Goal: Task Accomplishment & Management: Use online tool/utility

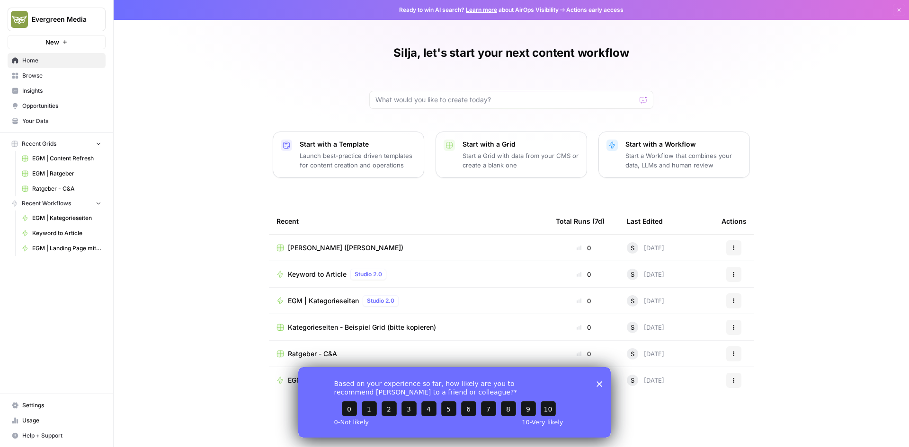
click at [49, 172] on span "EGM | Ratgeber" at bounding box center [66, 173] width 69 height 9
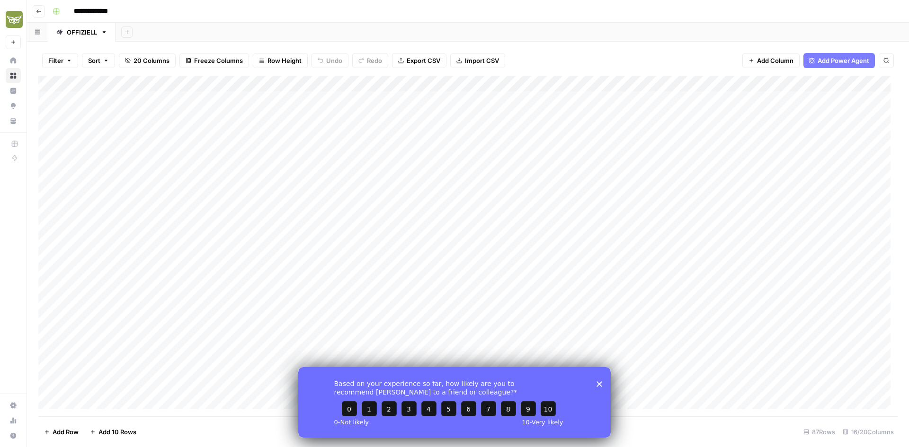
click at [36, 9] on icon "button" at bounding box center [39, 12] width 6 height 6
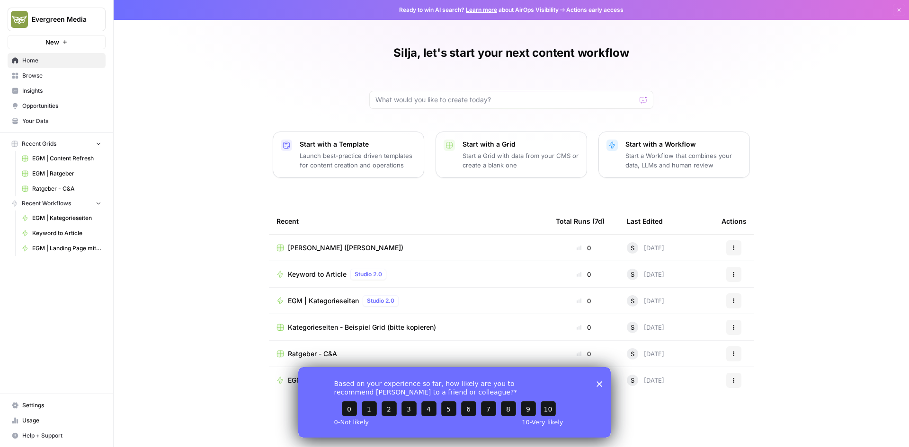
click at [51, 78] on span "Browse" at bounding box center [61, 75] width 79 height 9
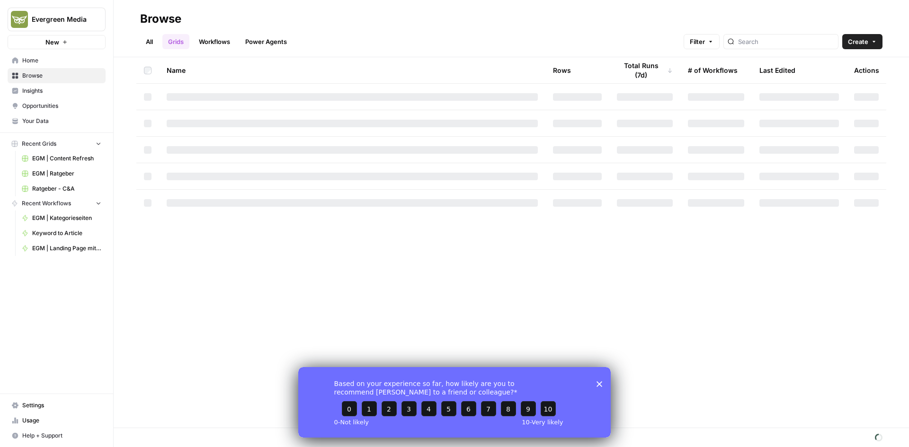
click at [215, 45] on link "Workflows" at bounding box center [214, 41] width 43 height 15
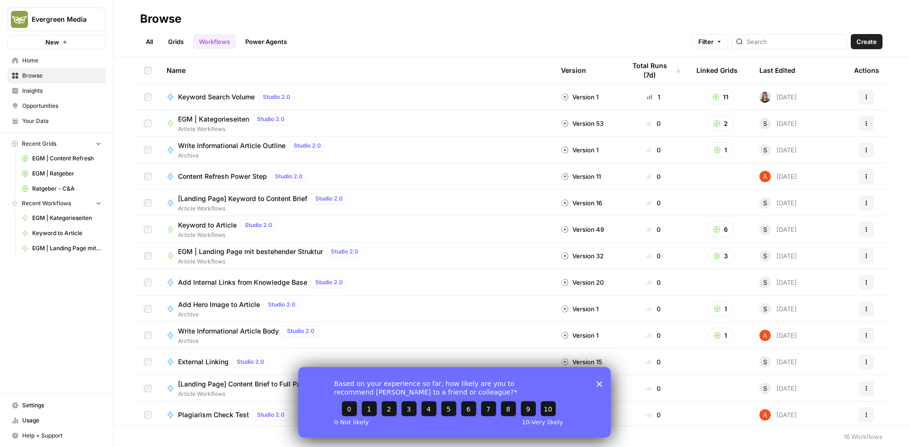
click at [227, 228] on span "Keyword to Article" at bounding box center [207, 225] width 59 height 9
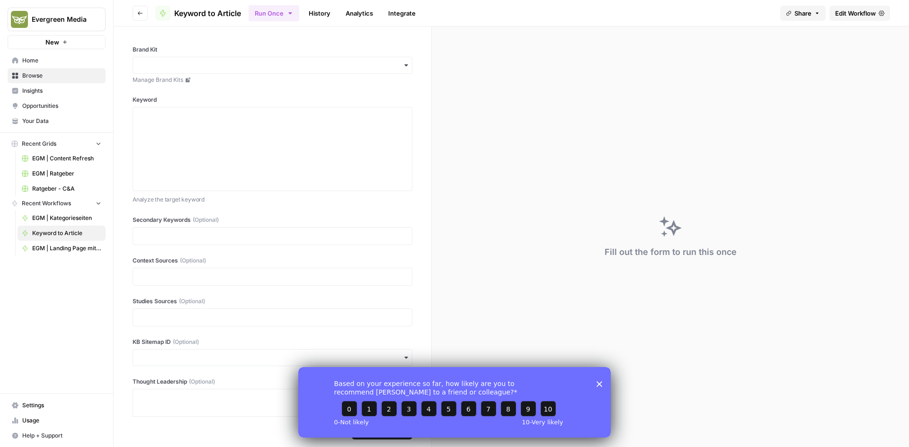
drag, startPoint x: 597, startPoint y: 384, endPoint x: 902, endPoint y: 742, distance: 471.3
click at [597, 384] on icon "Close survey" at bounding box center [599, 384] width 6 height 6
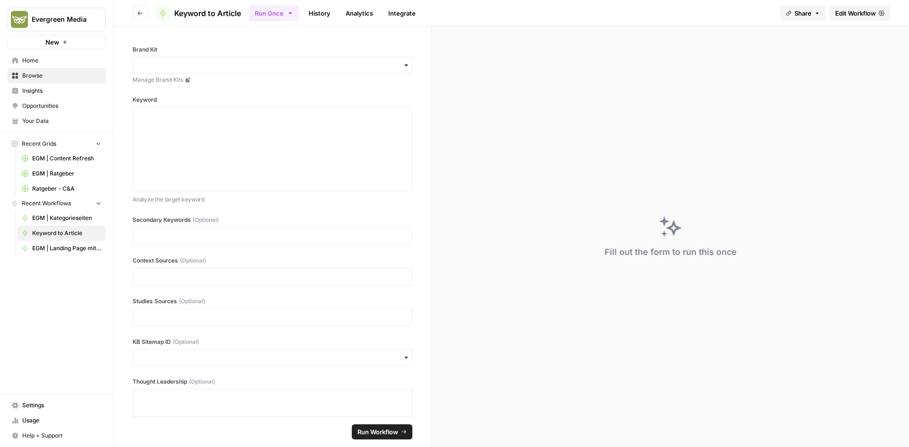
click at [840, 17] on span "Edit Workflow" at bounding box center [855, 13] width 41 height 9
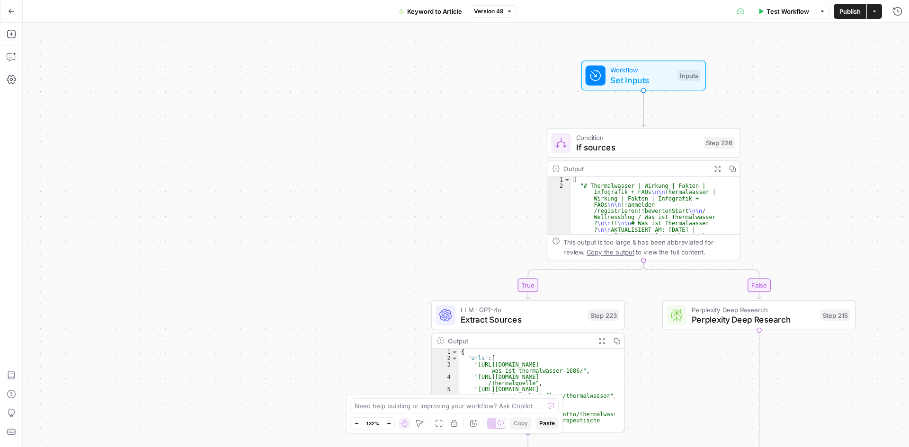
click at [588, 152] on span "If sources" at bounding box center [637, 147] width 123 height 12
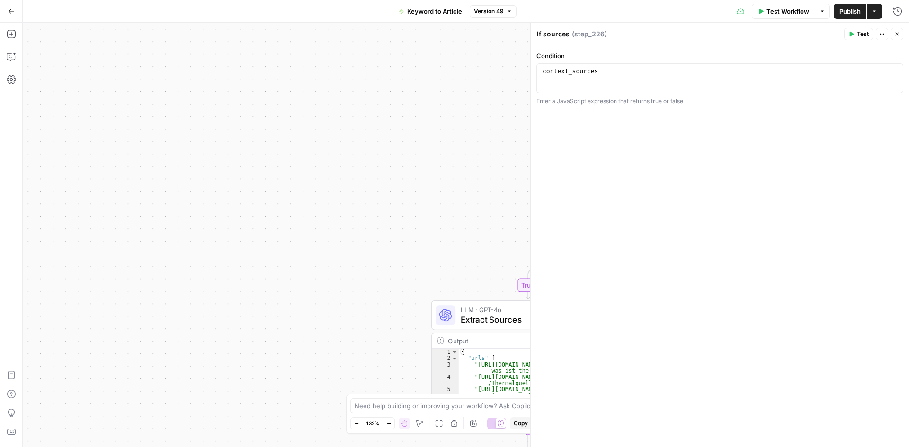
click at [457, 318] on div "LLM · GPT-4o Extract Sources Step 223 Copy step Delete step Add Note Test" at bounding box center [527, 315] width 184 height 21
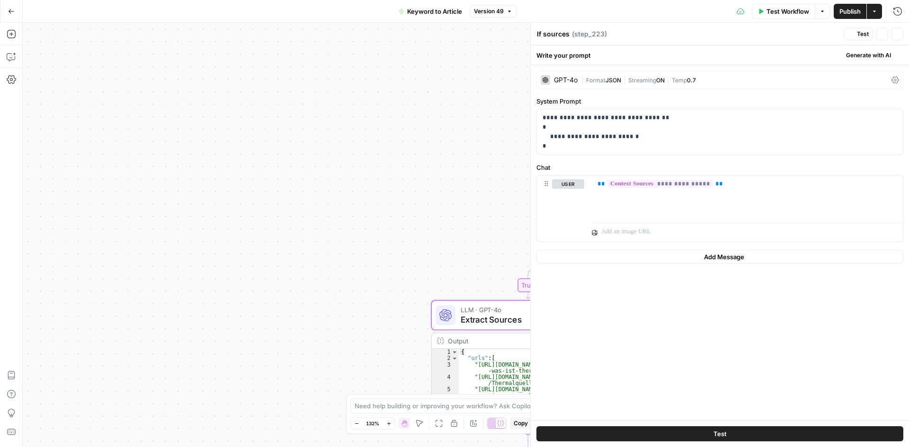
type textarea "Extract Sources"
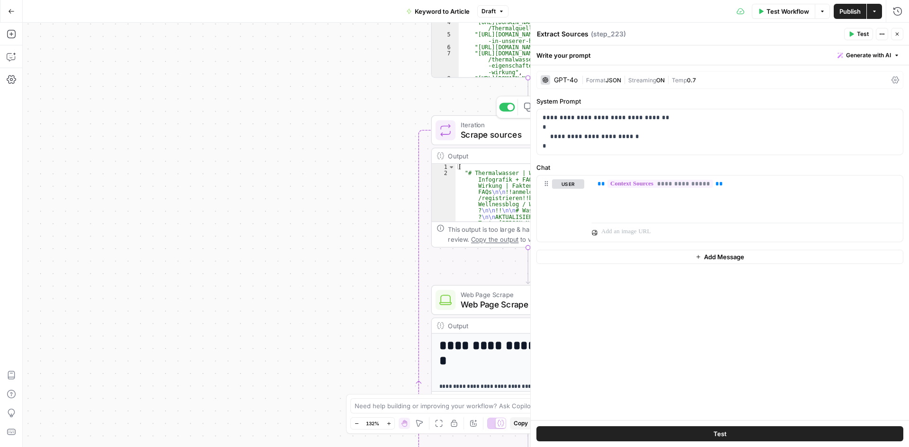
click at [456, 134] on div "Iteration Scrape sources Step 224 Copy step Delete step Add Note Test" at bounding box center [527, 130] width 184 height 21
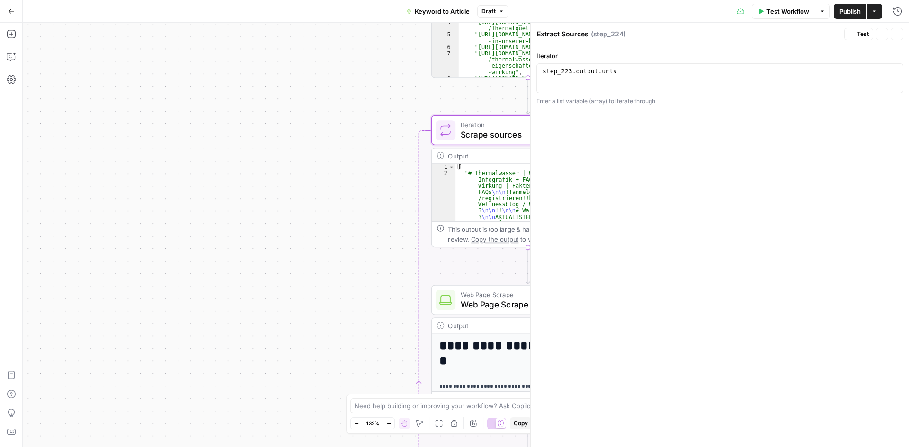
type textarea "Scrape sources"
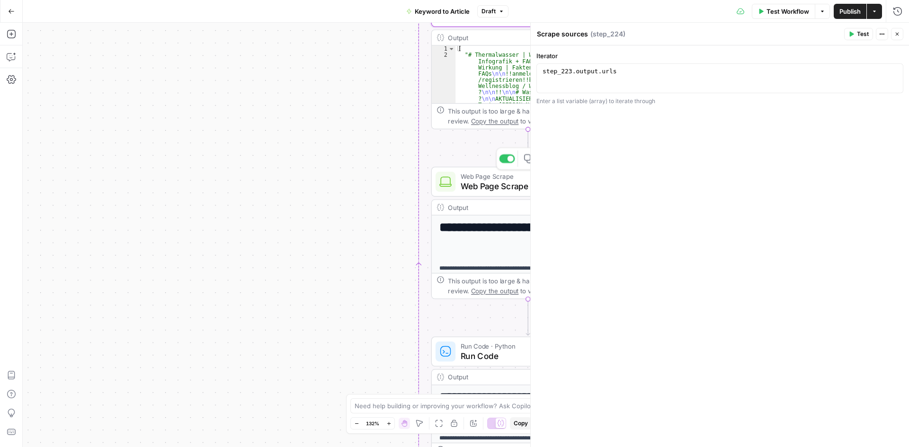
click at [451, 186] on icon at bounding box center [445, 182] width 12 height 10
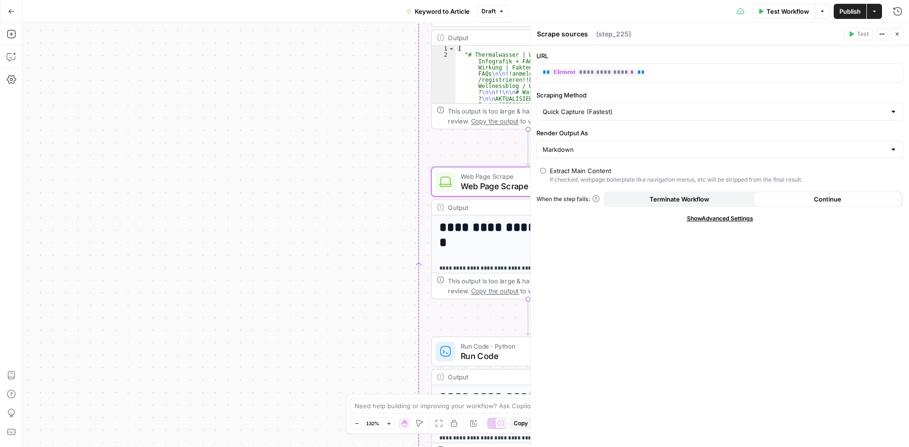
type textarea "Web Page Scrape"
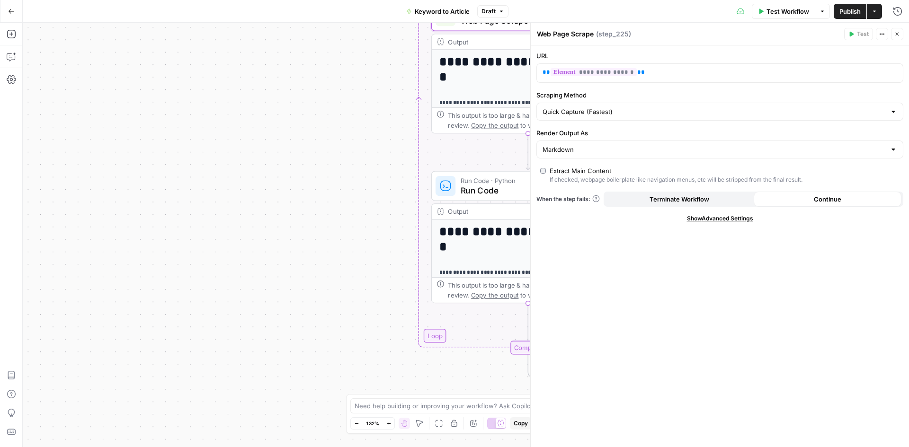
click at [449, 192] on icon at bounding box center [445, 186] width 12 height 12
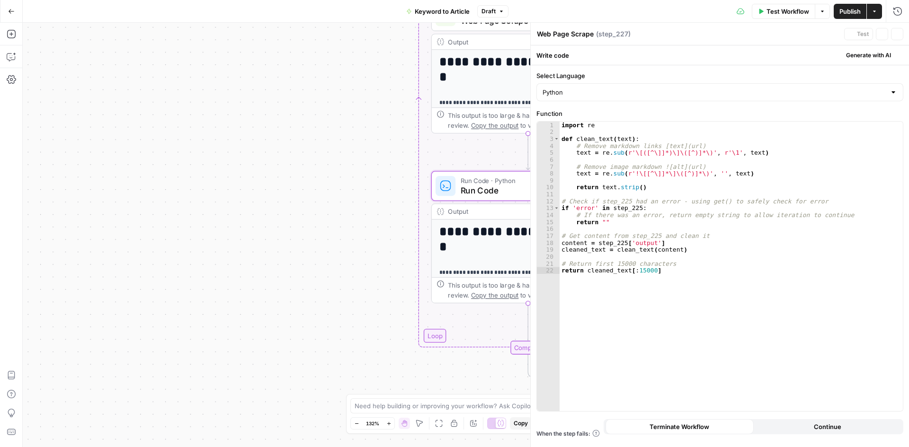
type textarea "Run Code"
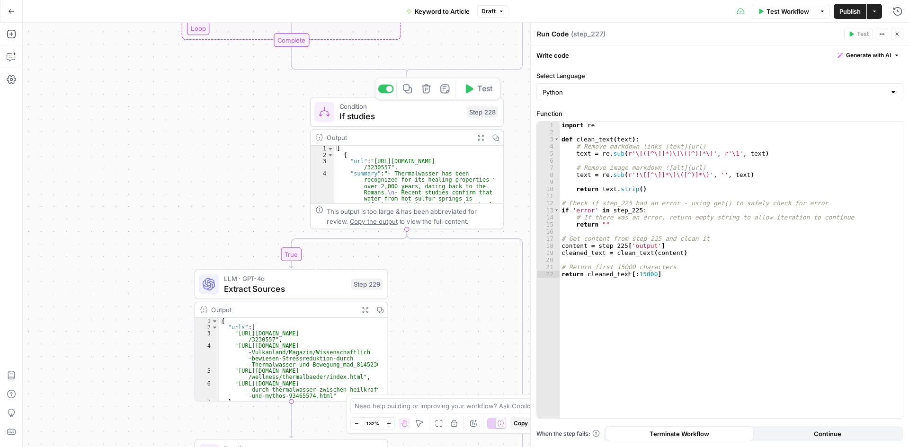
click at [353, 112] on span "If studies" at bounding box center [400, 116] width 123 height 12
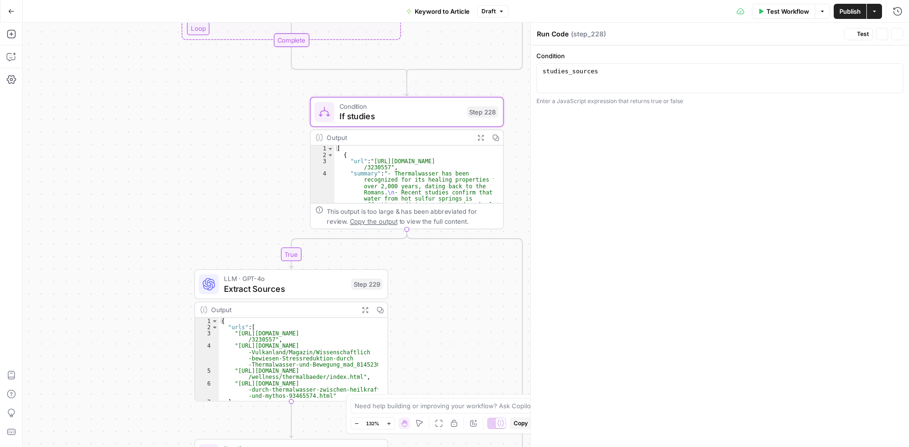
type textarea "If studies"
drag, startPoint x: 228, startPoint y: 294, endPoint x: 247, endPoint y: 283, distance: 22.9
click at [228, 294] on span "Extract Sources" at bounding box center [285, 289] width 123 height 12
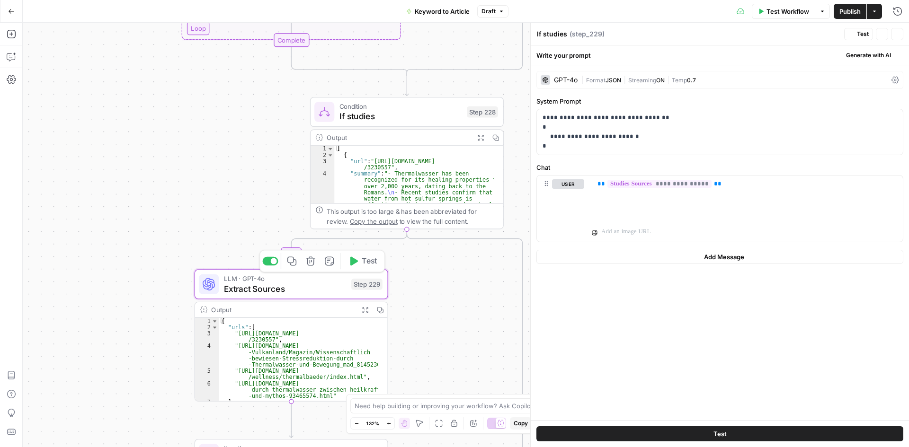
type textarea "Extract Sources"
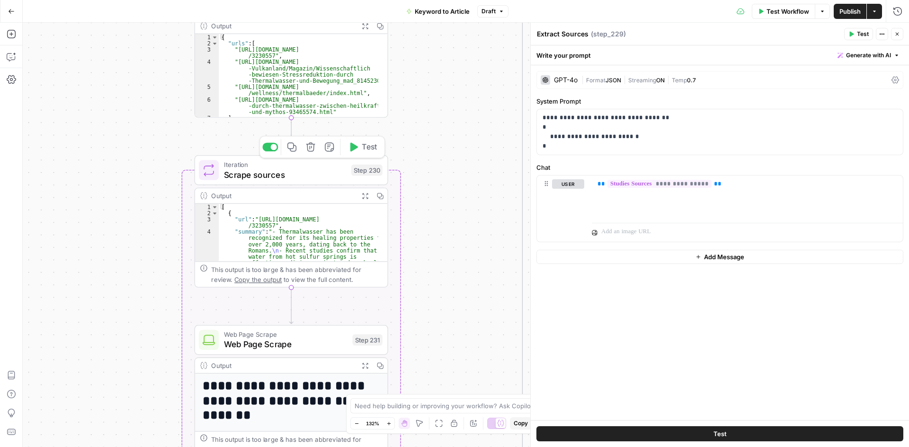
click at [248, 171] on span "Scrape sources" at bounding box center [285, 174] width 123 height 12
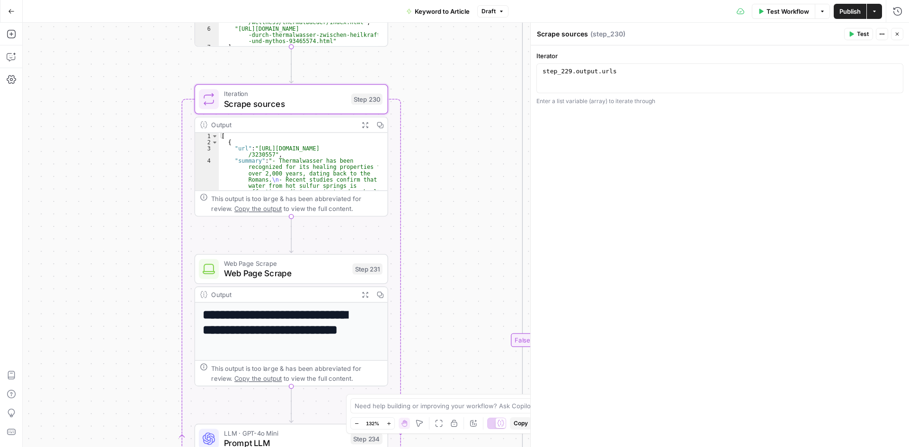
click at [237, 275] on span "Web Page Scrape" at bounding box center [286, 273] width 124 height 12
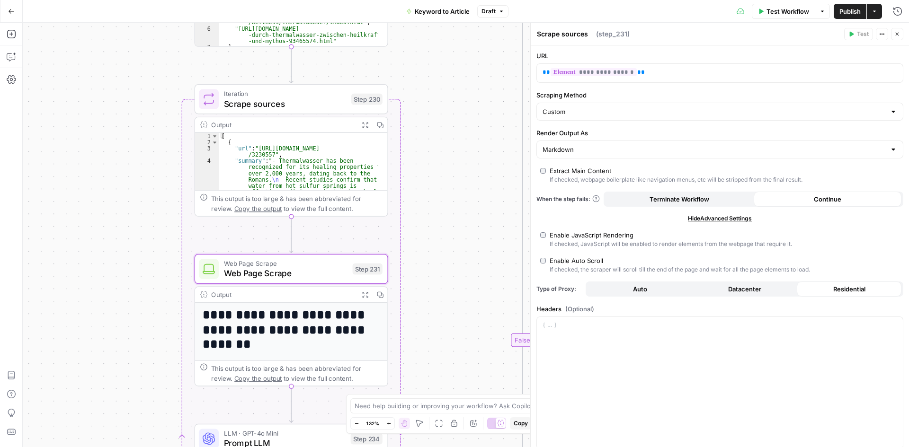
type textarea "Web Page Scrape"
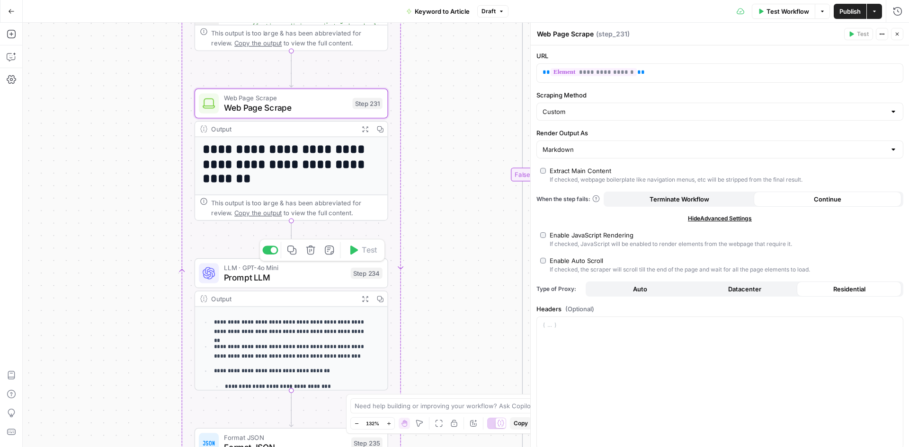
click at [226, 275] on span "Prompt LLM" at bounding box center [285, 278] width 122 height 12
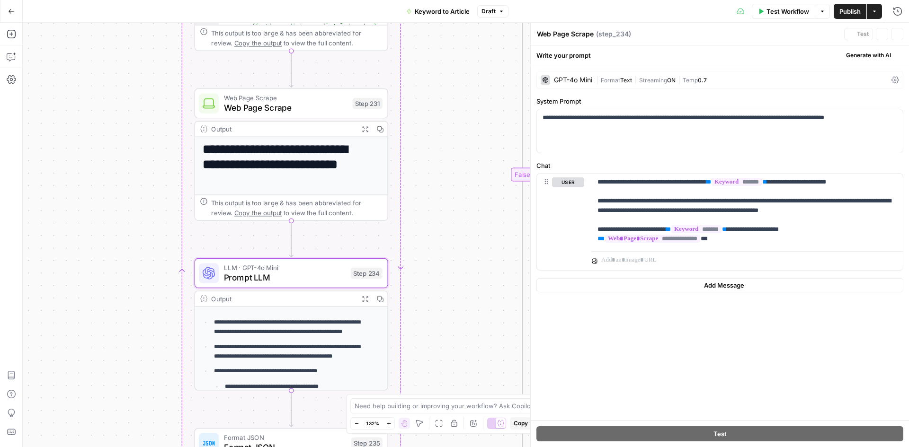
type textarea "Prompt LLM"
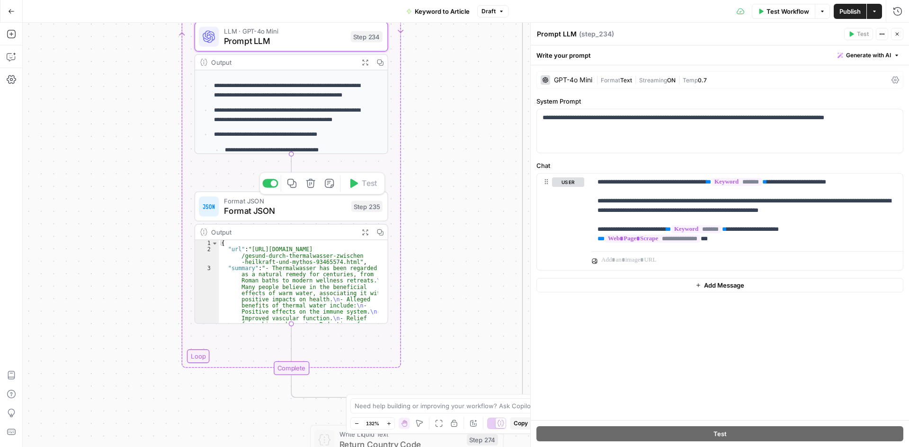
click at [267, 212] on span "Format JSON" at bounding box center [285, 210] width 123 height 12
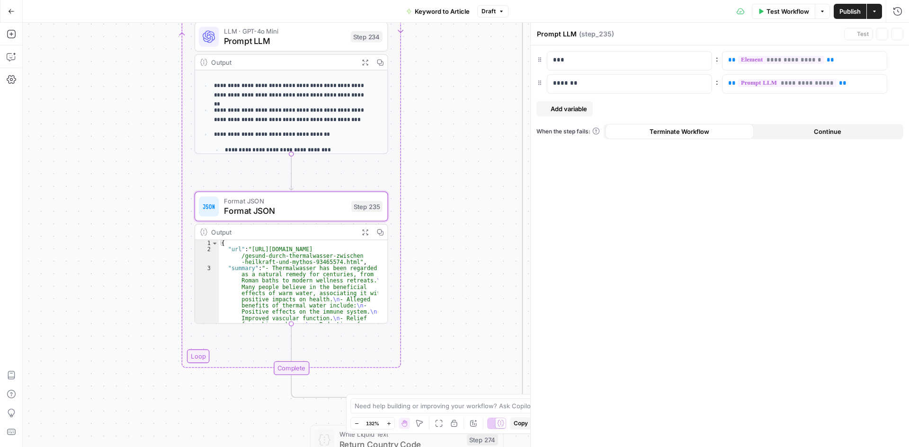
type textarea "Format JSON"
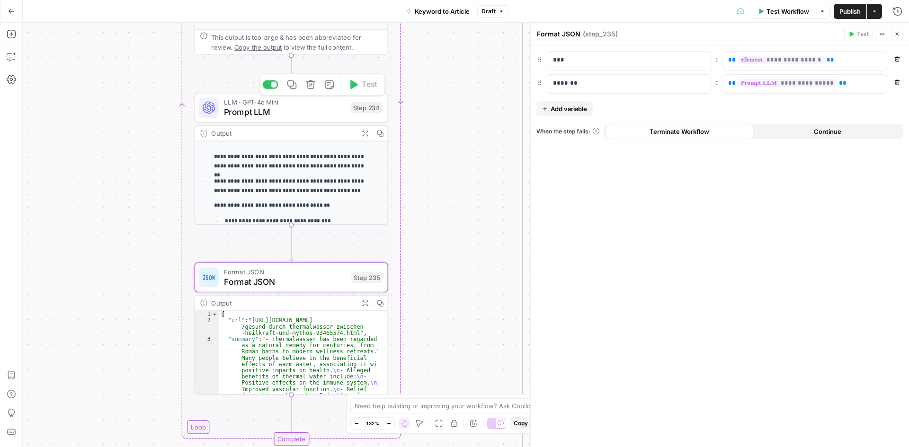
click at [251, 112] on span "Prompt LLM" at bounding box center [285, 112] width 122 height 12
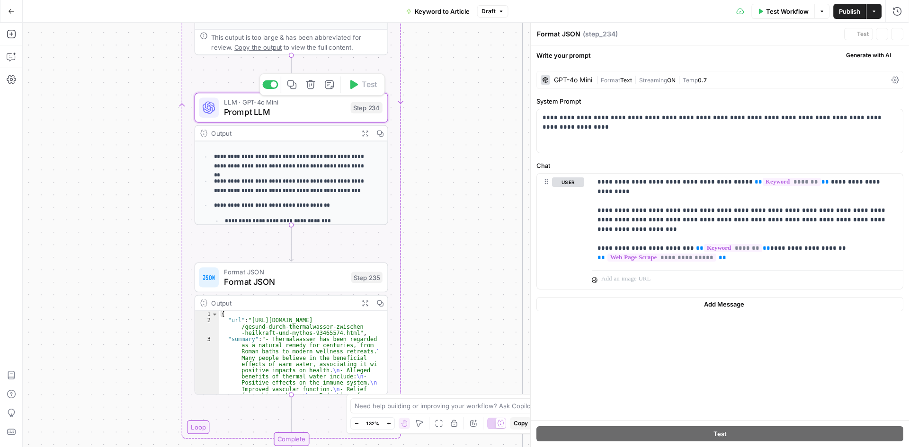
type textarea "Prompt LLM"
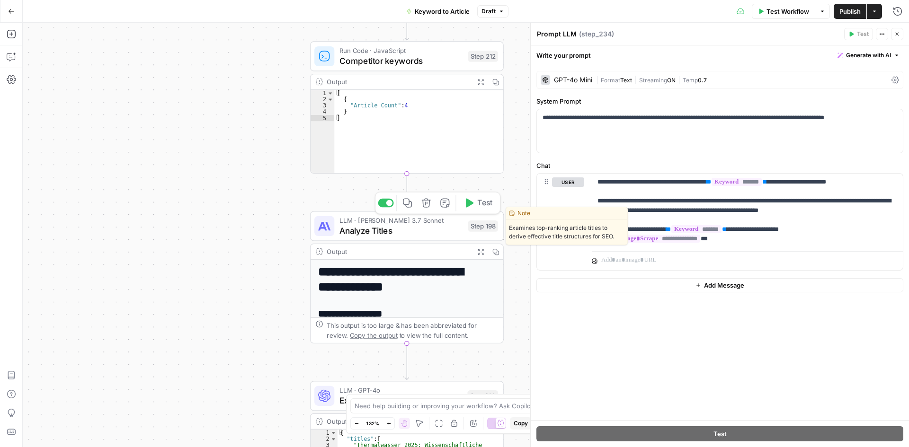
click at [377, 231] on span "Analyze Titles" at bounding box center [401, 230] width 124 height 12
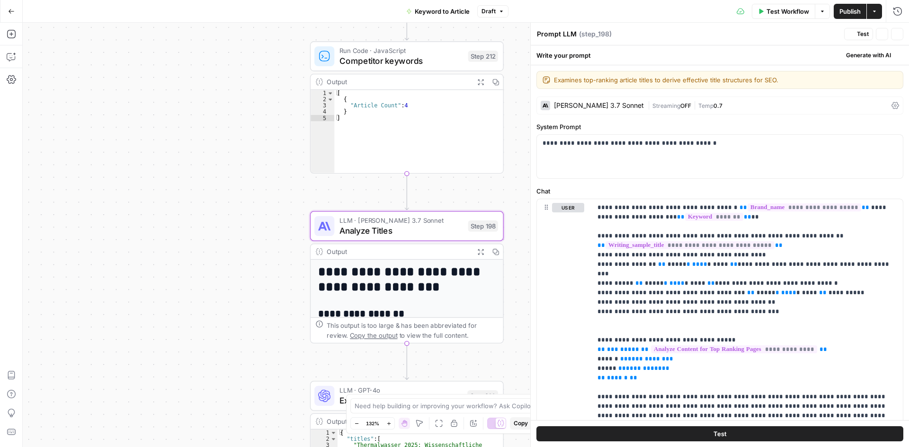
type textarea "Analyze Titles"
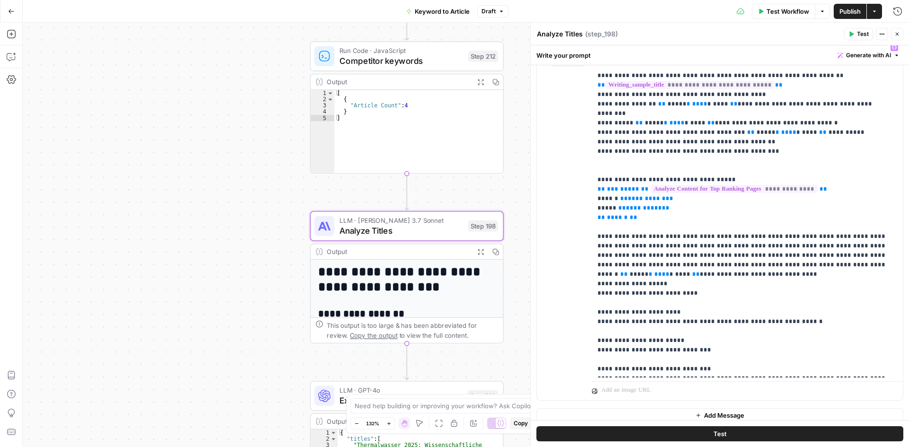
scroll to position [168, 0]
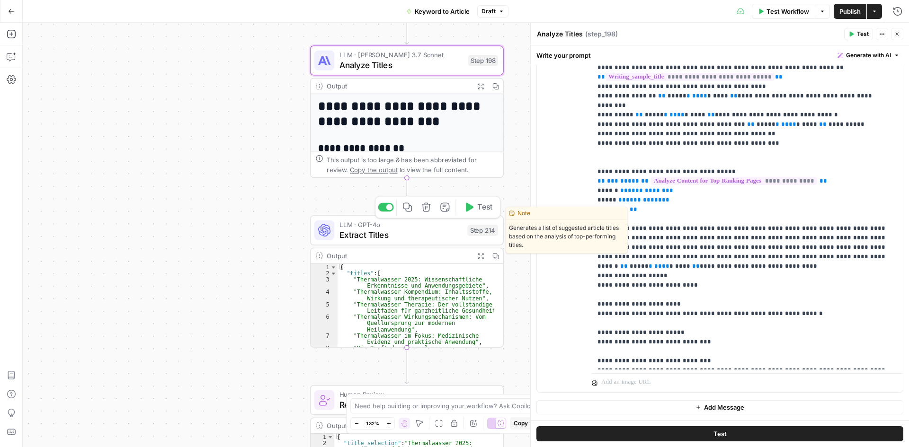
click at [406, 230] on span "Extract Titles" at bounding box center [400, 235] width 123 height 12
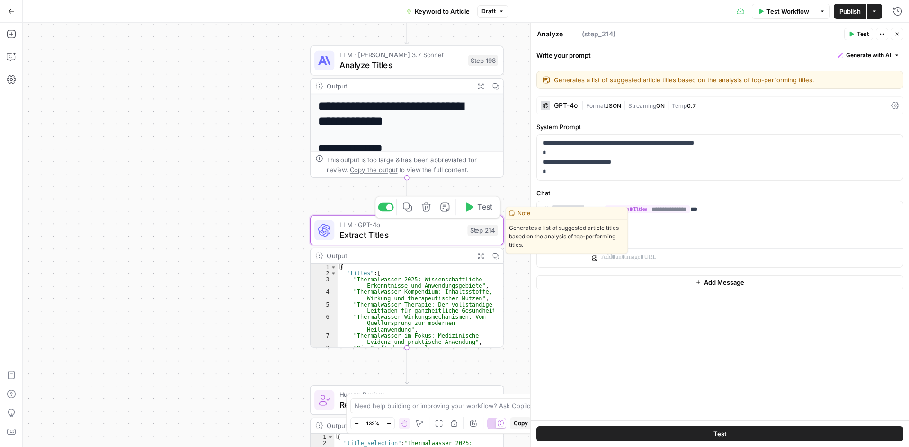
type textarea "Extract Titles"
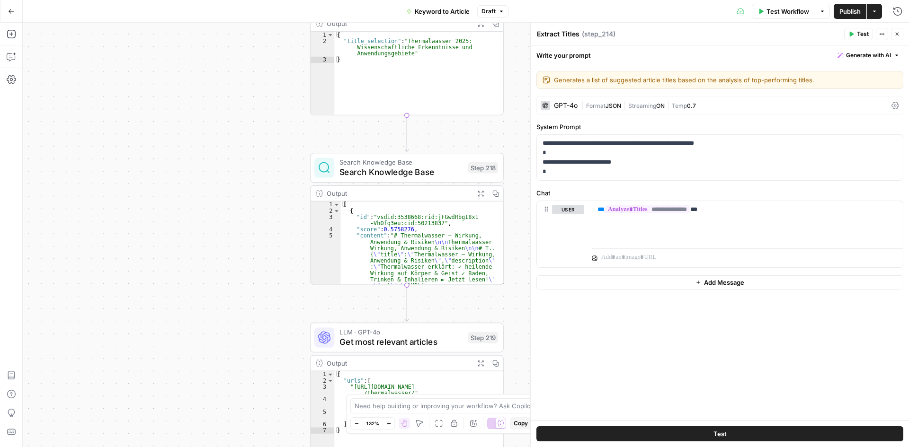
click at [344, 168] on span "Search Knowledge Base" at bounding box center [401, 172] width 124 height 12
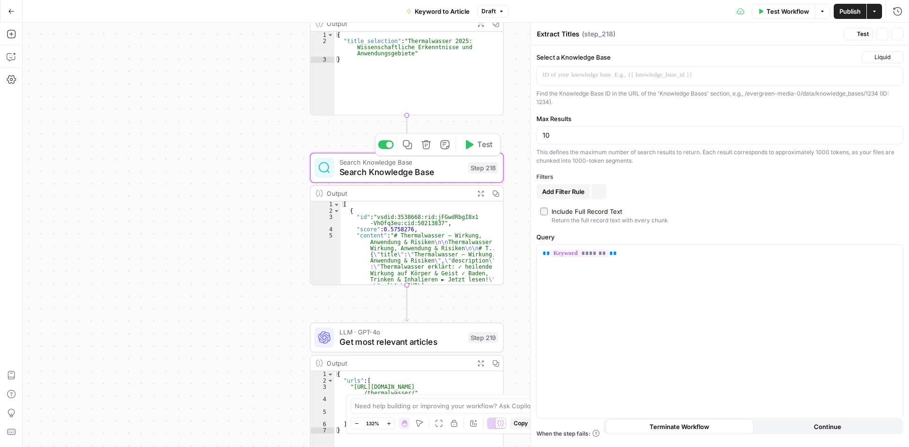
type textarea "Search Knowledge Base"
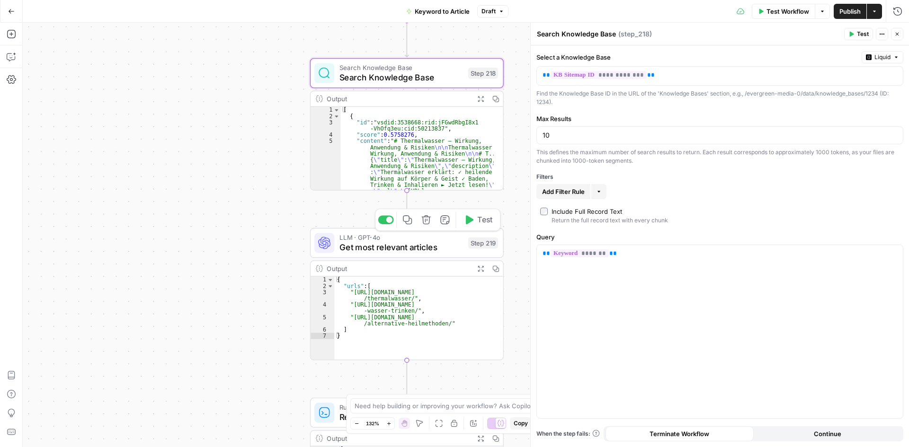
click at [389, 248] on span "Get most relevant articles" at bounding box center [401, 247] width 124 height 12
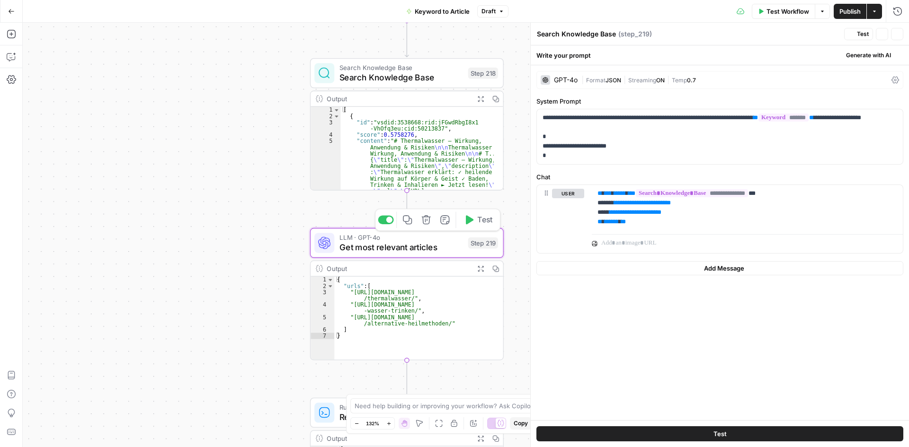
type textarea "Get most relevant articles"
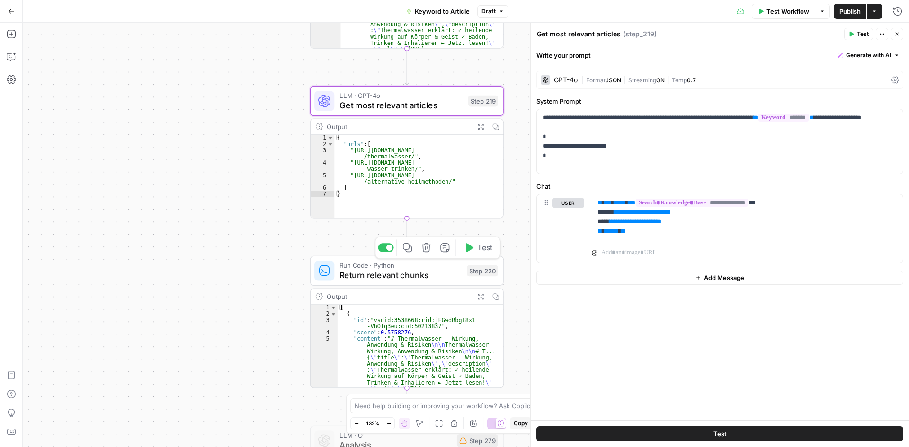
click at [344, 285] on div "Run Code · Python Return relevant chunks Step 220 Copy step Delete step Add Not…" at bounding box center [407, 271] width 194 height 30
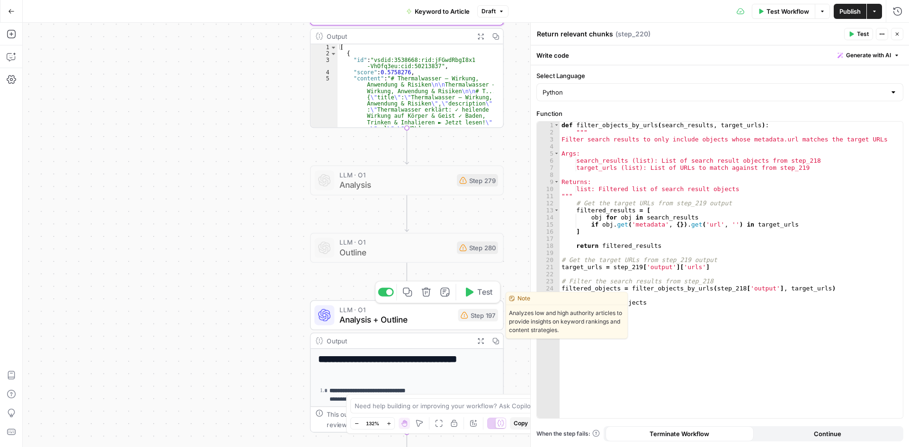
click at [358, 323] on span "Analysis + Outline" at bounding box center [396, 319] width 114 height 12
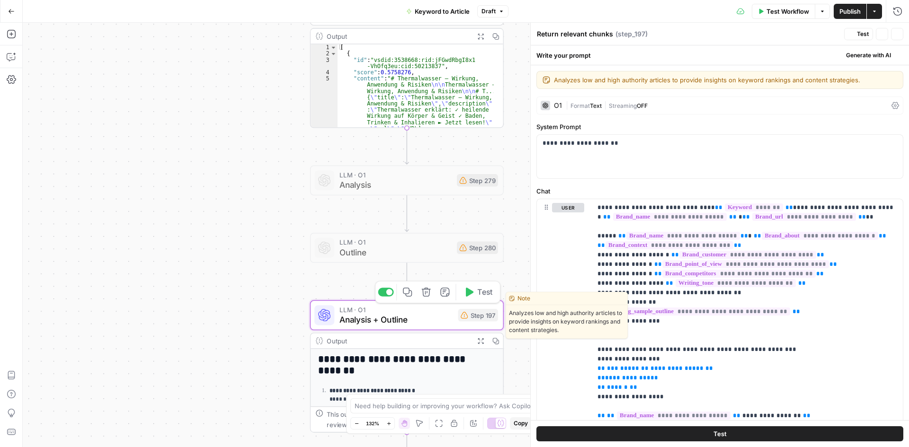
type textarea "Analysis + Outline"
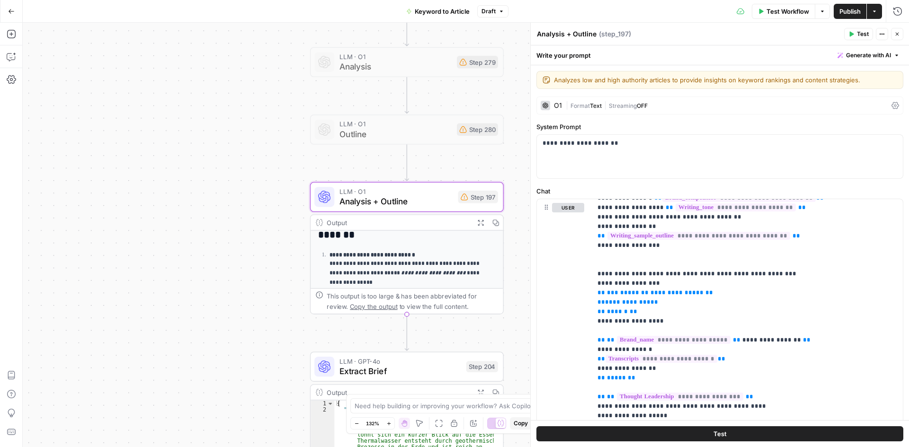
scroll to position [47, 0]
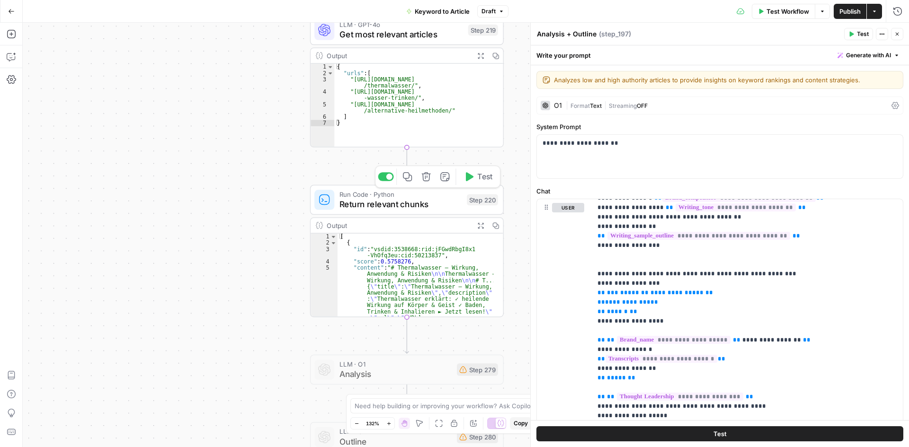
click at [374, 202] on span "Return relevant chunks" at bounding box center [400, 204] width 123 height 12
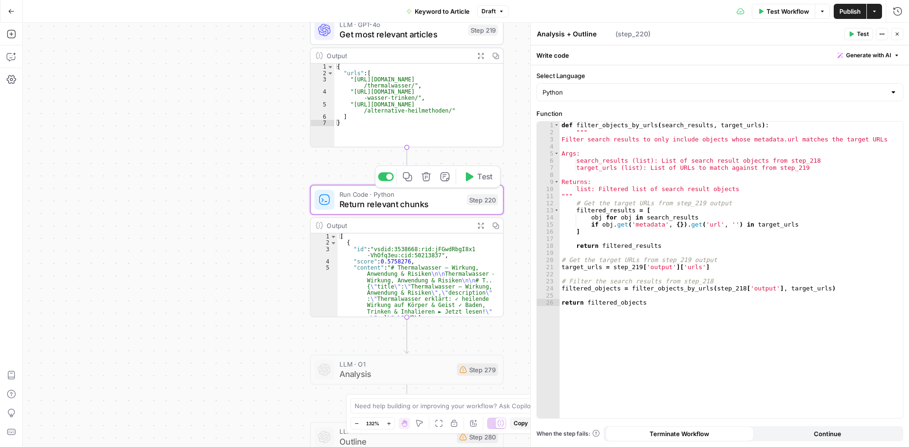
type textarea "Return relevant chunks"
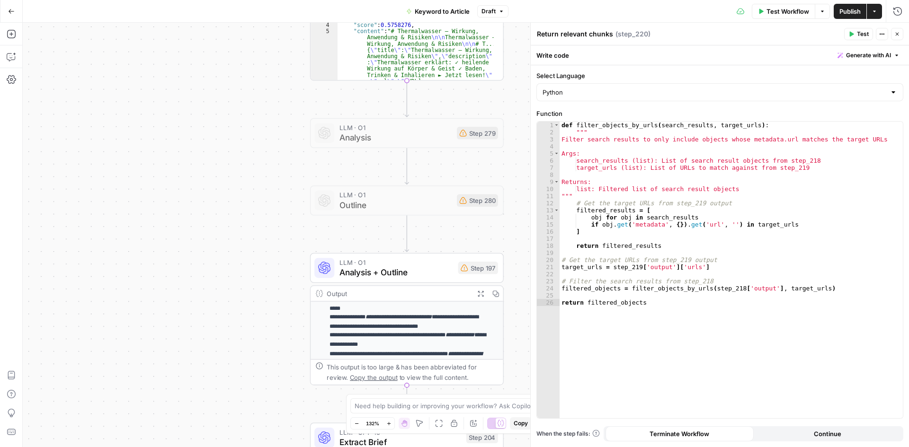
click at [450, 274] on span "Analysis + Outline" at bounding box center [396, 272] width 114 height 12
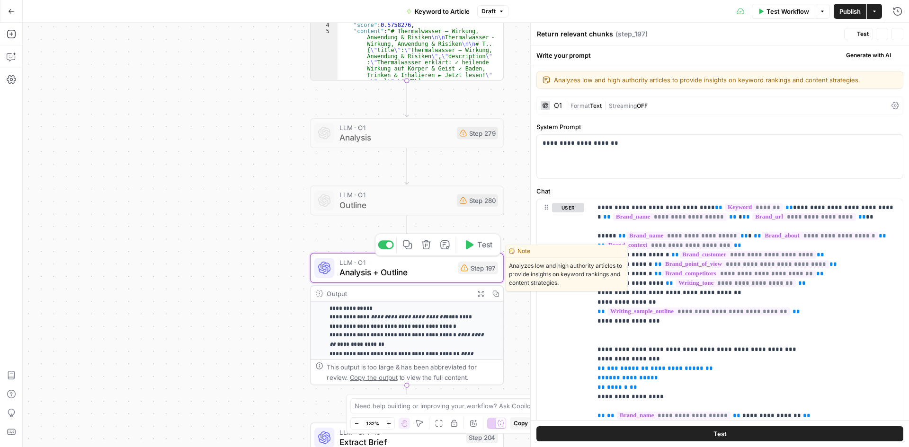
type textarea "Analysis + Outline"
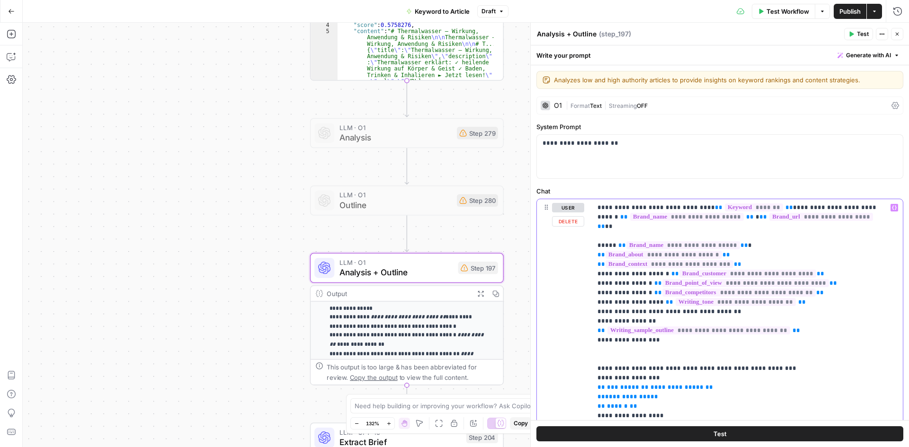
click at [669, 384] on span "**********" at bounding box center [676, 387] width 53 height 6
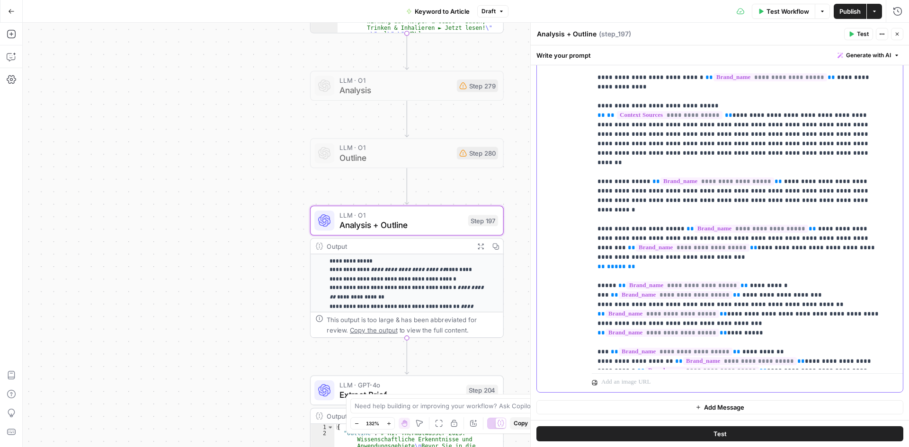
scroll to position [1704, 0]
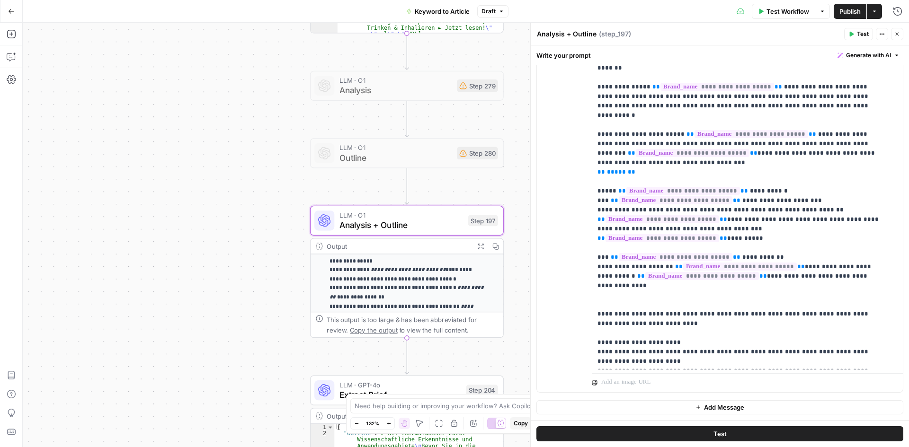
click at [840, 13] on span "Publish" at bounding box center [849, 11] width 21 height 9
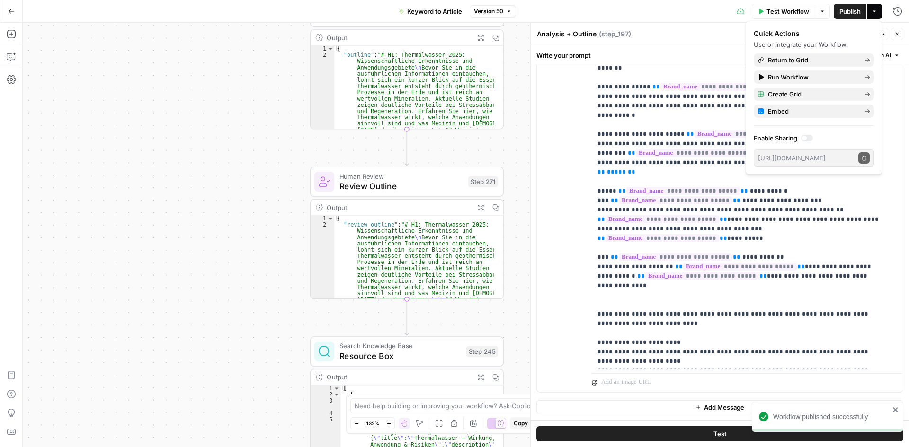
click at [791, 7] on span "Test Workflow" at bounding box center [787, 11] width 43 height 9
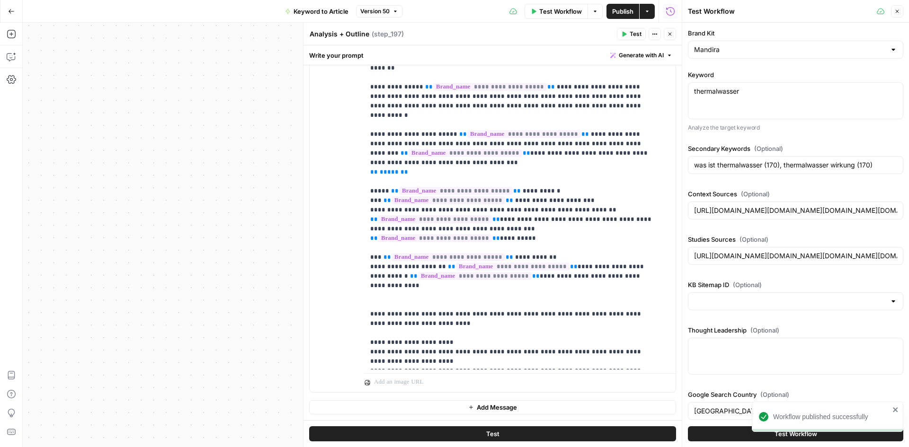
type input "https://www.thermencheck.com/wellnessblog/e-was-ist-thermalwasser-1686/https://…"
type input "https://www.presseportal.de/pm/32190/3230557https://www.steiermark.com/de/Therm…"
click at [731, 428] on button "Test Workflow" at bounding box center [795, 433] width 215 height 15
type input "https://www.thermencheck.com/wellnessblog/e-was-ist-thermalwasser-1686/https://…"
type input "https://www.presseportal.de/pm/32190/3230557https://www.steiermark.com/de/Therm…"
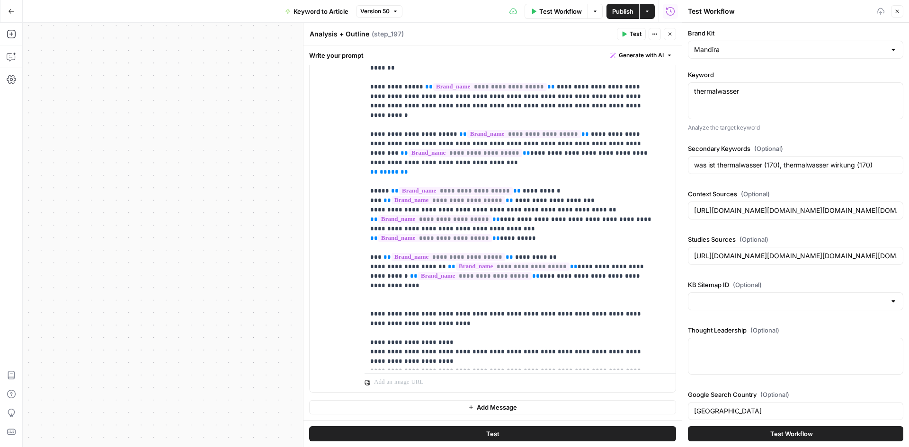
type input "https://www.thermencheck.com/wellnessblog/e-was-ist-thermalwasser-1686/https://…"
type input "https://www.presseportal.de/pm/32190/3230557https://www.steiermark.com/de/Therm…"
type input "https://www.thermencheck.com/wellnessblog/e-was-ist-thermalwasser-1686/https://…"
type input "https://www.presseportal.de/pm/32190/3230557https://www.steiermark.com/de/Therm…"
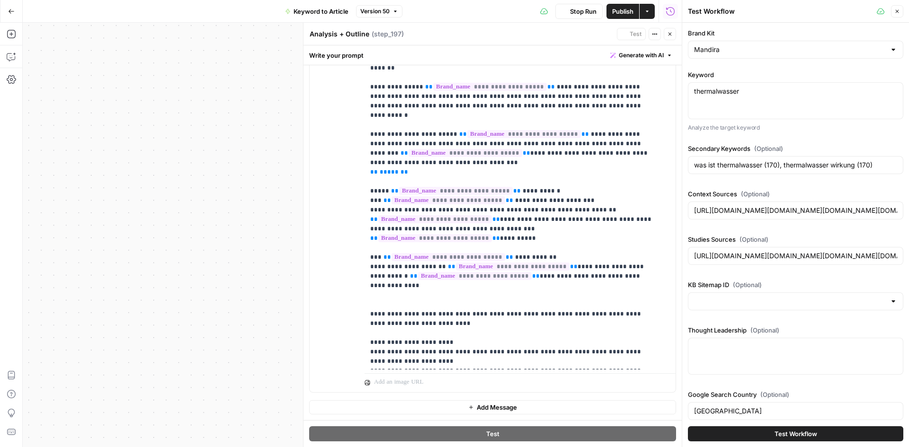
type input "https://www.thermencheck.com/wellnessblog/e-was-ist-thermalwasser-1686/https://…"
type input "https://www.presseportal.de/pm/32190/3230557https://www.steiermark.com/de/Therm…"
type input "https://www.thermencheck.com/wellnessblog/e-was-ist-thermalwasser-1686/https://…"
type input "https://www.presseportal.de/pm/32190/3230557https://www.steiermark.com/de/Therm…"
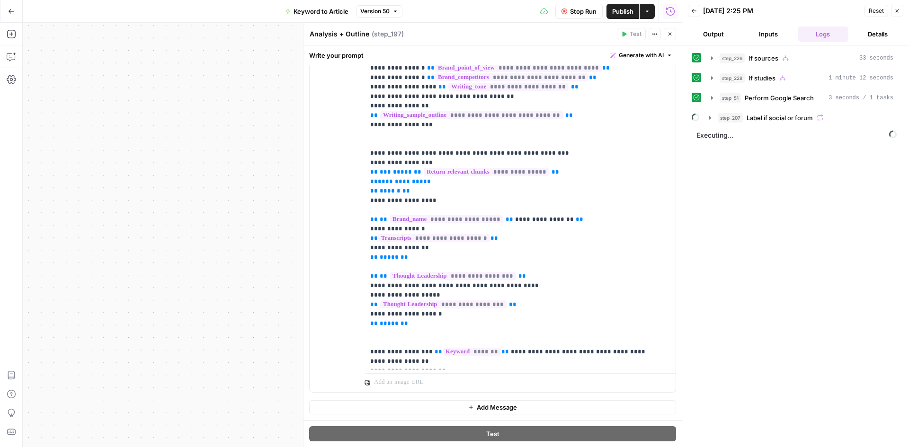
click at [670, 36] on icon "button" at bounding box center [670, 34] width 6 height 6
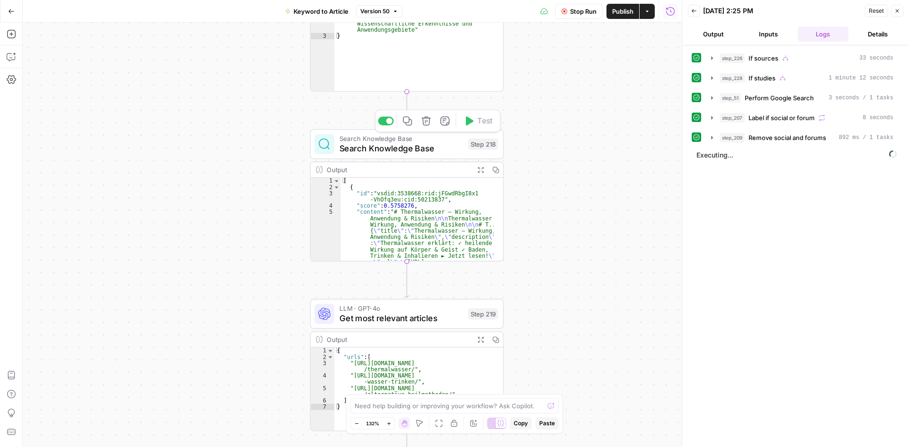
click at [403, 147] on span "Search Knowledge Base" at bounding box center [401, 148] width 124 height 12
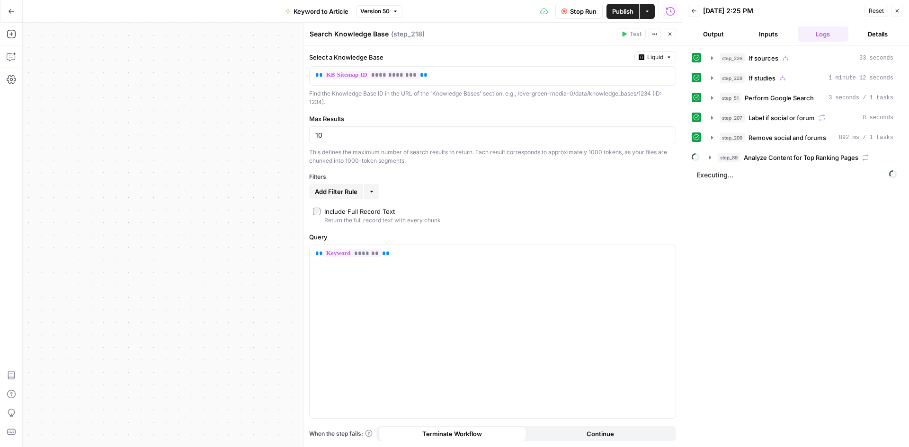
click at [674, 34] on button "Close" at bounding box center [669, 34] width 12 height 12
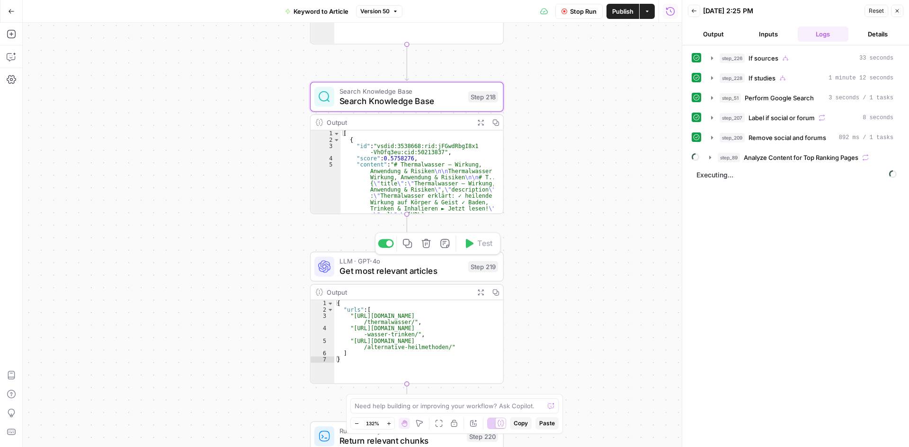
click at [375, 274] on span "Get most relevant articles" at bounding box center [401, 271] width 124 height 12
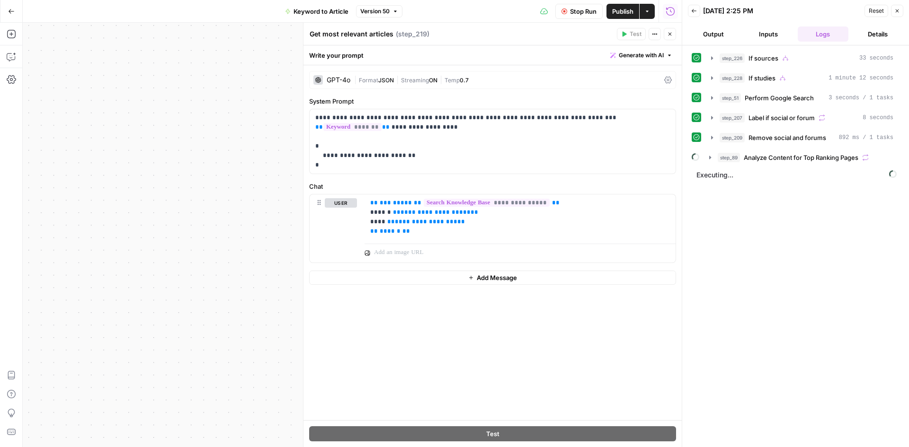
click at [670, 35] on icon "button" at bounding box center [670, 34] width 6 height 6
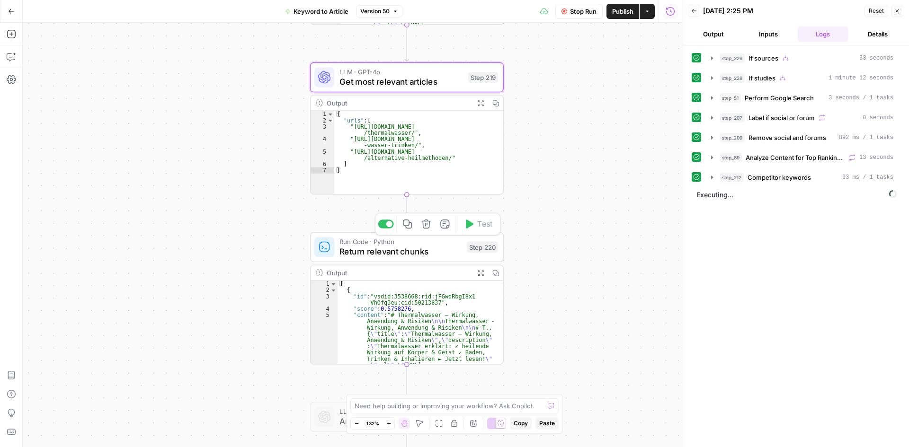
click at [341, 257] on span "Return relevant chunks" at bounding box center [400, 251] width 123 height 12
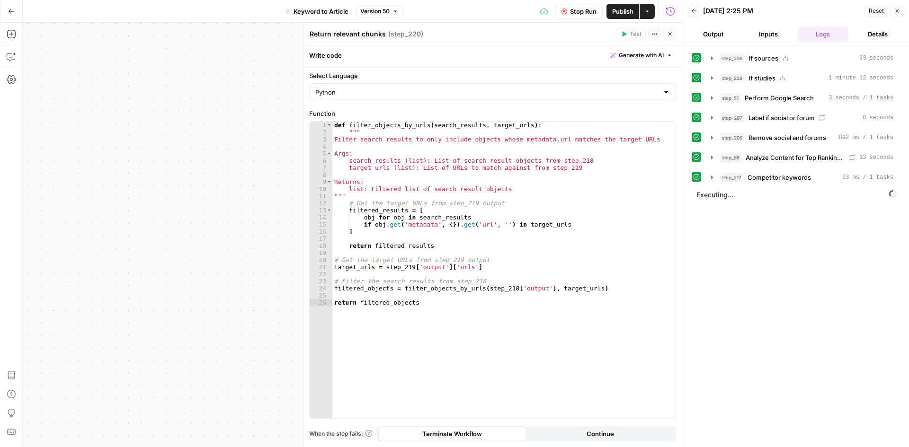
click at [671, 33] on icon "button" at bounding box center [670, 34] width 6 height 6
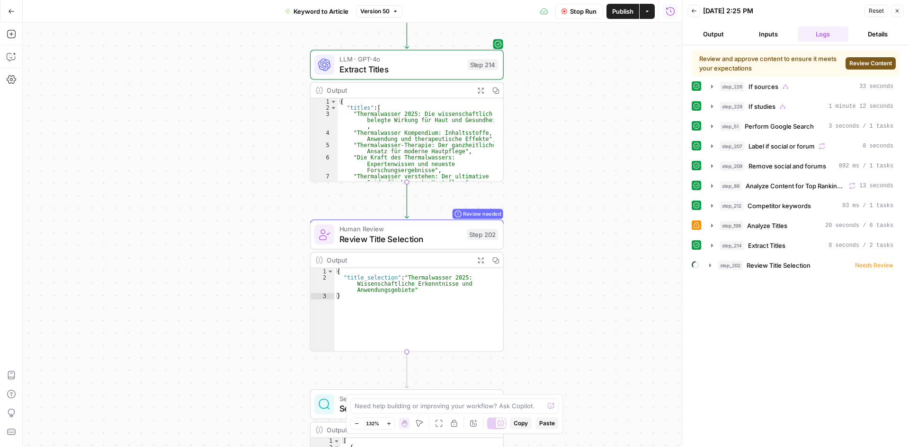
click at [874, 58] on button "Review Content" at bounding box center [870, 63] width 50 height 12
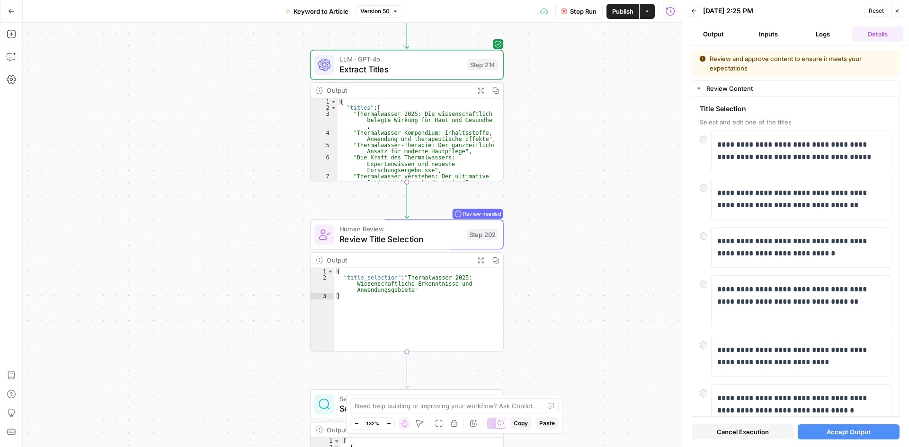
click at [818, 431] on button "Accept Output" at bounding box center [848, 431] width 102 height 15
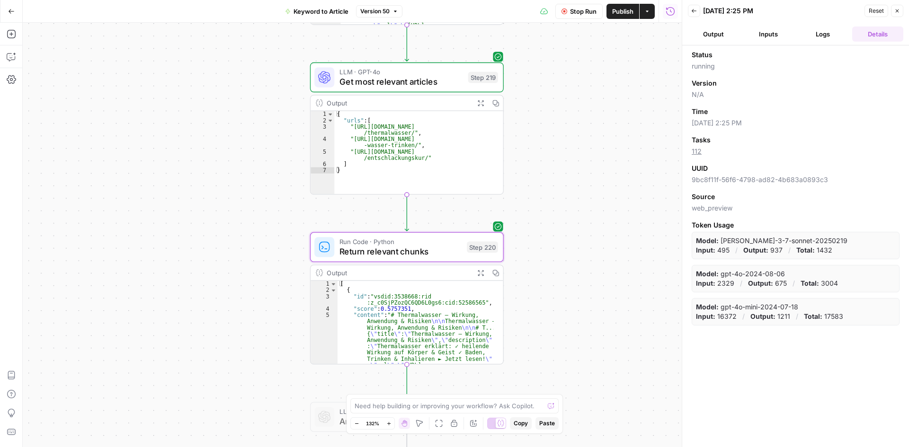
drag, startPoint x: 844, startPoint y: 35, endPoint x: 835, endPoint y: 38, distance: 9.3
click at [844, 35] on button "Logs" at bounding box center [822, 33] width 51 height 15
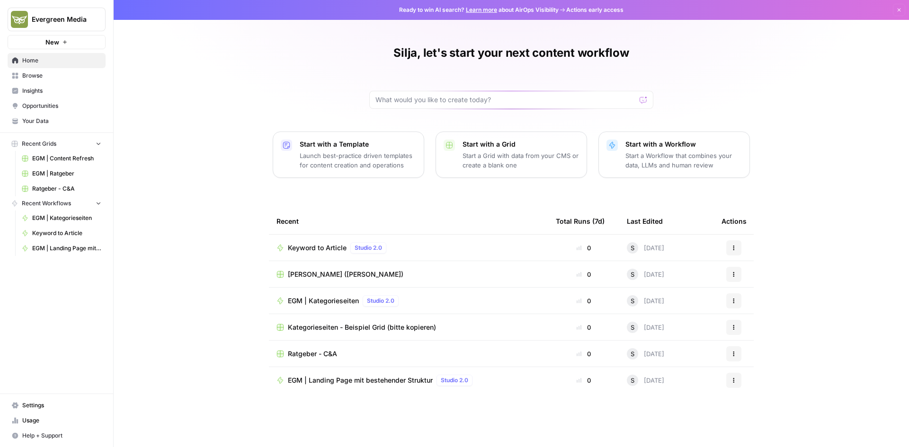
click at [50, 119] on span "Your Data" at bounding box center [61, 121] width 79 height 9
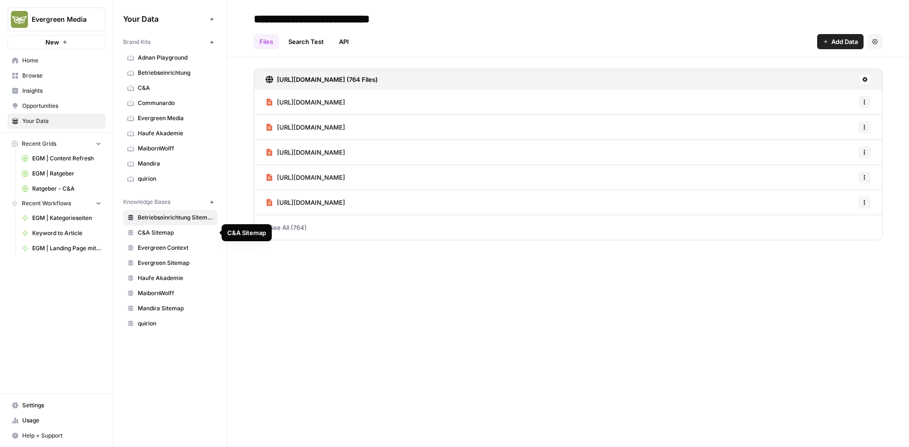
click at [165, 253] on link "Evergreen Context" at bounding box center [170, 247] width 94 height 15
click at [37, 75] on span "Browse" at bounding box center [61, 75] width 79 height 9
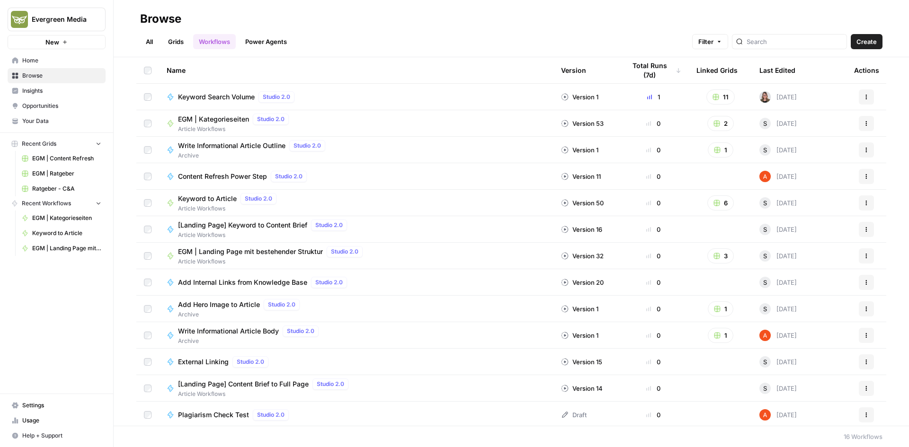
click at [177, 44] on link "Grids" at bounding box center [175, 41] width 27 height 15
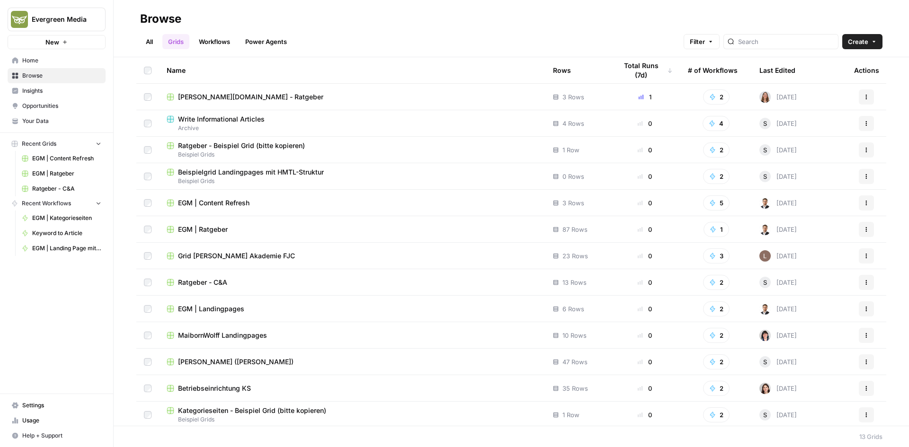
click at [214, 228] on span "EGM | Ratgeber" at bounding box center [203, 229] width 50 height 9
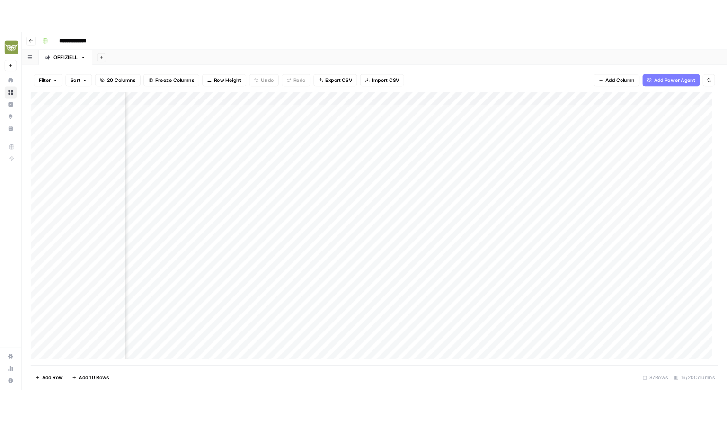
scroll to position [0, 675]
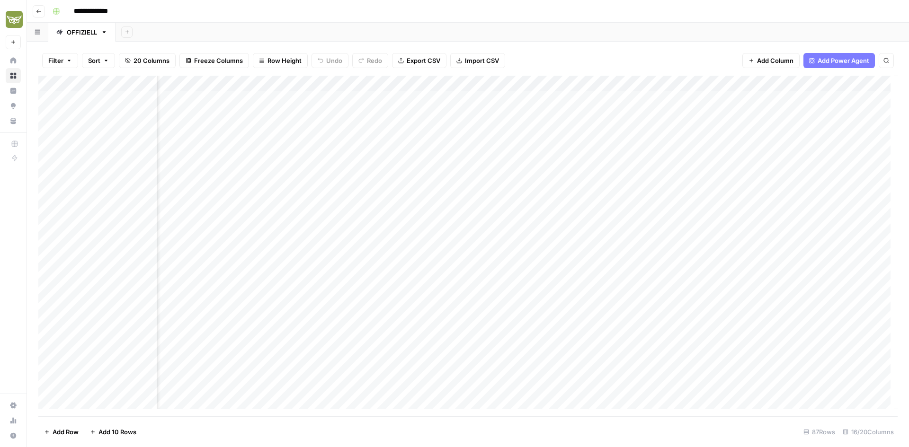
click at [524, 81] on div "Add Column" at bounding box center [467, 246] width 859 height 341
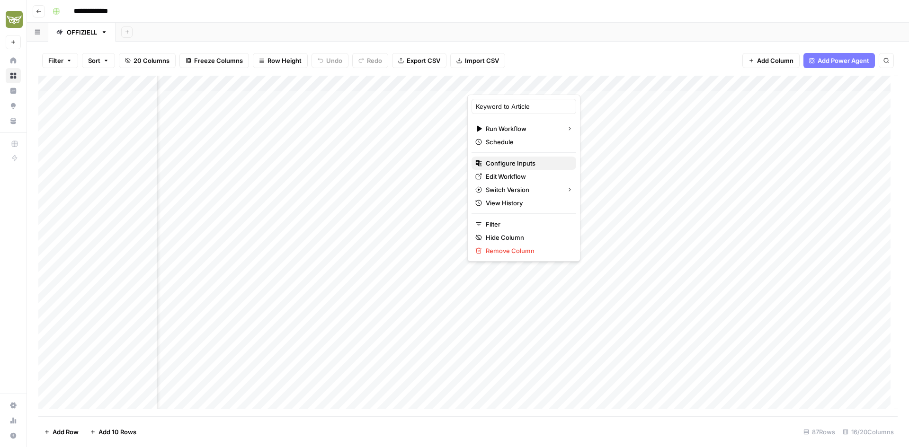
click at [508, 165] on span "Configure Inputs" at bounding box center [527, 163] width 83 height 9
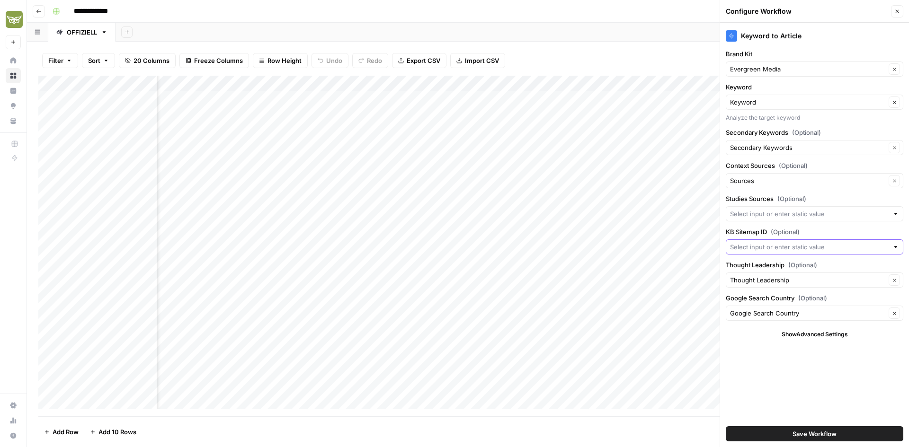
click at [780, 245] on input "KB Sitemap ID (Optional)" at bounding box center [809, 246] width 159 height 9
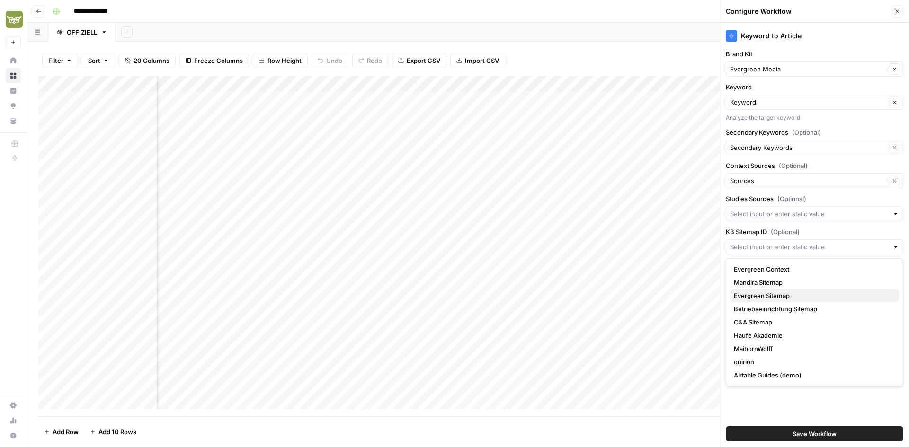
click at [778, 300] on span "Evergreen Sitemap" at bounding box center [812, 295] width 158 height 9
type input "Evergreen Sitemap"
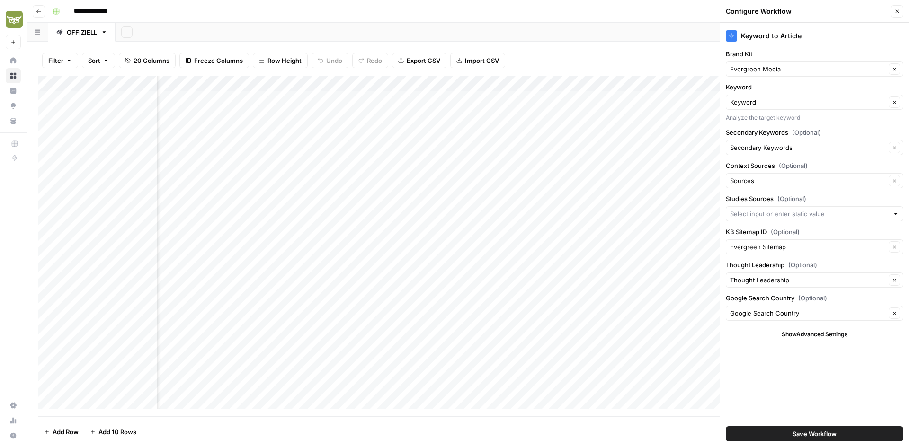
click at [897, 15] on button "Close" at bounding box center [897, 11] width 12 height 12
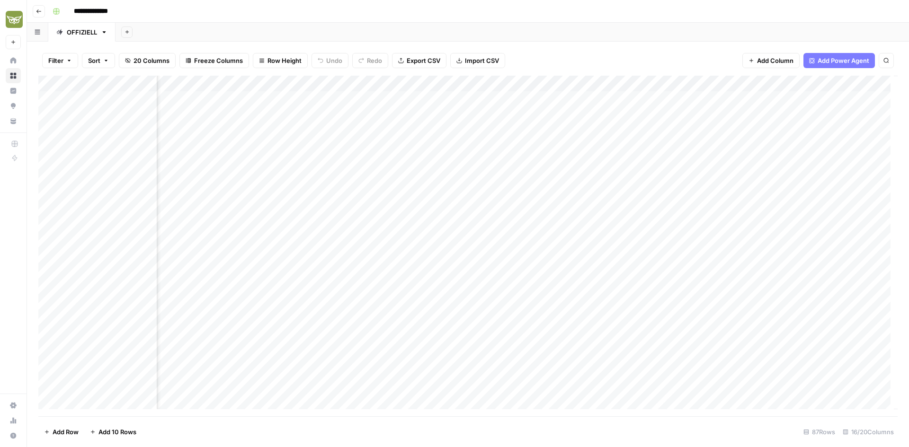
click at [44, 9] on button "Go back" at bounding box center [39, 11] width 12 height 12
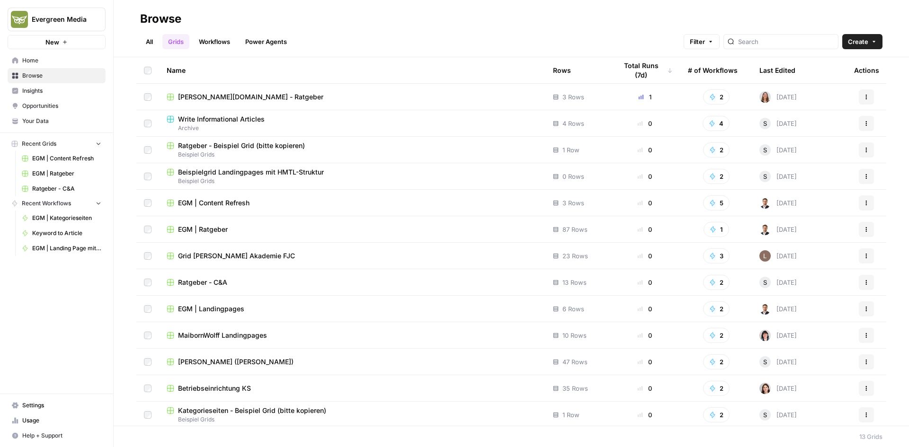
click at [50, 91] on span "Insights" at bounding box center [61, 91] width 79 height 9
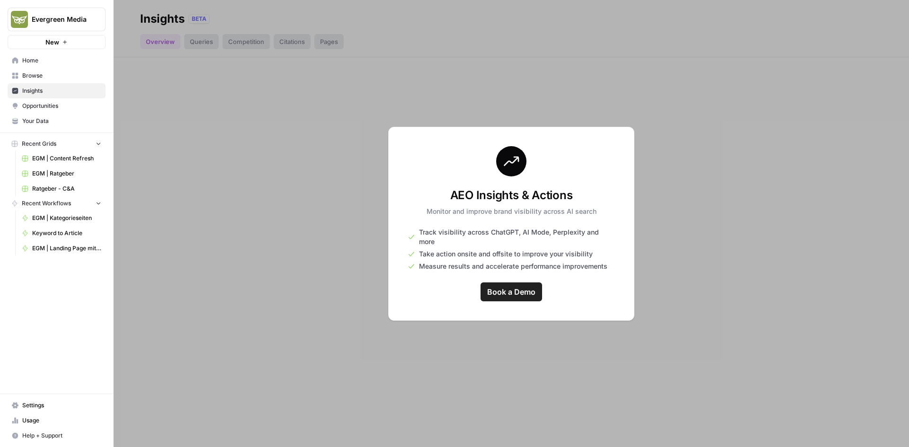
click at [51, 119] on span "Your Data" at bounding box center [61, 121] width 79 height 9
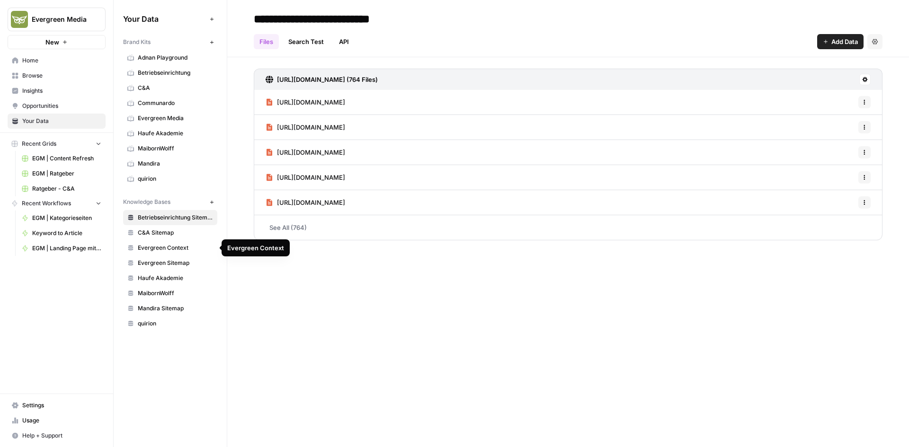
click at [169, 250] on span "Evergreen Context" at bounding box center [175, 248] width 75 height 9
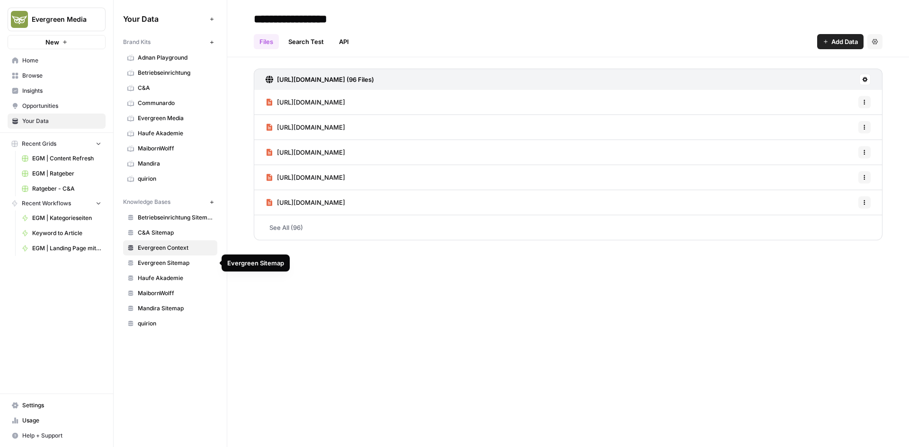
click at [173, 261] on span "Evergreen Sitemap" at bounding box center [175, 263] width 75 height 9
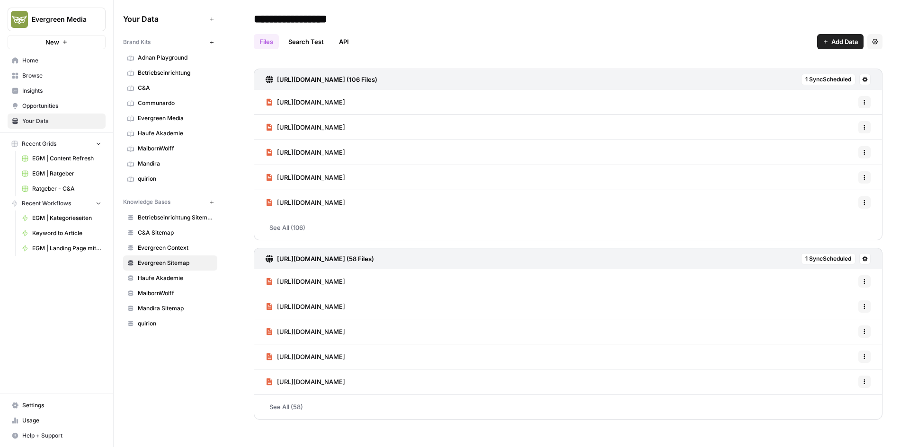
click at [180, 249] on span "Evergreen Context" at bounding box center [175, 248] width 75 height 9
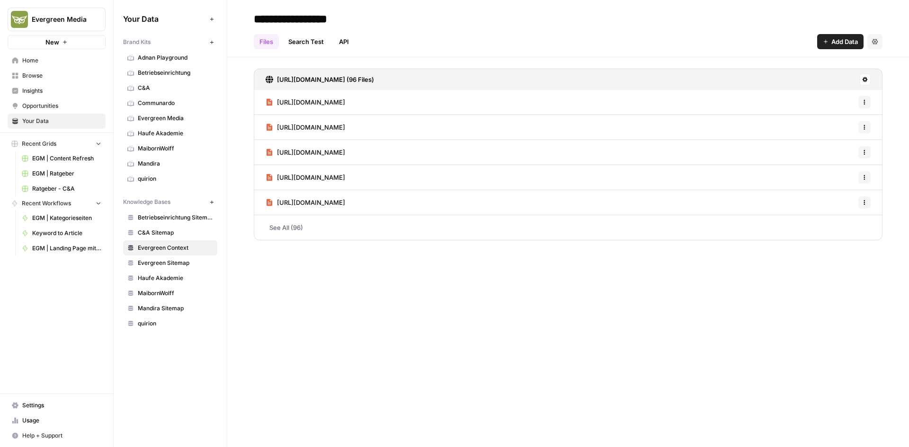
click at [175, 268] on link "Evergreen Sitemap" at bounding box center [170, 263] width 94 height 15
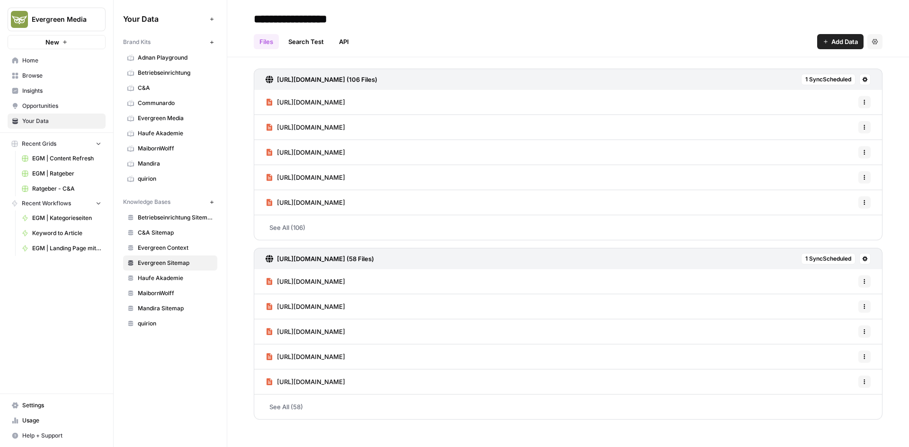
click at [175, 261] on span "Evergreen Sitemap" at bounding box center [175, 263] width 75 height 9
click at [175, 255] on link "Evergreen Context" at bounding box center [170, 247] width 94 height 15
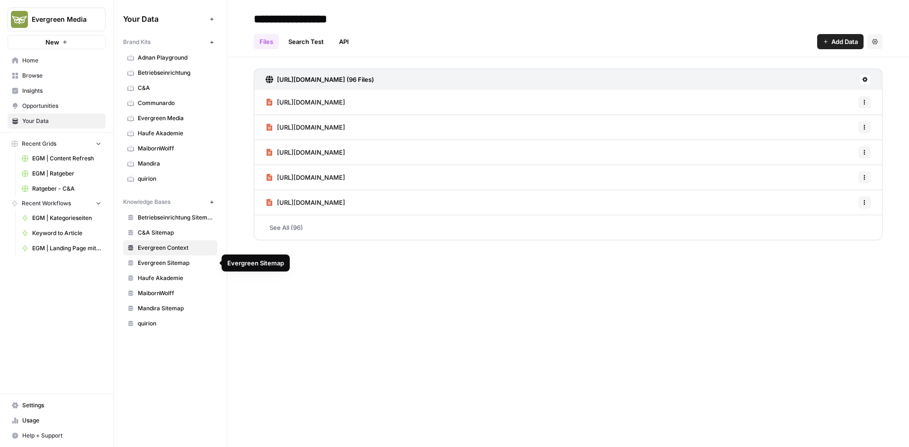
click at [176, 262] on span "Evergreen Sitemap" at bounding box center [175, 263] width 75 height 9
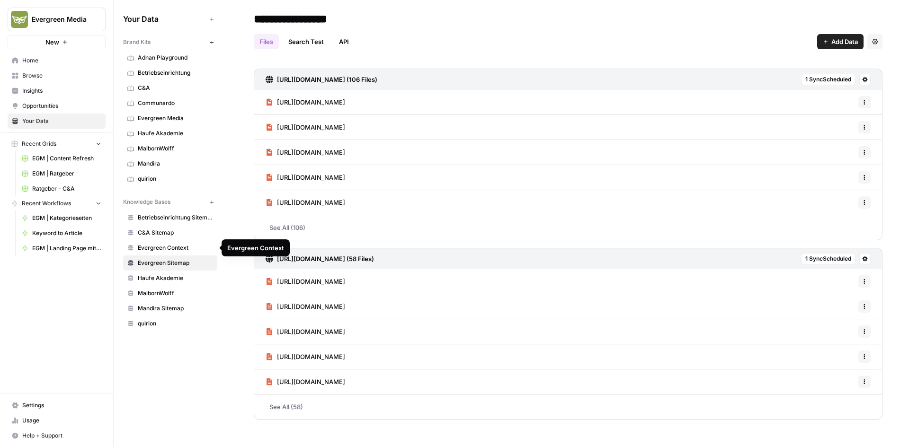
click at [176, 252] on span "Evergreen Context" at bounding box center [175, 248] width 75 height 9
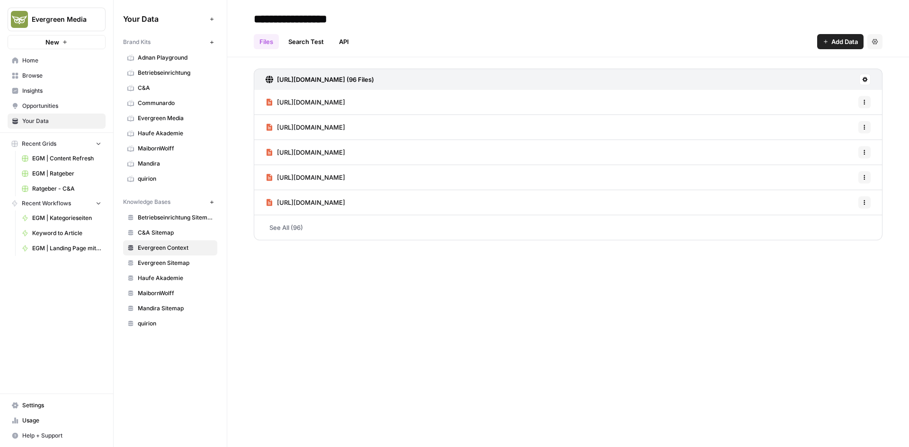
click at [176, 259] on span "Evergreen Sitemap" at bounding box center [175, 263] width 75 height 9
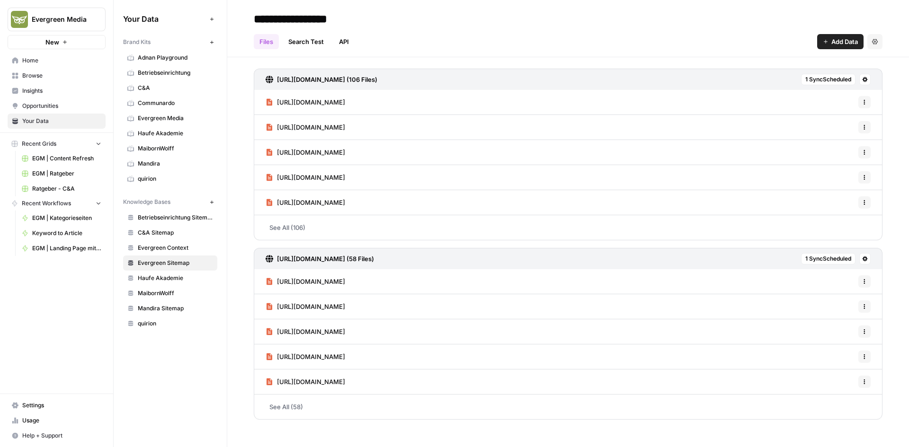
click at [176, 249] on span "Evergreen Context" at bounding box center [175, 248] width 75 height 9
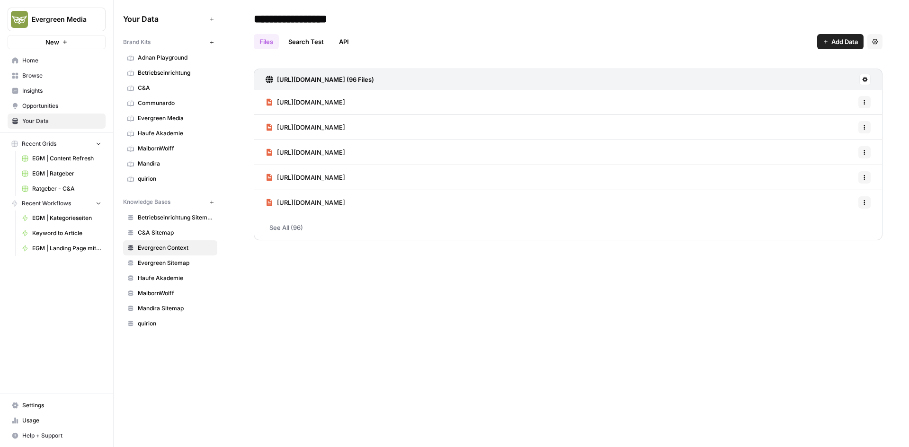
click at [832, 37] on span "Add Data" at bounding box center [844, 41] width 26 height 9
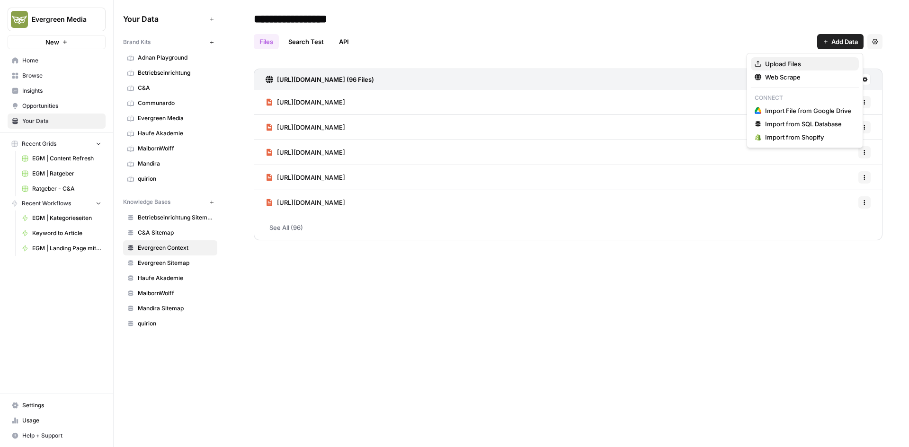
click at [786, 65] on span "Upload Files" at bounding box center [808, 63] width 86 height 9
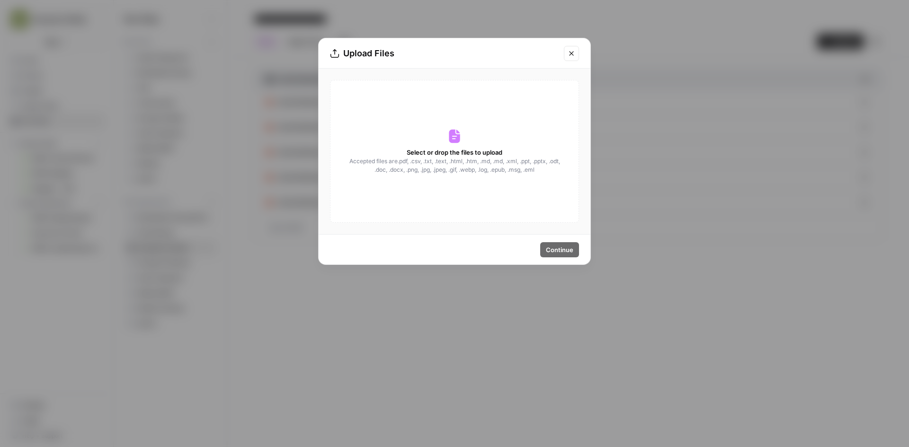
drag, startPoint x: 575, startPoint y: 55, endPoint x: 565, endPoint y: 102, distance: 48.4
click at [574, 55] on button "Close modal" at bounding box center [571, 53] width 15 height 15
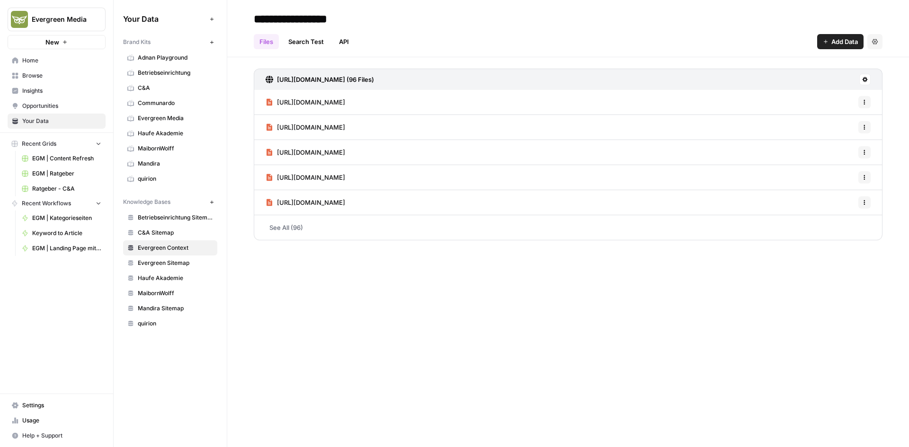
click at [374, 81] on h3 "https://www.evergreen.media/guide-sitemap.xml (96 Files)" at bounding box center [325, 79] width 97 height 9
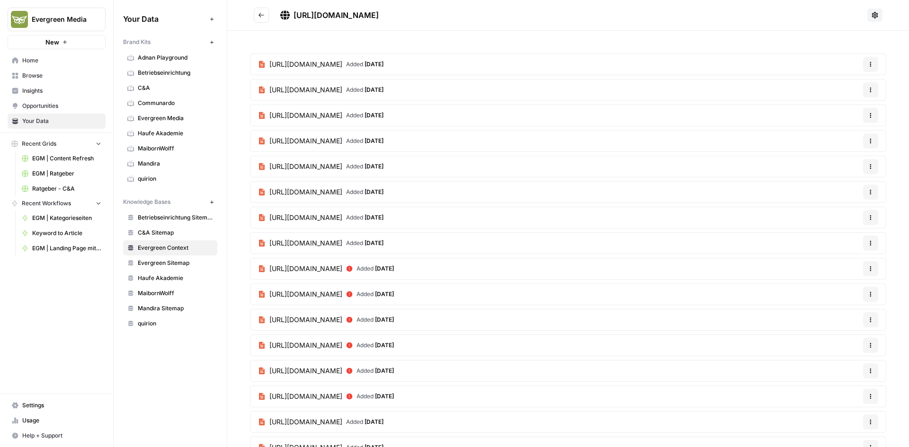
click at [265, 15] on button "Go back" at bounding box center [261, 15] width 15 height 15
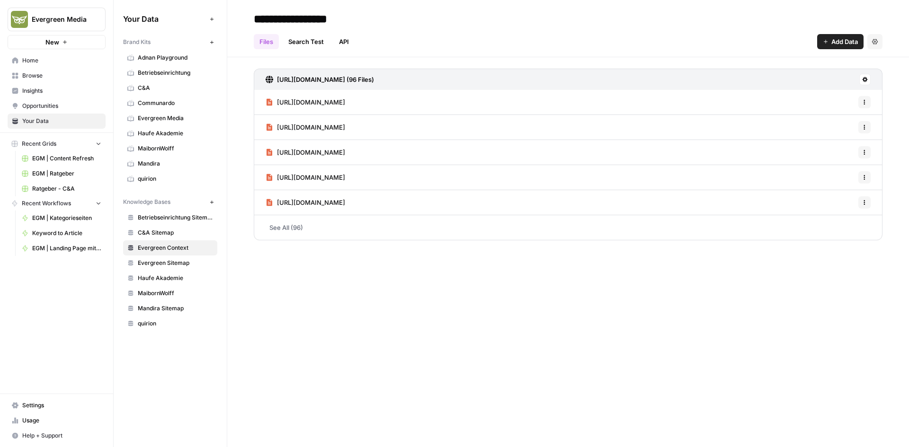
click at [865, 81] on icon at bounding box center [864, 79] width 5 height 5
click at [412, 284] on div "**********" at bounding box center [567, 223] width 681 height 447
click at [305, 41] on link "Search Test" at bounding box center [306, 41] width 47 height 15
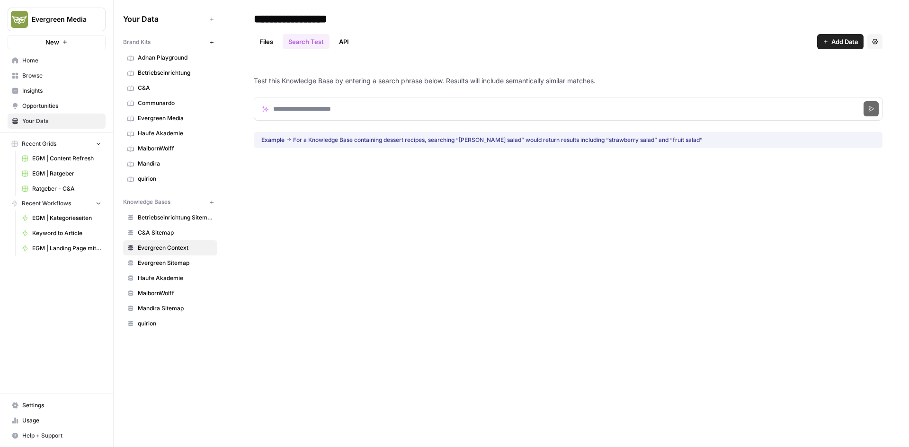
click at [273, 39] on link "Files" at bounding box center [266, 41] width 25 height 15
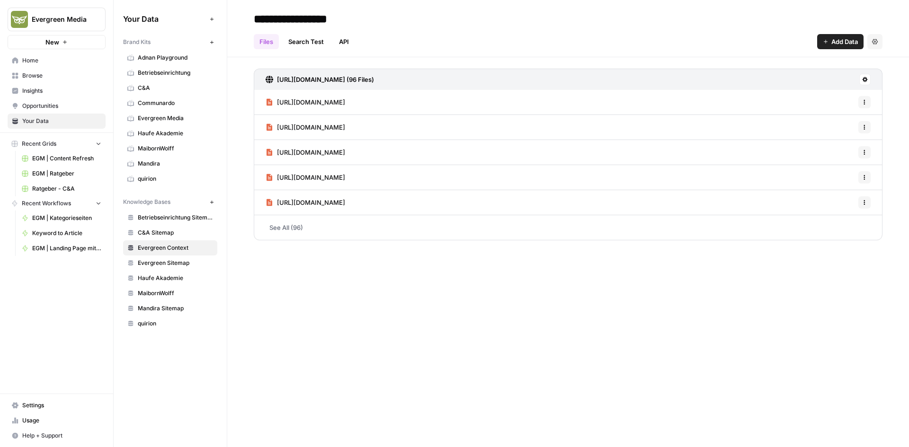
click at [33, 62] on span "Home" at bounding box center [61, 60] width 79 height 9
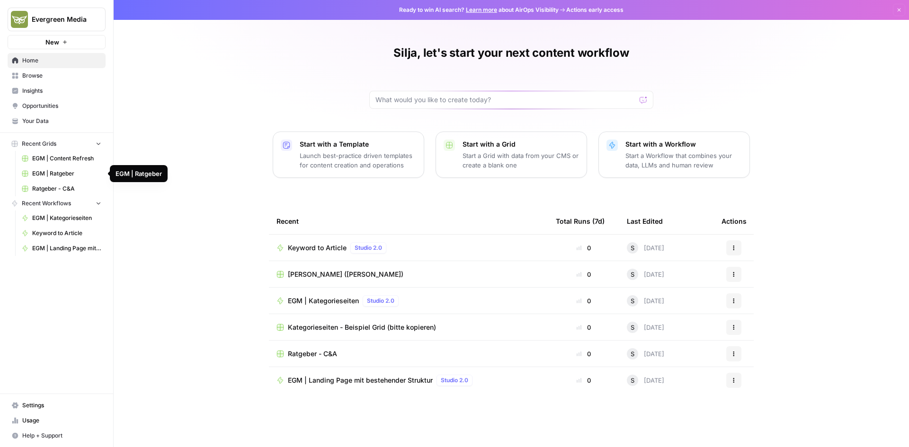
click at [49, 172] on span "EGM | Ratgeber" at bounding box center [66, 173] width 69 height 9
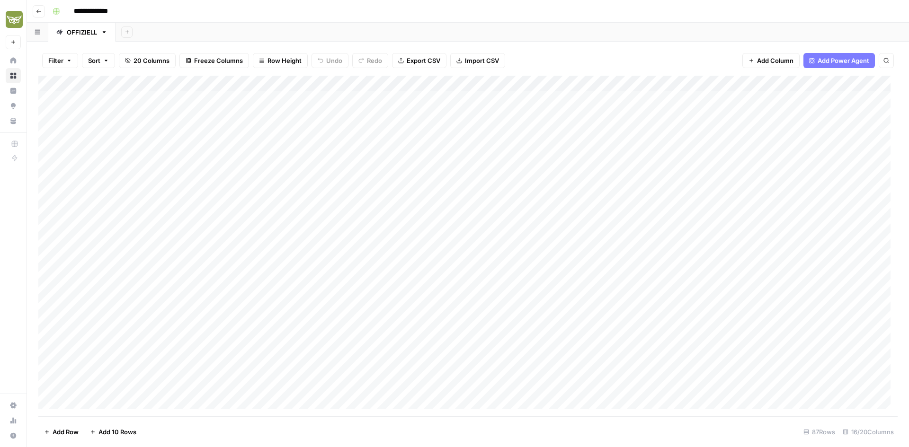
click at [43, 12] on button "Go back" at bounding box center [39, 11] width 12 height 12
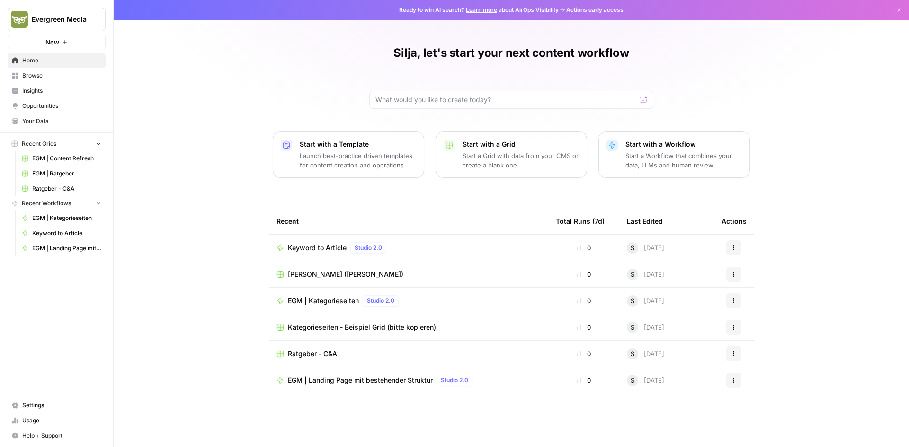
click at [56, 76] on span "Browse" at bounding box center [61, 75] width 79 height 9
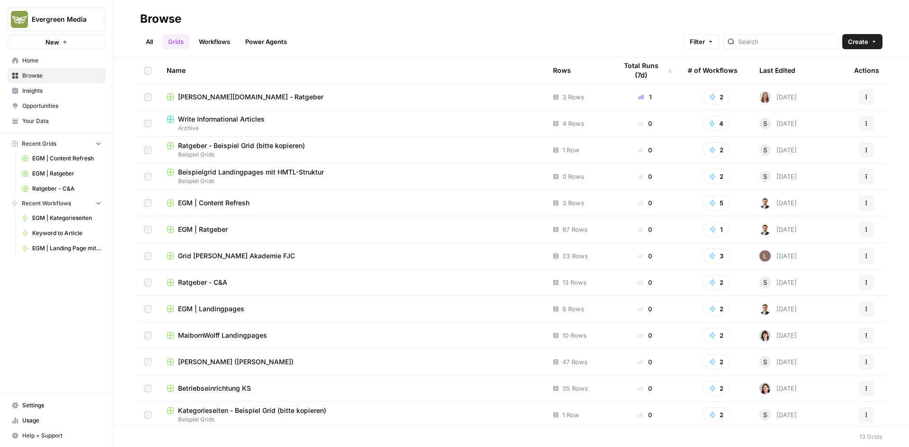
click at [202, 34] on div "All Grids Workflows Power Agents Filter Create" at bounding box center [511, 37] width 742 height 23
click at [34, 122] on span "Your Data" at bounding box center [61, 121] width 79 height 9
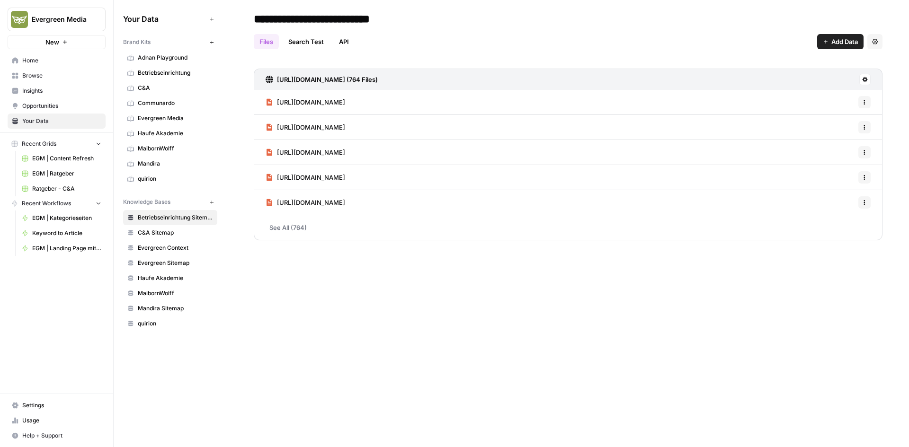
click at [293, 252] on div "**********" at bounding box center [567, 223] width 681 height 447
click at [864, 79] on icon at bounding box center [865, 80] width 6 height 6
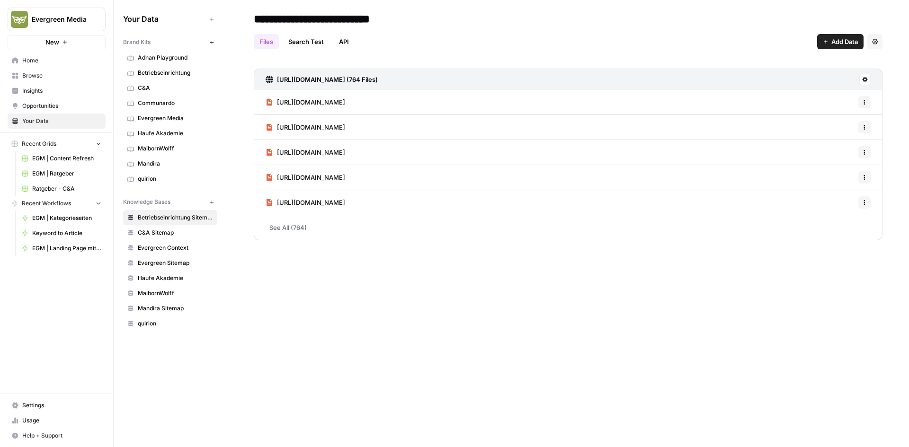
click at [486, 262] on div "**********" at bounding box center [567, 223] width 681 height 447
click at [155, 235] on span "C&A Sitemap" at bounding box center [175, 233] width 75 height 9
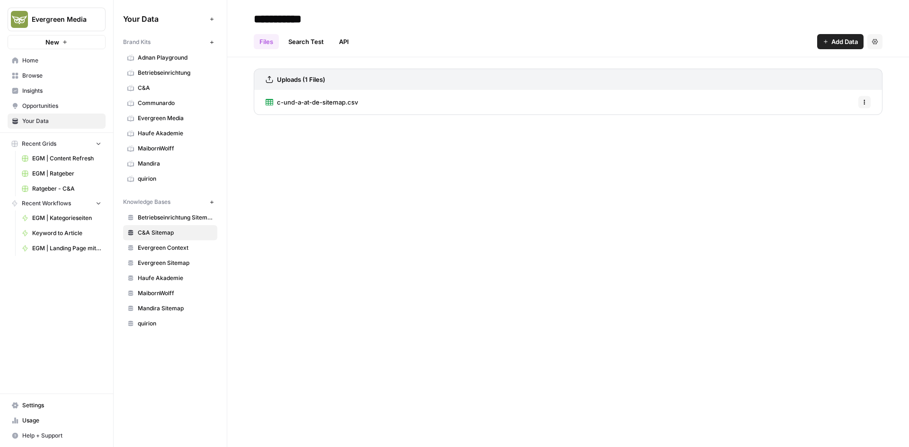
click at [152, 254] on link "Evergreen Context" at bounding box center [170, 247] width 94 height 15
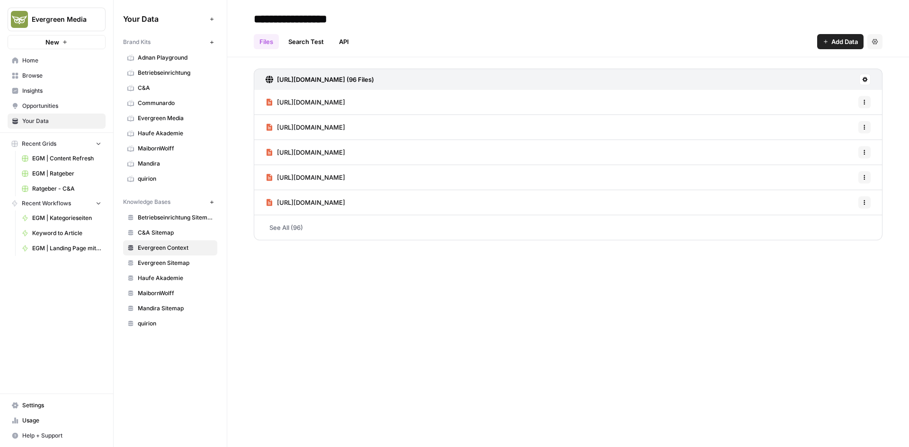
click at [155, 263] on span "Evergreen Sitemap" at bounding box center [175, 263] width 75 height 9
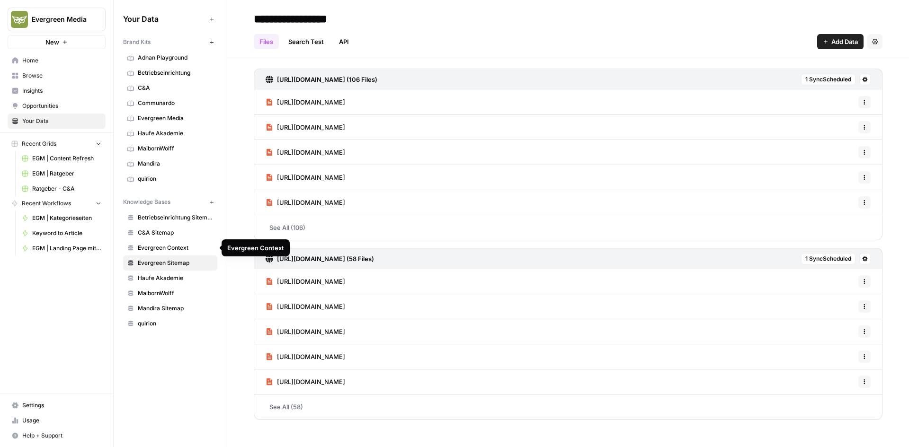
click at [179, 246] on span "Evergreen Context" at bounding box center [175, 248] width 75 height 9
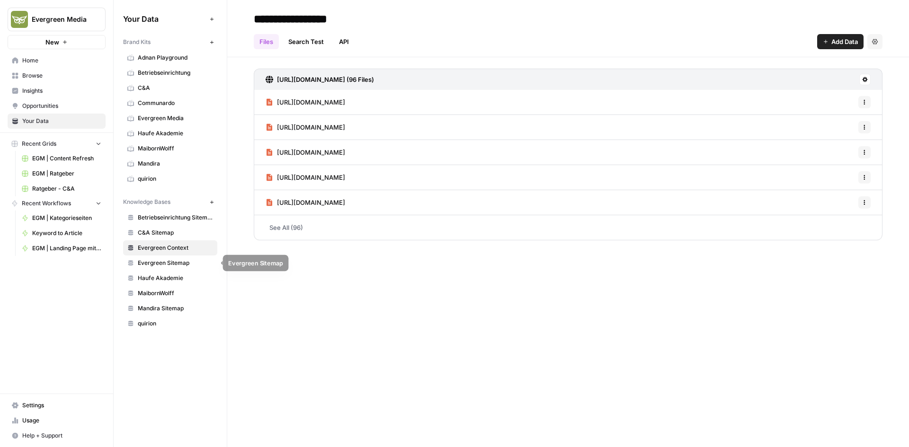
click at [177, 262] on span "Evergreen Sitemap" at bounding box center [175, 263] width 75 height 9
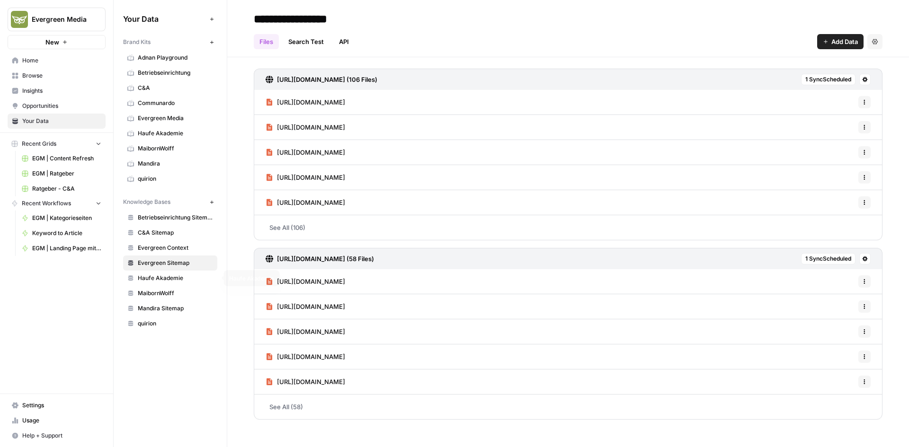
click at [177, 283] on link "Haufe Akademie" at bounding box center [170, 278] width 94 height 15
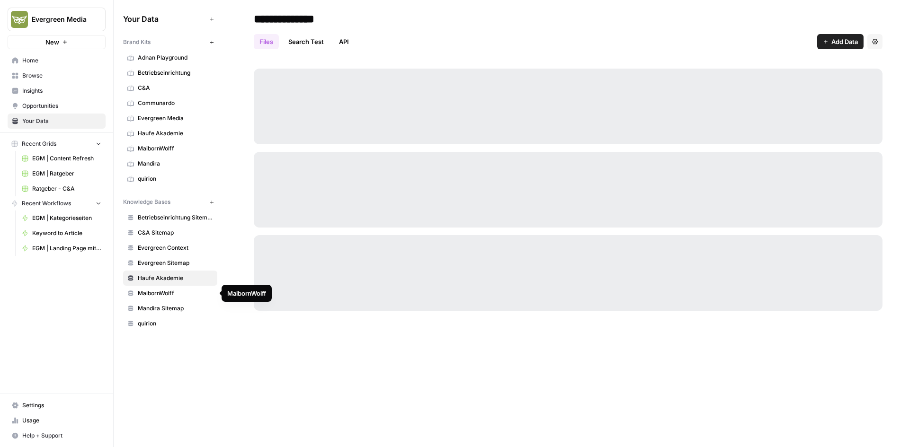
click at [175, 293] on span "MaibornWolff" at bounding box center [175, 293] width 75 height 9
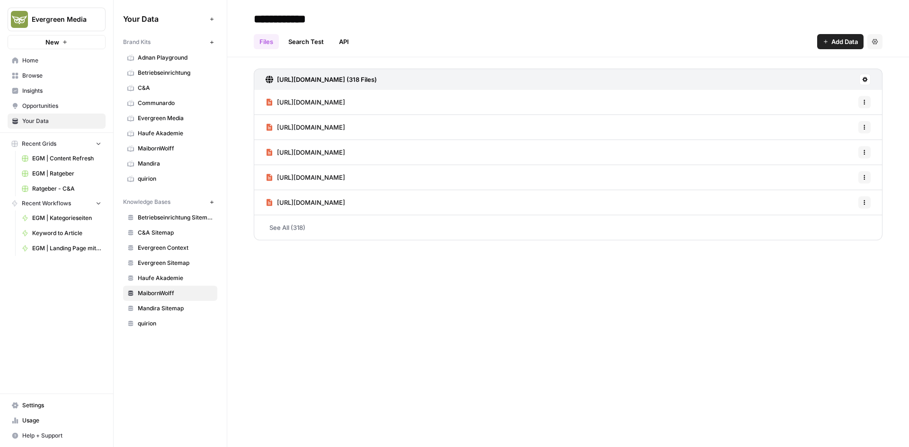
click at [862, 79] on icon at bounding box center [864, 79] width 5 height 5
click at [838, 97] on span "Sync Data" at bounding box center [828, 99] width 58 height 9
click at [862, 80] on icon at bounding box center [865, 80] width 6 height 6
click at [854, 112] on span "Schedule Data Sync" at bounding box center [828, 112] width 58 height 9
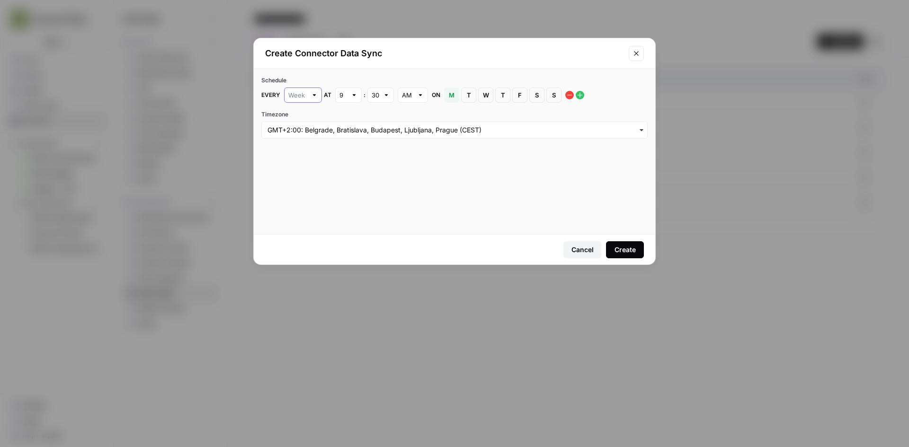
click at [305, 96] on input "text" at bounding box center [297, 94] width 19 height 9
click at [304, 121] on div "Week" at bounding box center [302, 117] width 22 height 9
type input "Week"
click at [624, 248] on div "Create" at bounding box center [624, 249] width 21 height 9
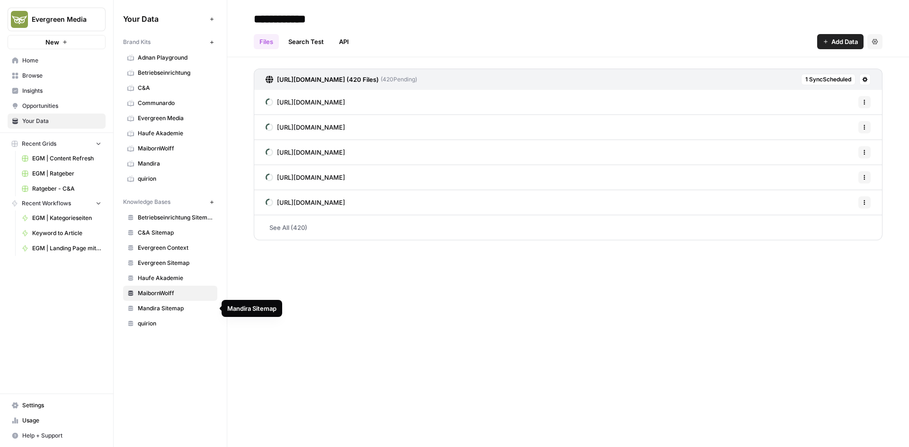
click at [163, 303] on link "Mandira Sitemap" at bounding box center [170, 308] width 94 height 15
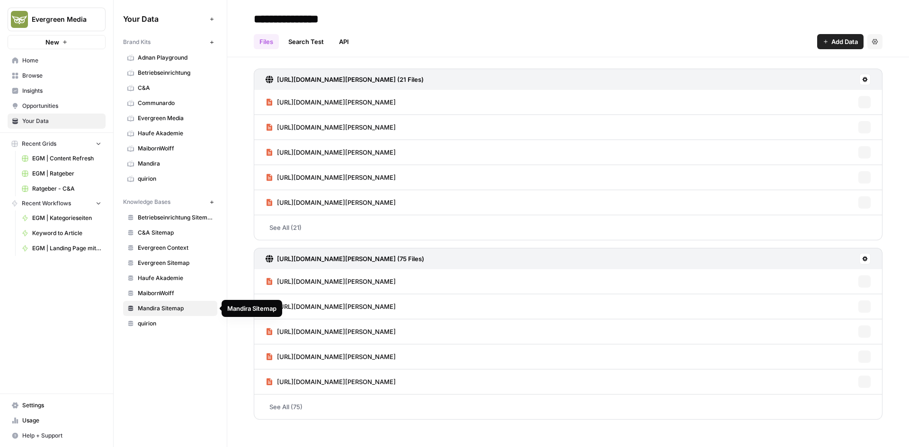
click at [162, 291] on span "MaibornWolff" at bounding box center [175, 293] width 75 height 9
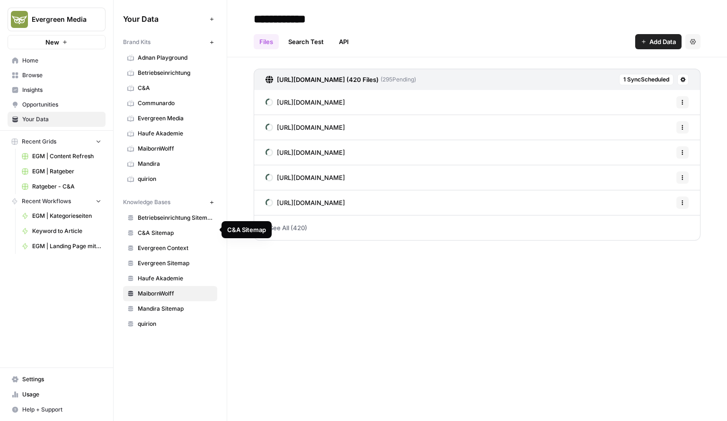
click at [159, 234] on link "C&A Sitemap" at bounding box center [170, 232] width 94 height 15
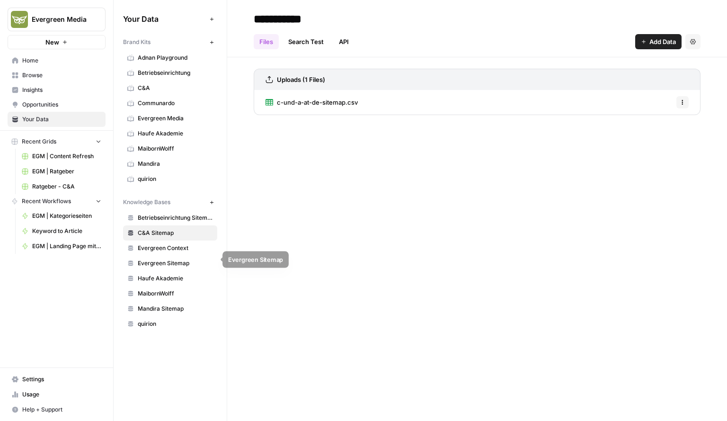
click at [159, 260] on span "Evergreen Sitemap" at bounding box center [175, 263] width 75 height 9
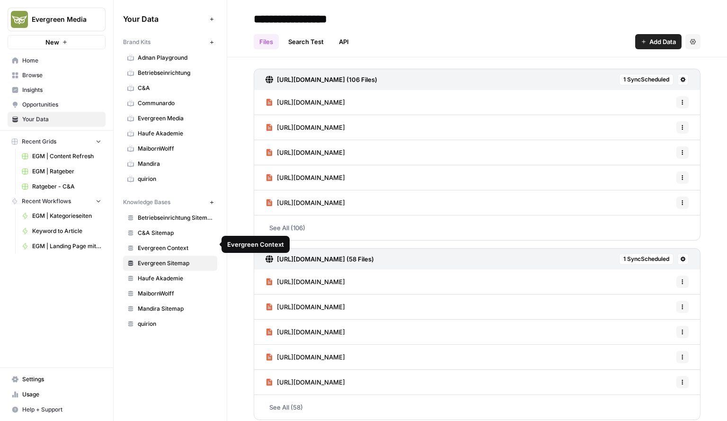
click at [168, 246] on span "Evergreen Context" at bounding box center [175, 248] width 75 height 9
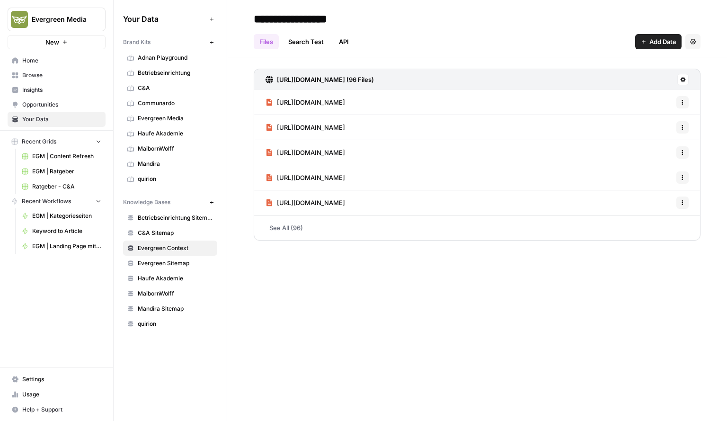
click at [171, 271] on link "Haufe Akademie" at bounding box center [170, 278] width 94 height 15
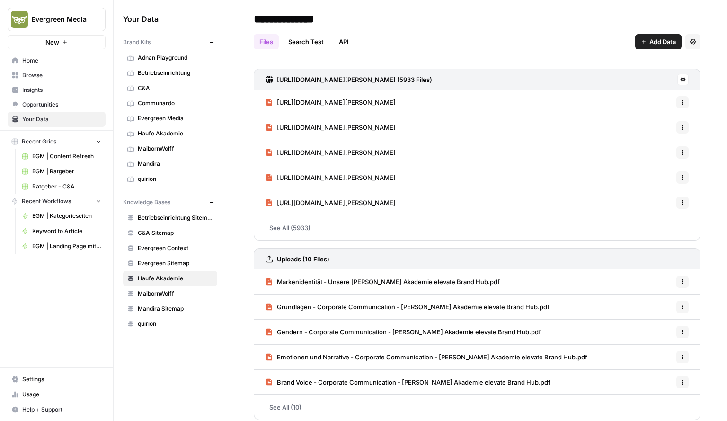
click at [42, 77] on span "Browse" at bounding box center [61, 75] width 79 height 9
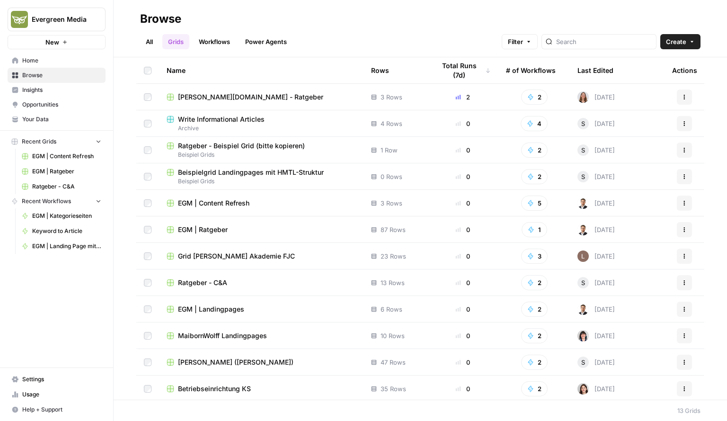
click at [197, 200] on span "EGM | Content Refresh" at bounding box center [213, 202] width 71 height 9
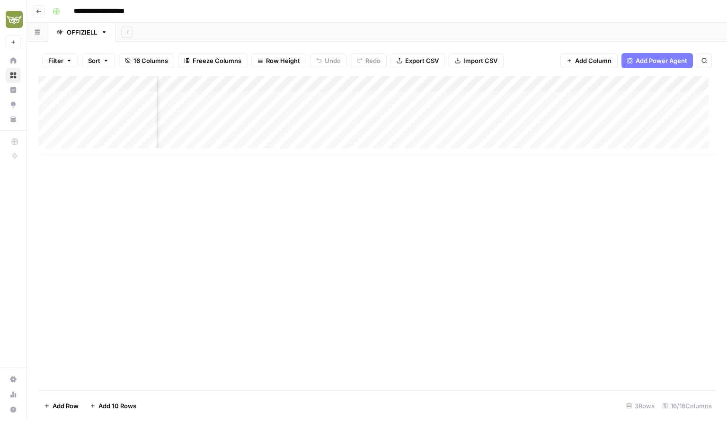
scroll to position [0, 100]
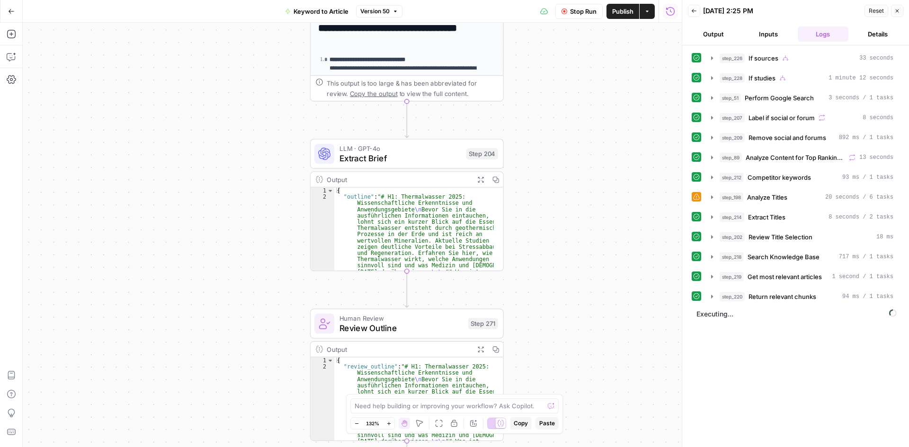
scroll to position [47, 0]
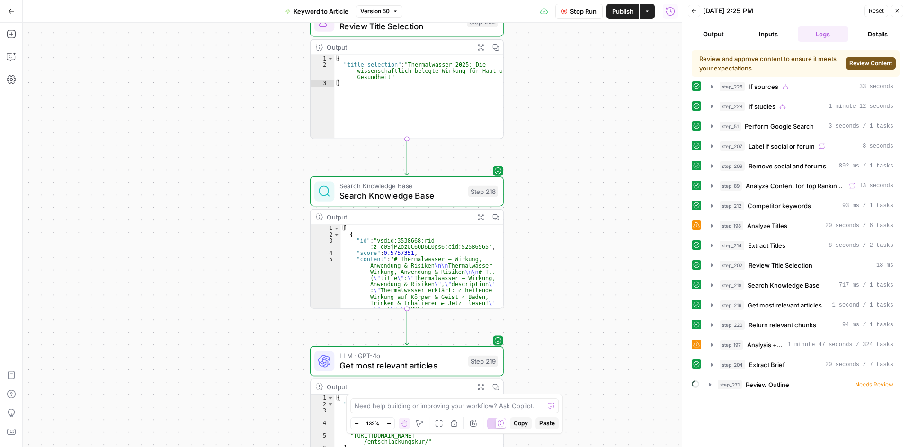
click at [860, 61] on span "Review Content" at bounding box center [870, 63] width 43 height 9
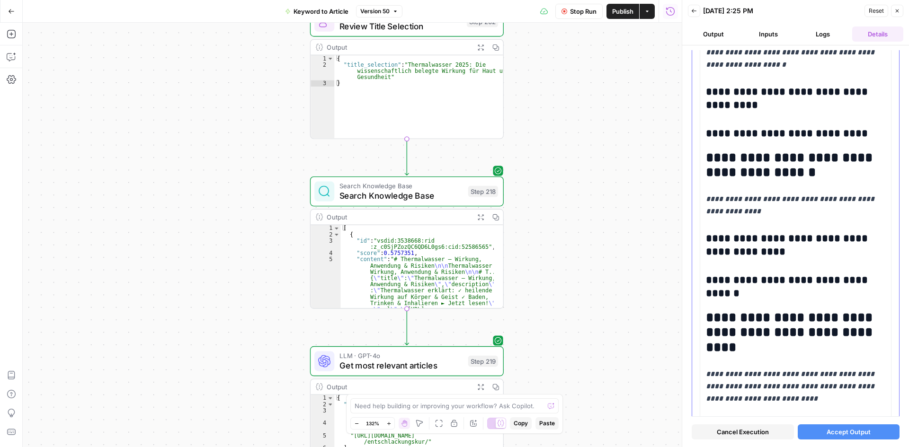
scroll to position [1183, 0]
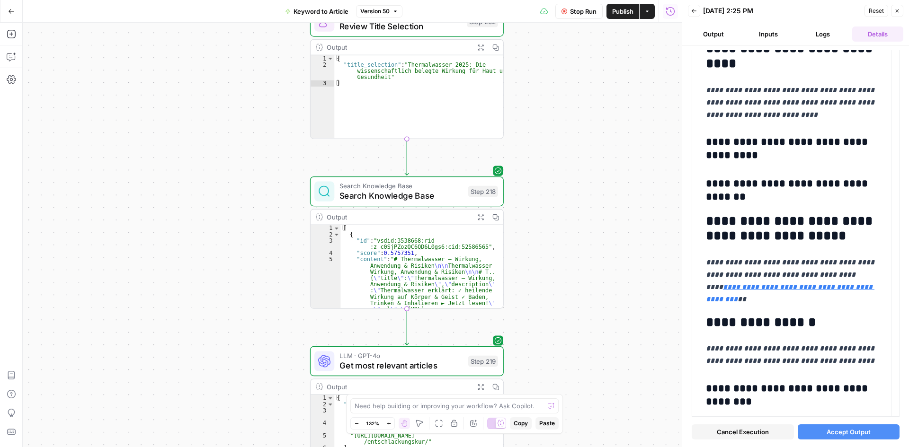
click at [833, 435] on span "Accept Output" at bounding box center [848, 431] width 44 height 9
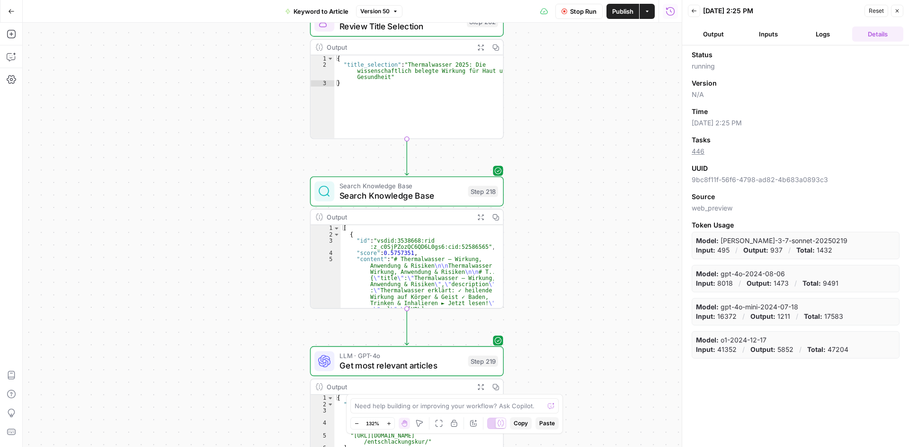
click at [820, 31] on button "Logs" at bounding box center [822, 33] width 51 height 15
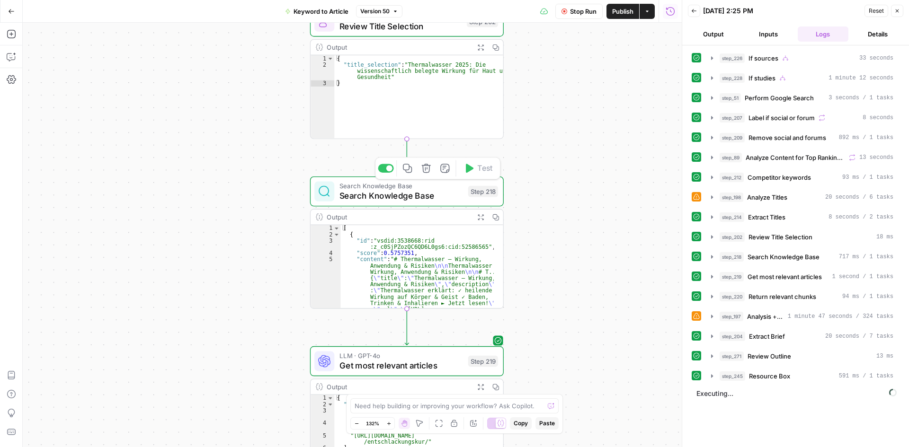
click at [427, 193] on span "Search Knowledge Base" at bounding box center [401, 196] width 124 height 12
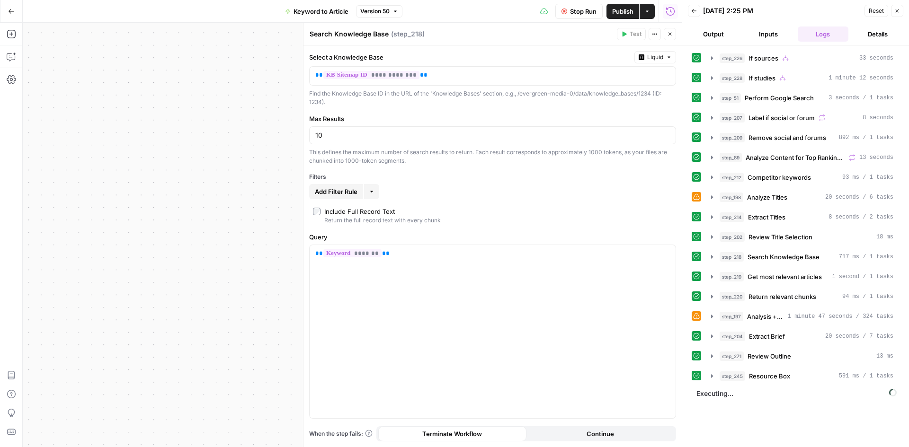
click at [671, 31] on icon "button" at bounding box center [670, 34] width 6 height 6
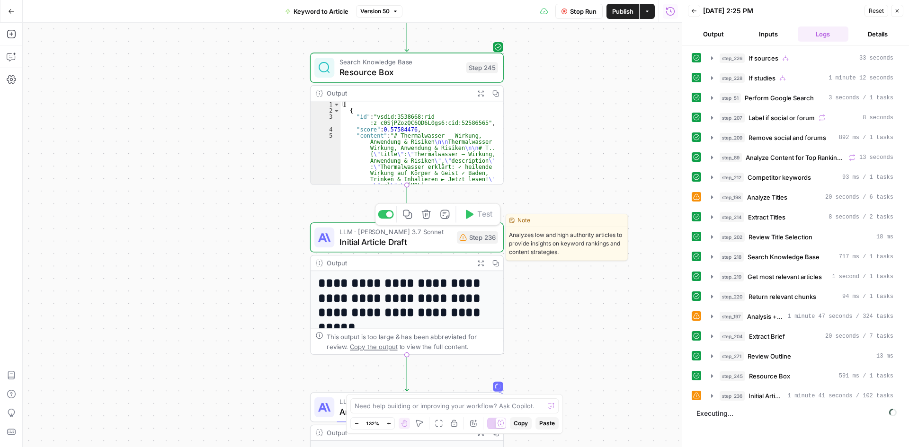
drag, startPoint x: 436, startPoint y: 238, endPoint x: 537, endPoint y: 235, distance: 100.8
click at [436, 238] on span "Initial Article Draft" at bounding box center [395, 242] width 113 height 12
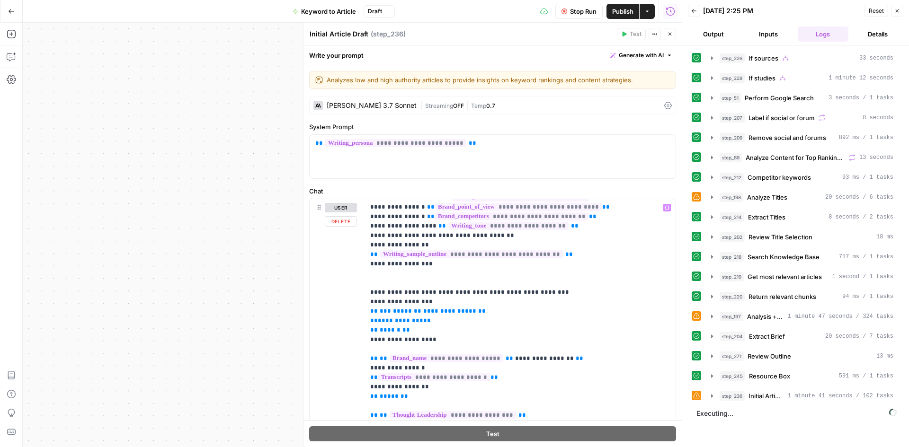
scroll to position [142, 0]
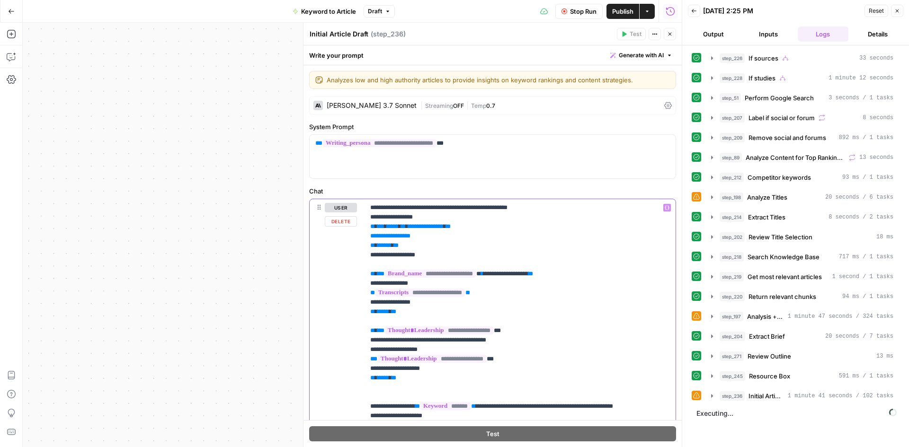
click at [442, 227] on span "**********" at bounding box center [425, 226] width 35 height 6
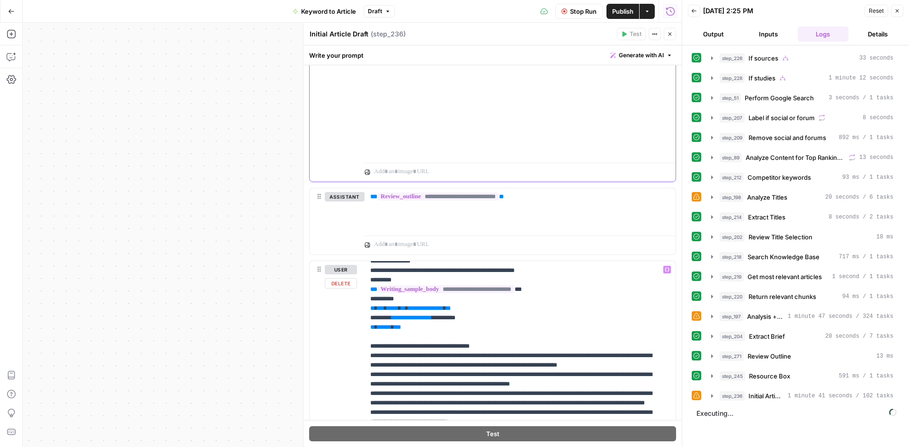
scroll to position [189, 0]
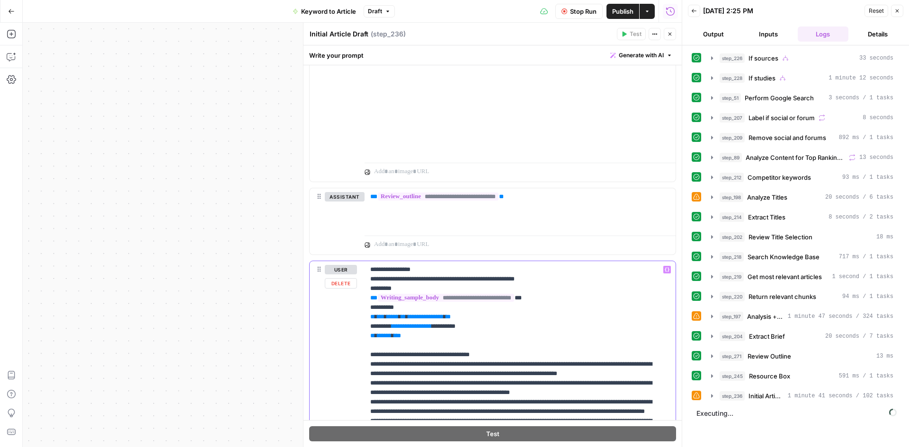
click at [442, 320] on span "**********" at bounding box center [425, 317] width 35 height 6
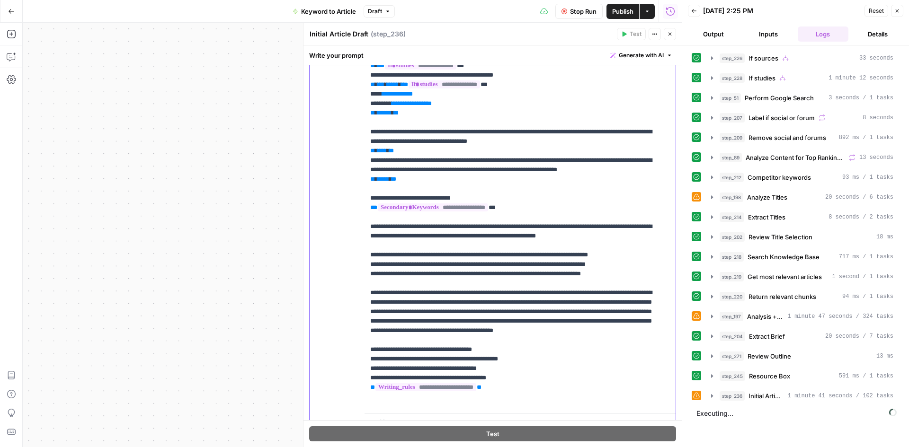
scroll to position [777, 0]
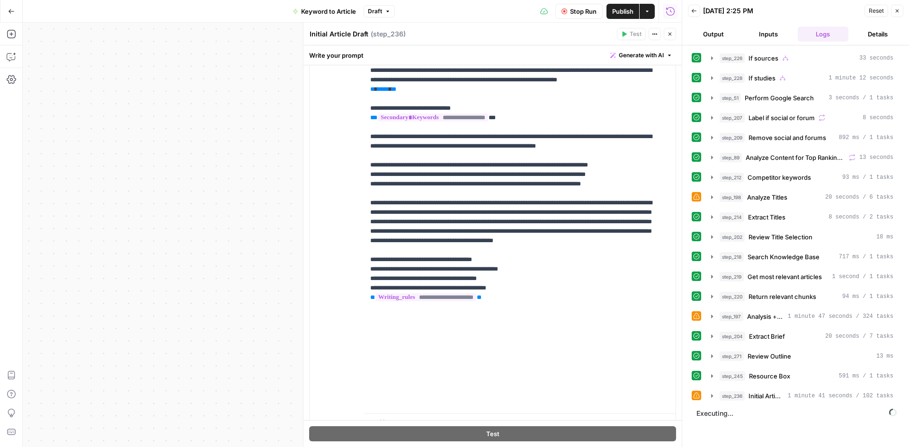
click at [670, 36] on icon "button" at bounding box center [670, 34] width 6 height 6
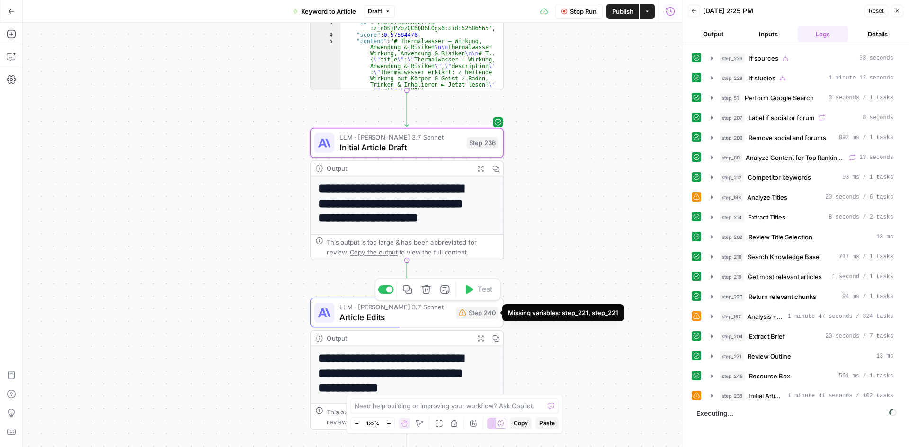
click at [471, 316] on div "Step 240" at bounding box center [477, 313] width 42 height 12
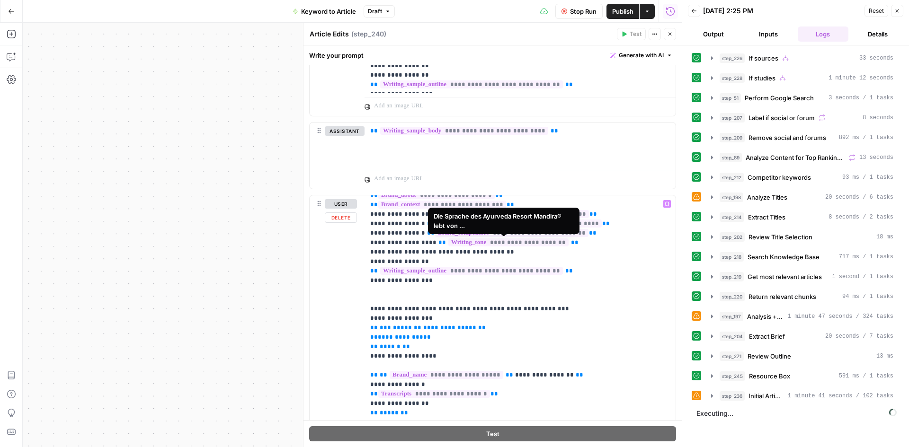
scroll to position [95, 0]
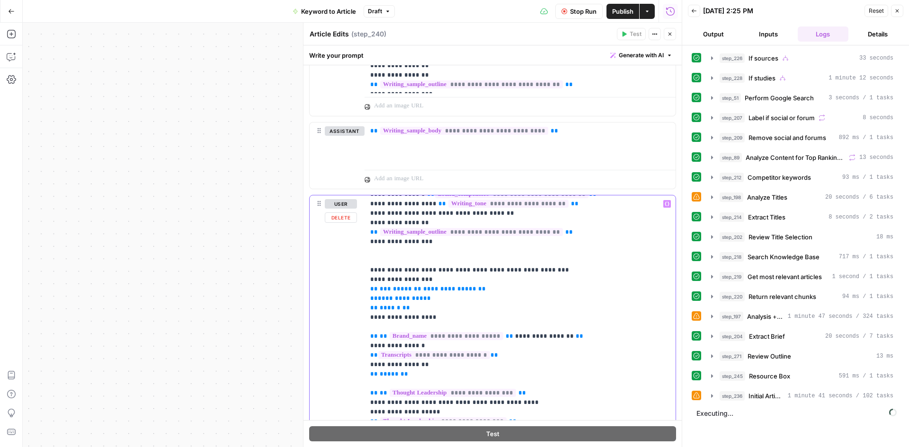
click at [444, 286] on span "**********" at bounding box center [449, 289] width 53 height 6
click at [441, 286] on span "**********" at bounding box center [449, 289] width 53 height 6
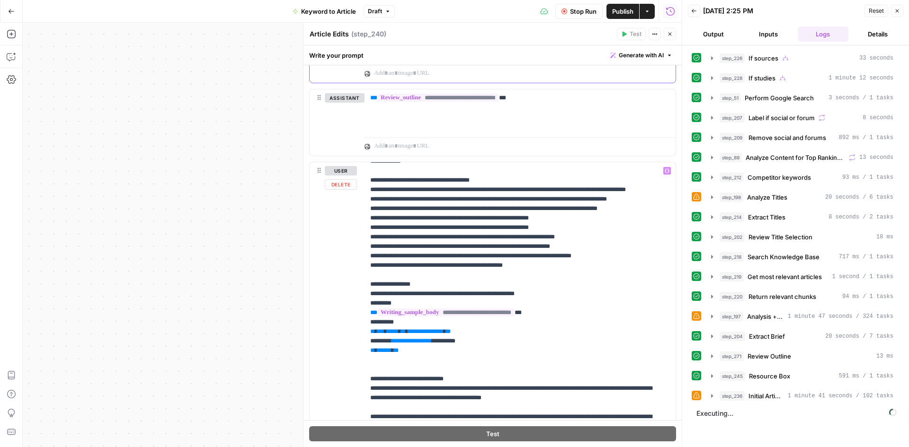
scroll to position [189, 0]
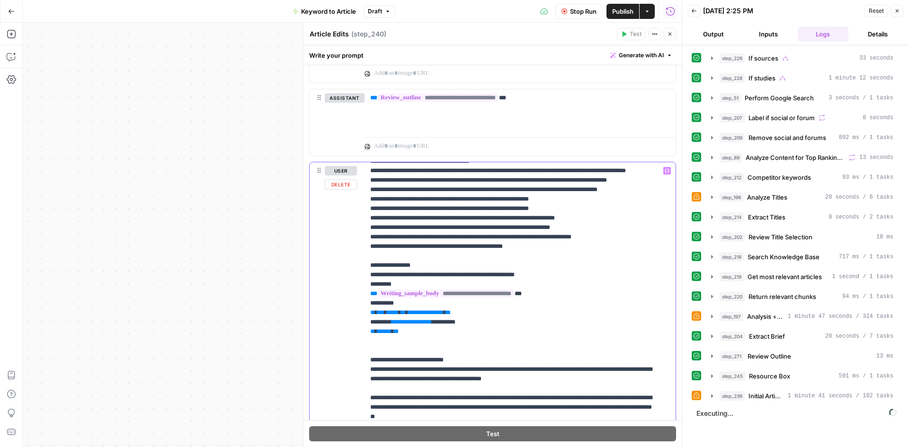
click at [443, 316] on span "**********" at bounding box center [425, 312] width 35 height 6
click at [442, 316] on span "**********" at bounding box center [425, 312] width 35 height 6
click at [670, 35] on icon "button" at bounding box center [670, 34] width 6 height 6
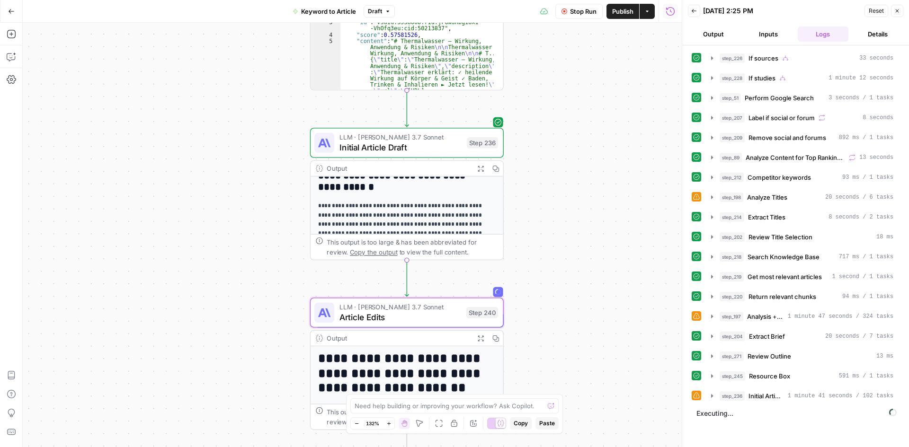
scroll to position [142, 0]
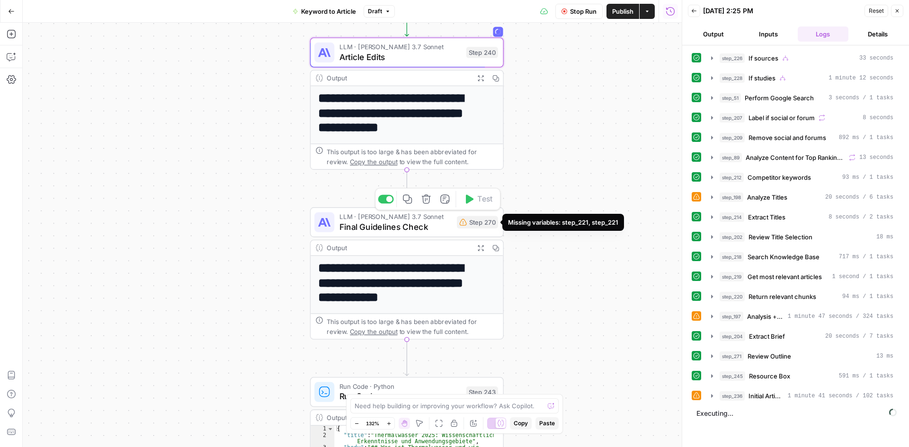
click at [492, 227] on div "Step 270" at bounding box center [477, 222] width 41 height 12
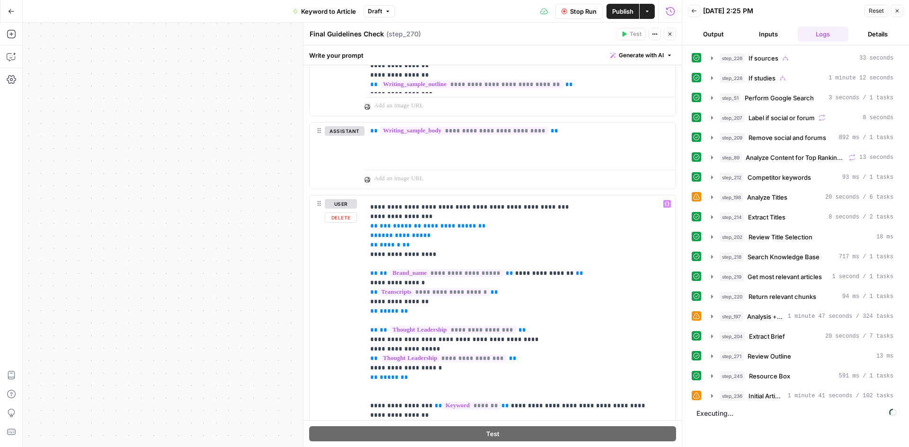
scroll to position [47, 0]
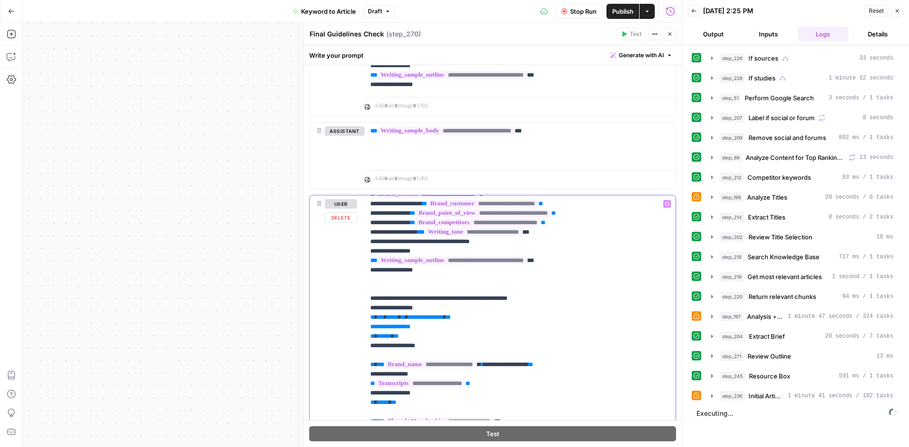
click at [442, 316] on span "**********" at bounding box center [425, 317] width 35 height 6
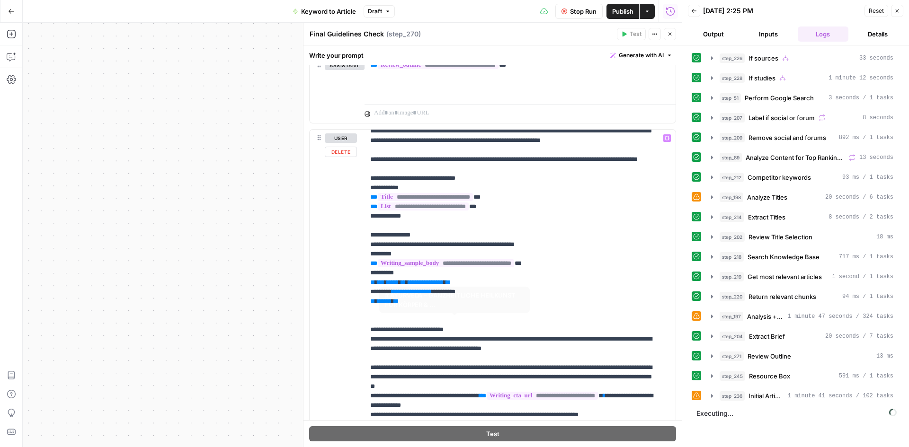
scroll to position [95, 0]
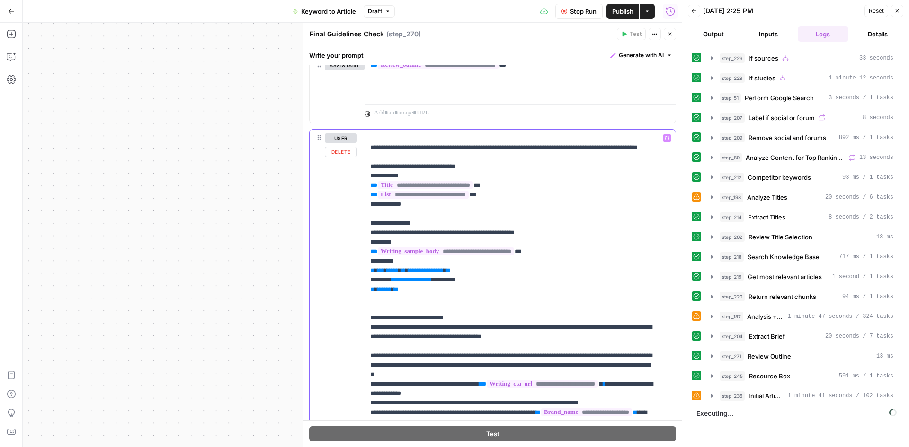
click at [442, 274] on span "**********" at bounding box center [425, 270] width 35 height 6
click at [670, 34] on icon "button" at bounding box center [669, 34] width 3 height 3
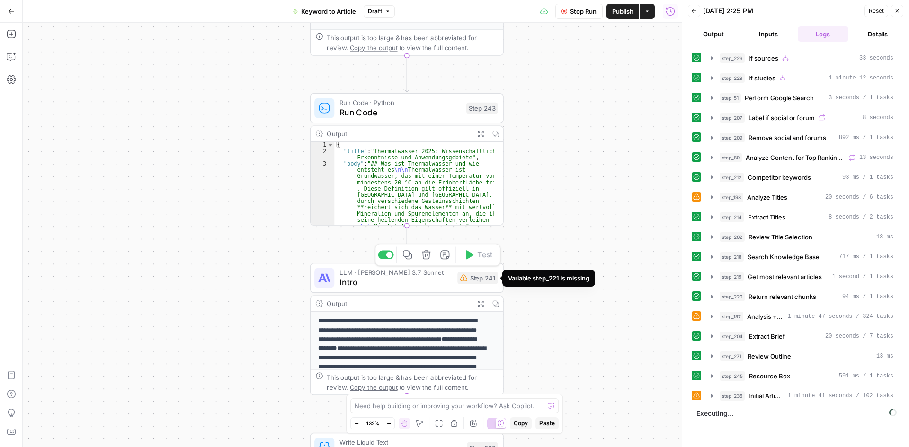
click at [480, 280] on div "Step 241" at bounding box center [477, 278] width 41 height 12
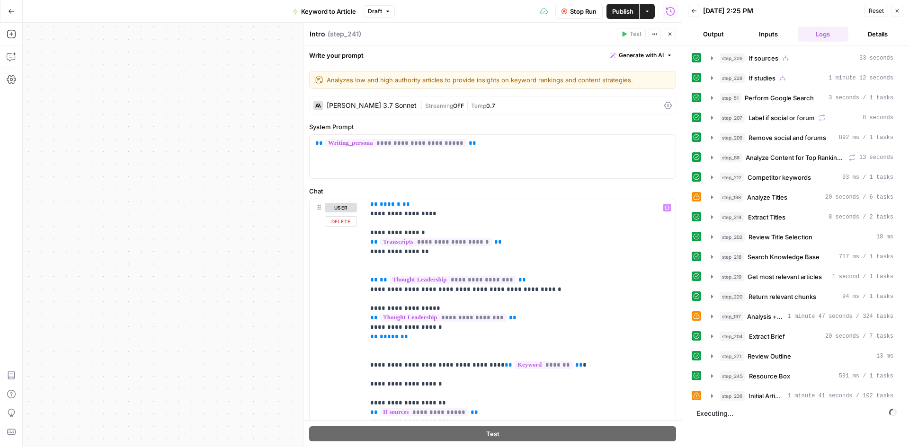
scroll to position [284, 0]
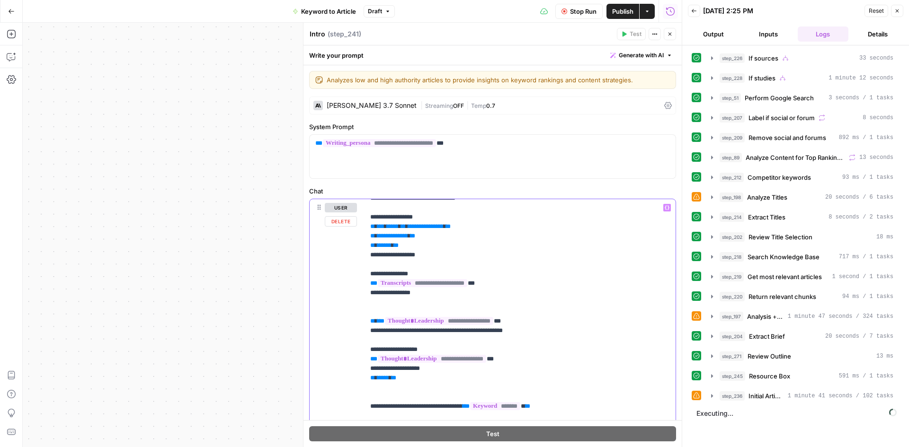
click at [442, 230] on span "**********" at bounding box center [425, 226] width 35 height 6
click at [668, 32] on icon "button" at bounding box center [670, 34] width 6 height 6
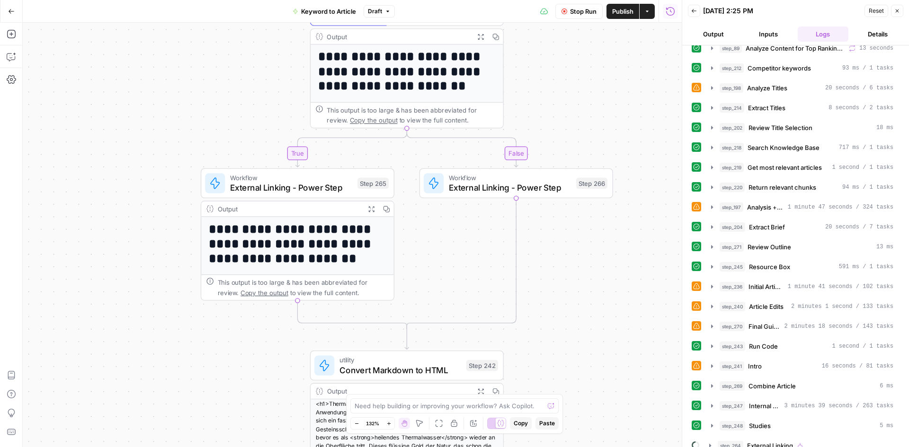
scroll to position [138, 0]
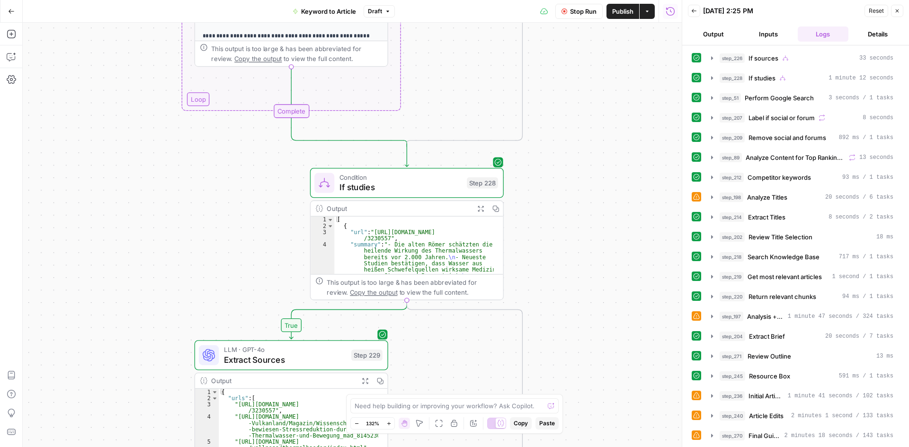
scroll to position [138, 0]
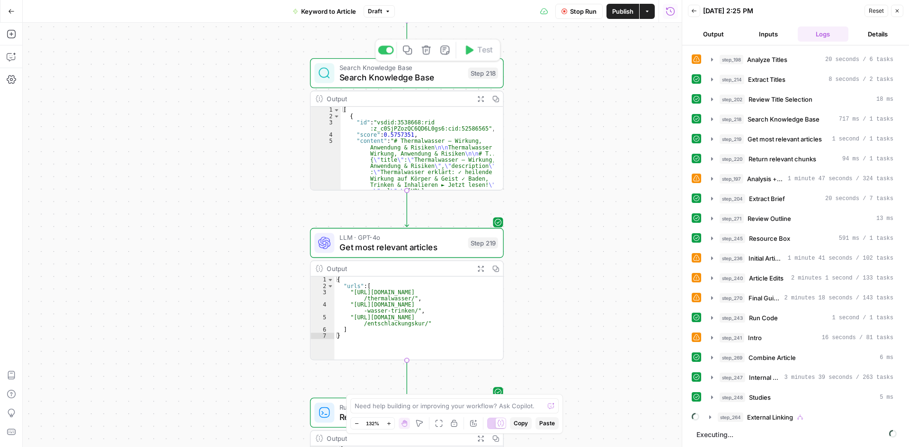
click at [436, 82] on span "Search Knowledge Base" at bounding box center [401, 77] width 124 height 12
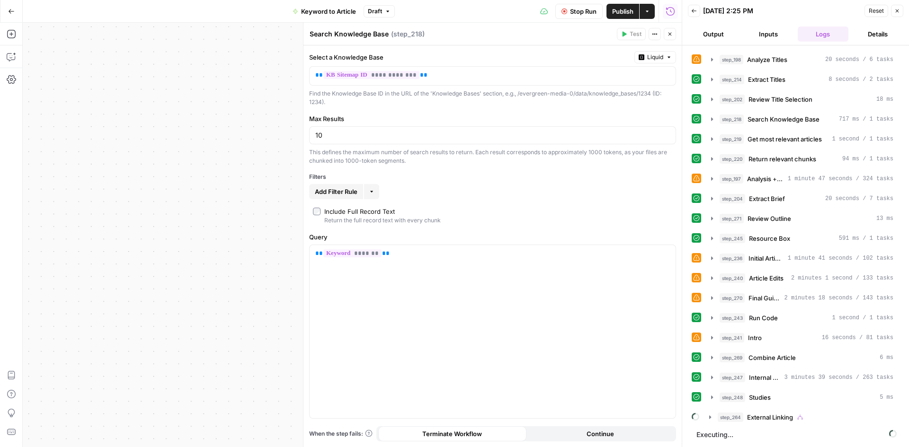
click at [671, 35] on icon "button" at bounding box center [670, 34] width 6 height 6
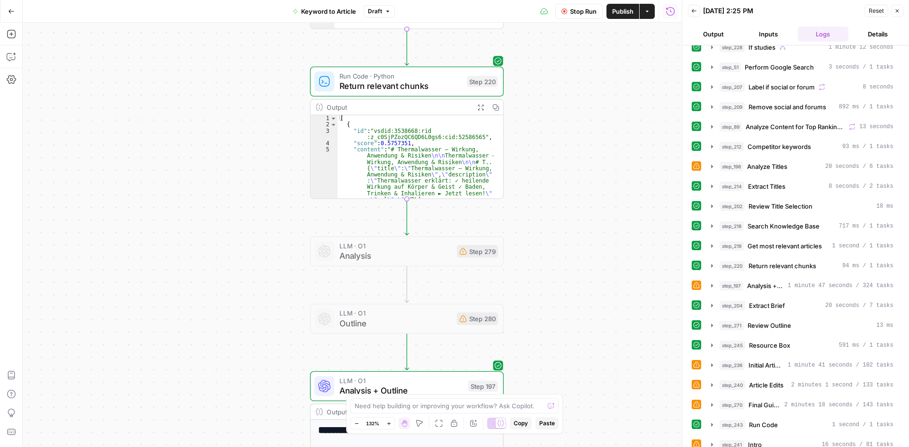
scroll to position [0, 0]
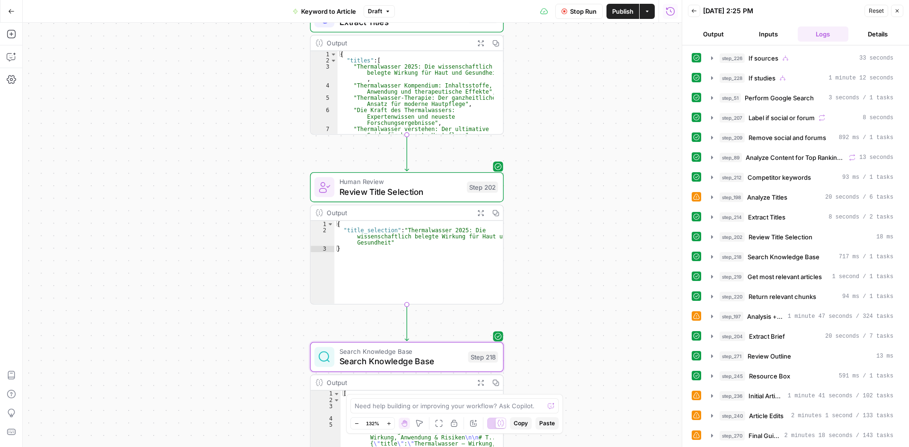
click at [380, 359] on span "Search Knowledge Base" at bounding box center [401, 361] width 124 height 12
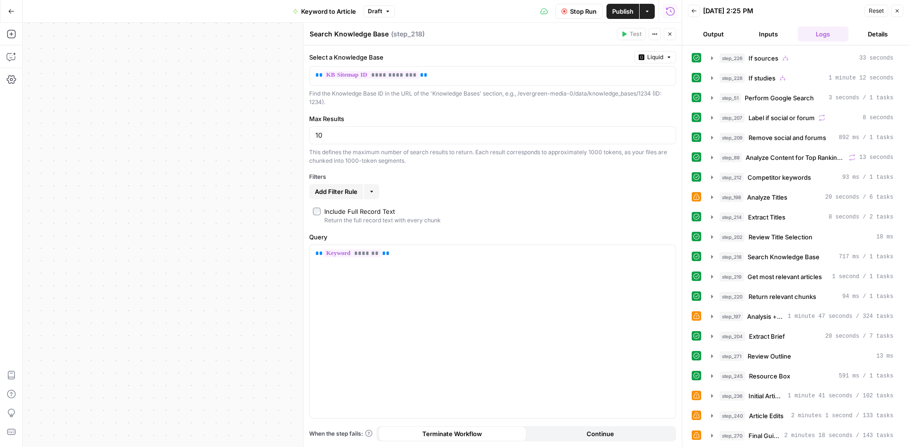
click at [337, 30] on textarea "Search Knowledge Base" at bounding box center [348, 33] width 79 height 9
drag, startPoint x: 388, startPoint y: 33, endPoint x: 348, endPoint y: 35, distance: 40.3
click at [348, 35] on div "Search Knowledge Base Search Knowledge Base" at bounding box center [349, 33] width 84 height 11
drag, startPoint x: 334, startPoint y: 32, endPoint x: 390, endPoint y: 31, distance: 56.3
click at [390, 31] on div "Search Knowledge Base Search Knowledge Base ( step_218 )" at bounding box center [461, 34] width 305 height 10
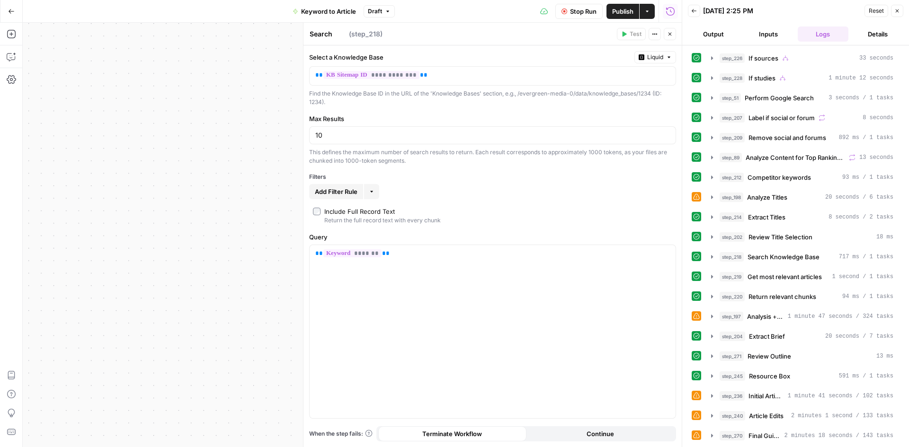
type textarea "Search Sitemap"
click at [665, 31] on button "Close" at bounding box center [669, 34] width 12 height 12
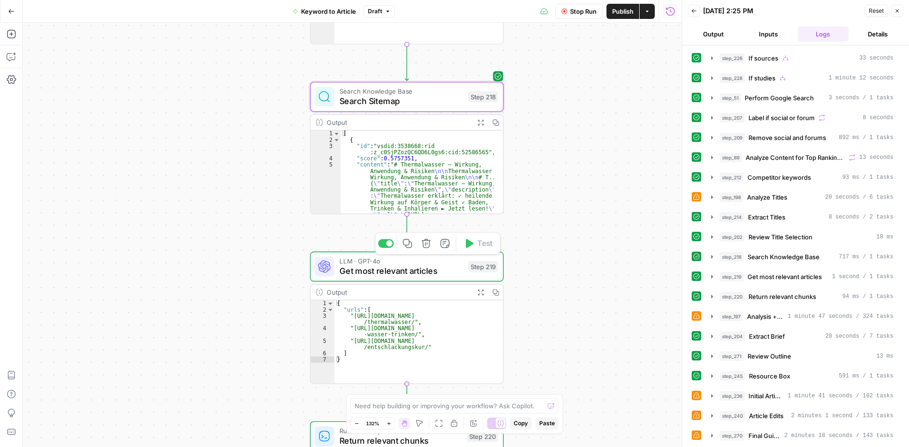
click at [409, 277] on span "Get most relevant articles" at bounding box center [401, 271] width 124 height 12
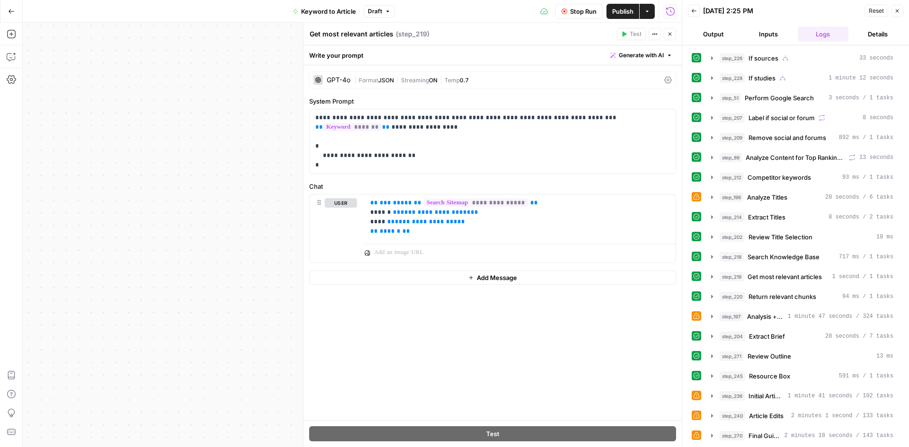
click at [359, 33] on textarea "Get most relevant articles" at bounding box center [351, 33] width 84 height 9
click at [390, 35] on textarea "Get most relevant articles" at bounding box center [351, 33] width 84 height 9
type textarea "Get most relevant articles from Sitemap"
click at [668, 29] on button "Close" at bounding box center [669, 34] width 12 height 12
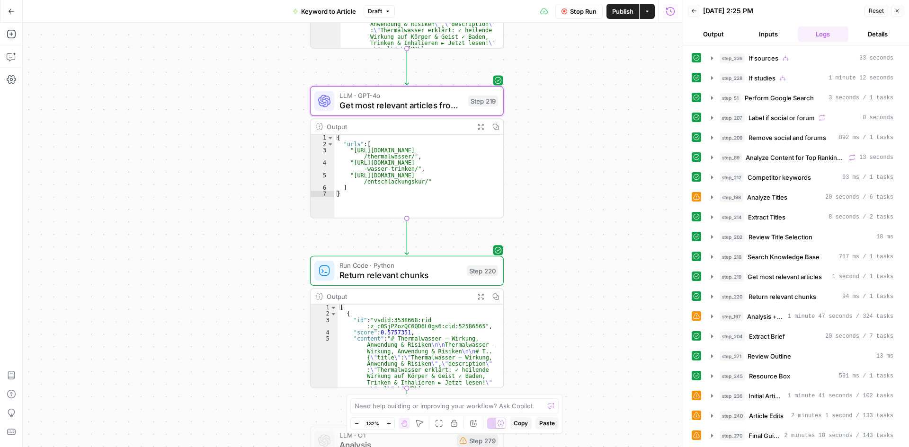
click at [371, 275] on span "Return relevant chunks" at bounding box center [400, 275] width 123 height 12
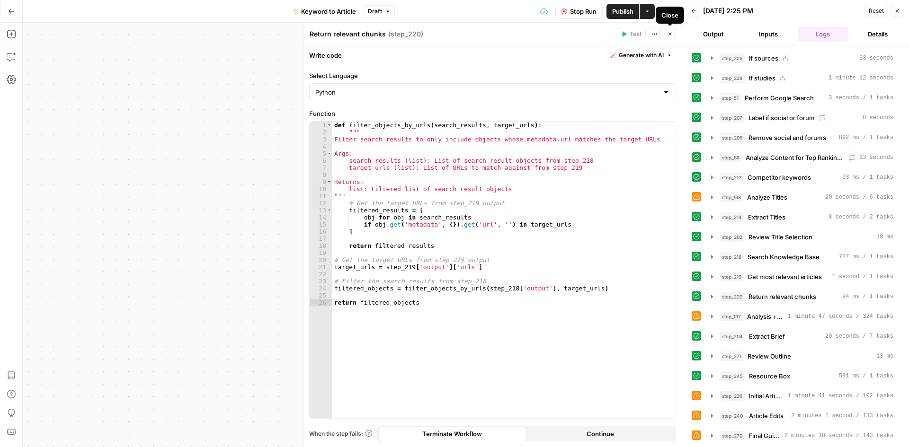
click at [670, 31] on icon "button" at bounding box center [670, 34] width 6 height 6
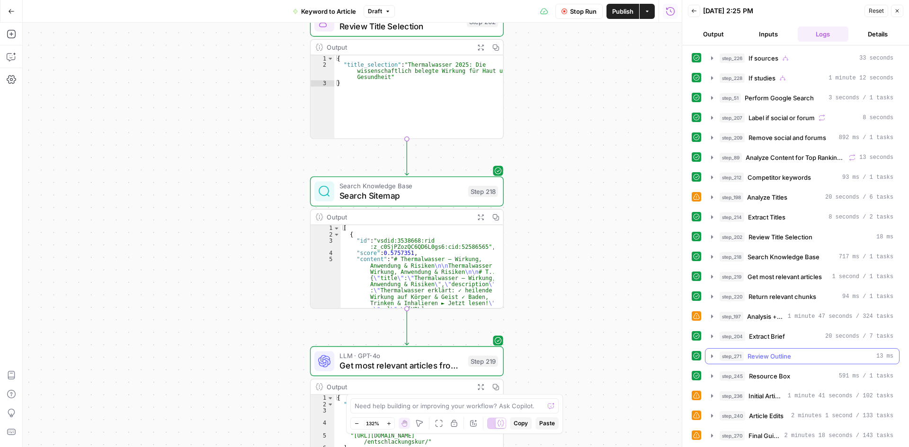
scroll to position [138, 0]
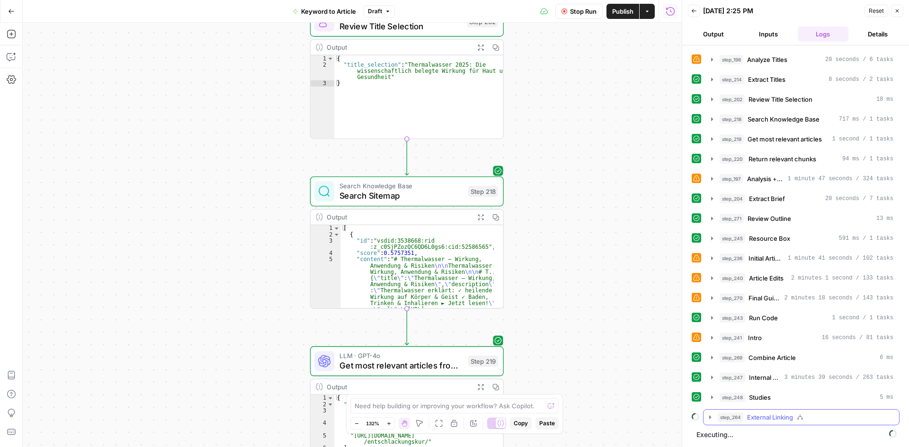
click at [710, 417] on icon "button" at bounding box center [710, 416] width 2 height 3
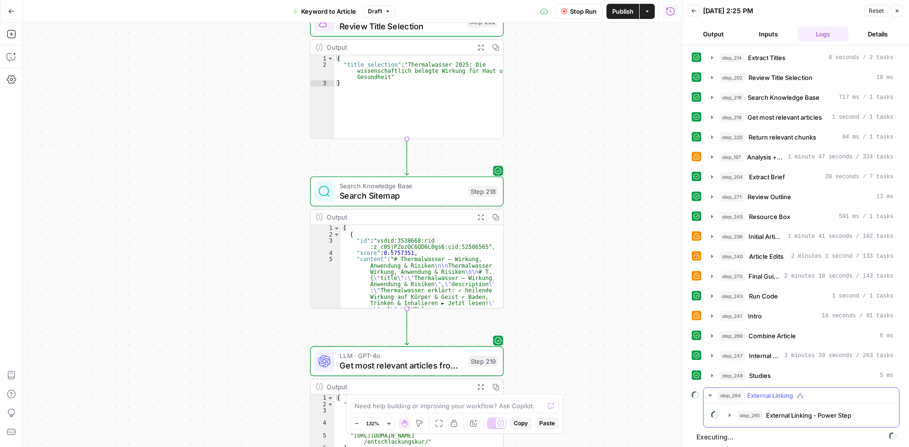
scroll to position [162, 0]
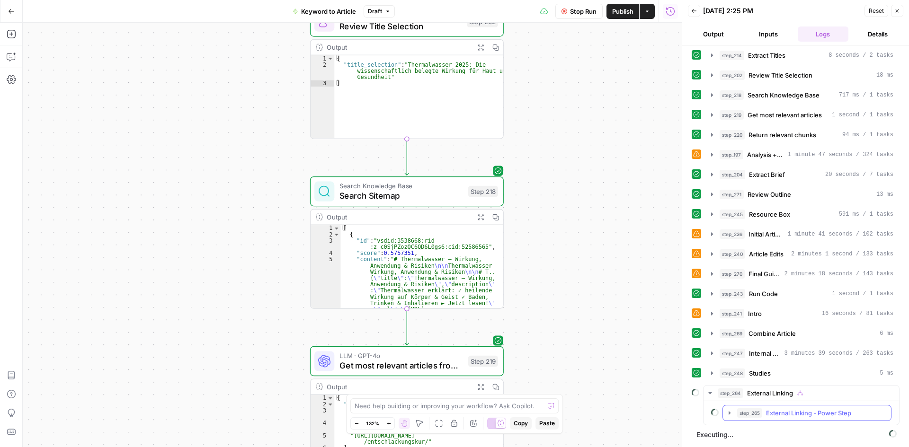
click at [728, 415] on icon "button" at bounding box center [729, 413] width 8 height 8
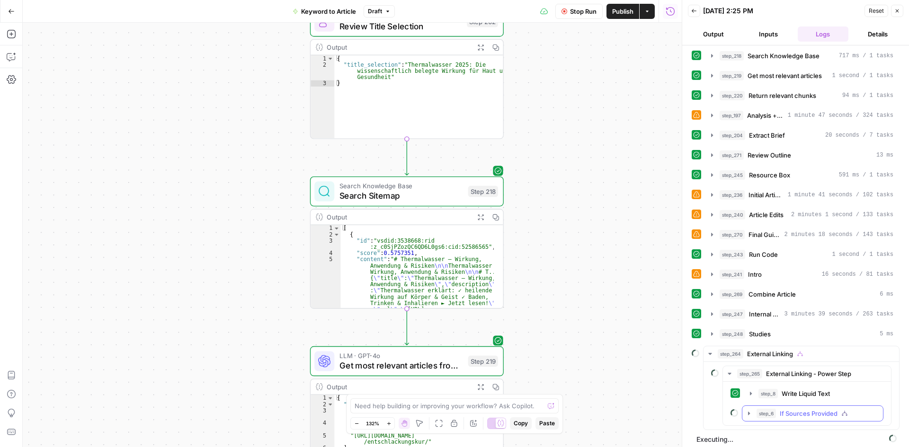
scroll to position [206, 0]
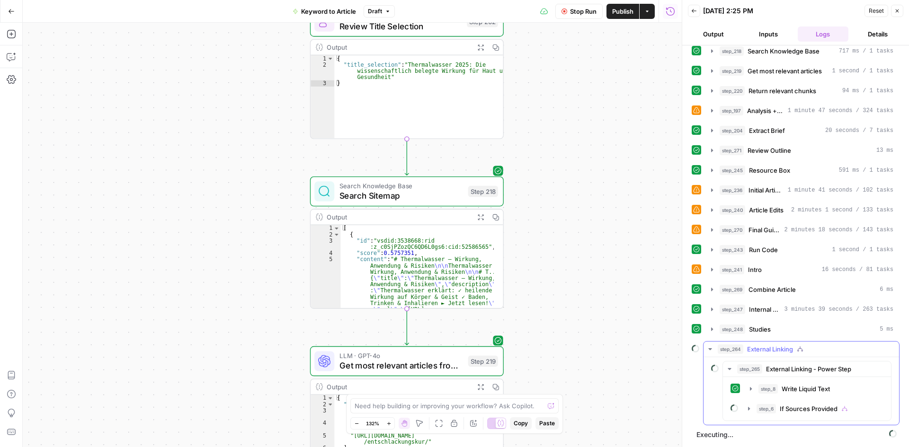
click at [710, 345] on icon "button" at bounding box center [710, 349] width 8 height 8
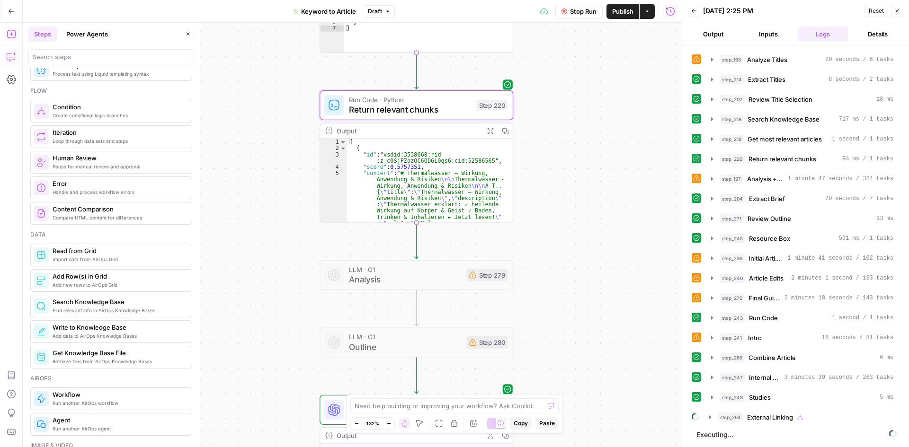
scroll to position [284, 0]
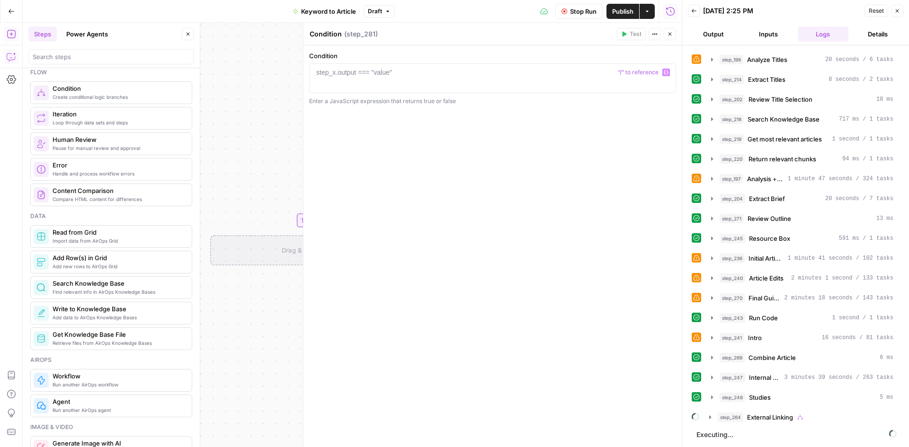
click at [671, 33] on icon "button" at bounding box center [669, 34] width 3 height 3
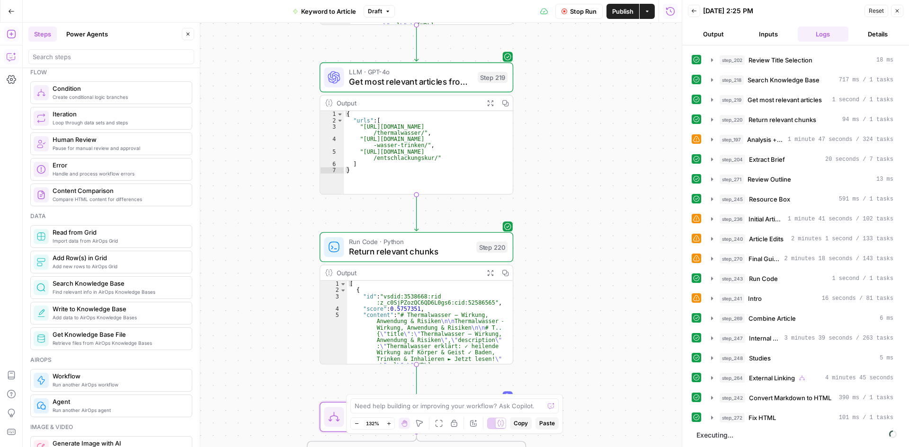
scroll to position [177, 0]
click at [715, 415] on icon "button" at bounding box center [712, 418] width 8 height 8
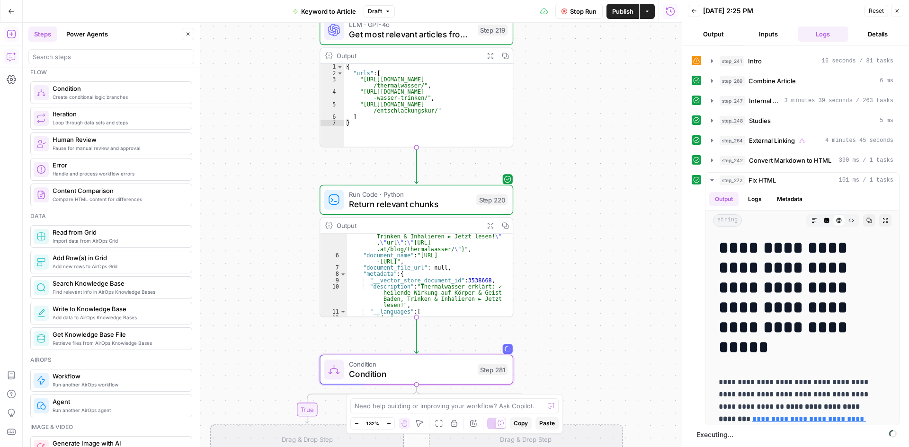
scroll to position [57, 0]
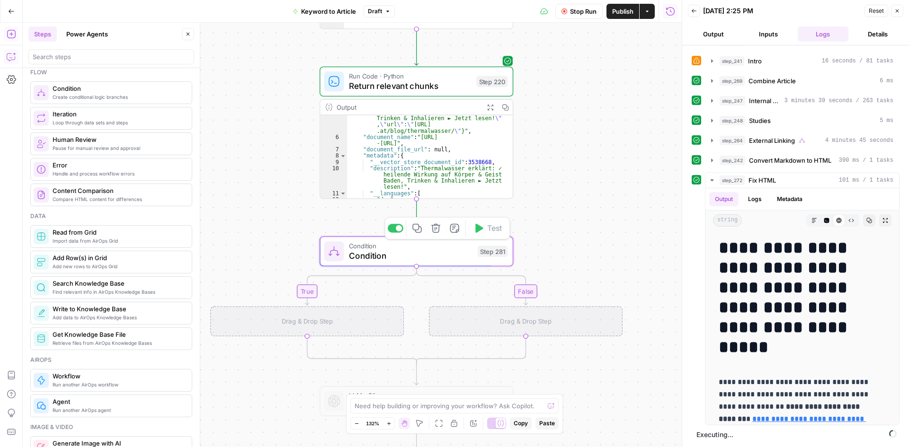
click at [433, 231] on icon "button" at bounding box center [436, 228] width 10 height 10
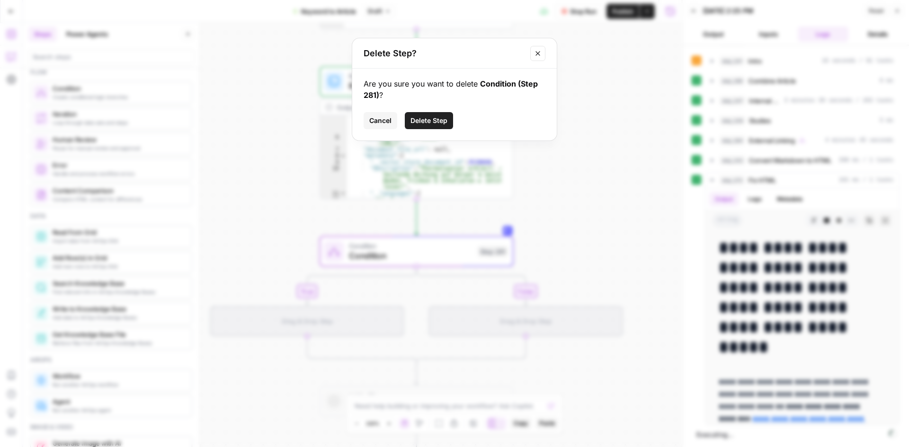
click at [424, 121] on span "Delete Step" at bounding box center [428, 120] width 37 height 9
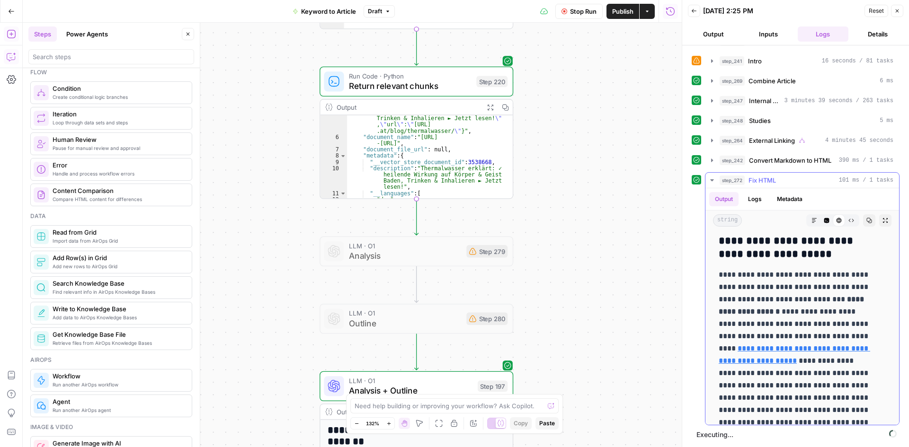
scroll to position [3076, 0]
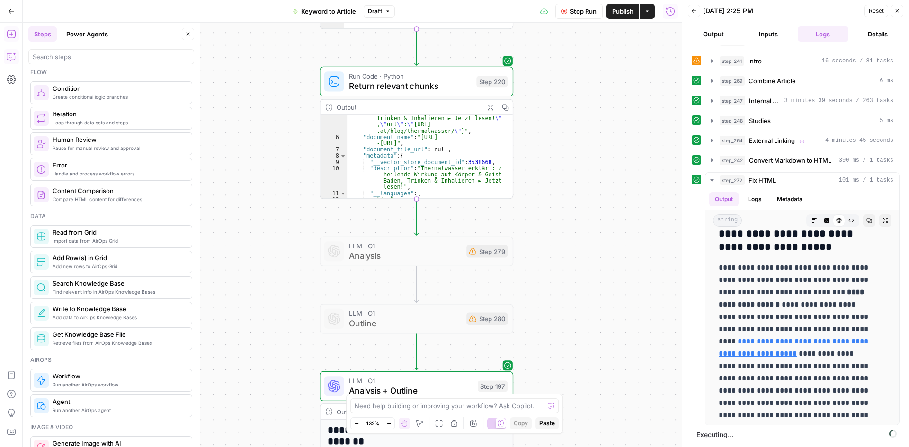
click at [583, 12] on span "Stop Run" at bounding box center [583, 11] width 26 height 9
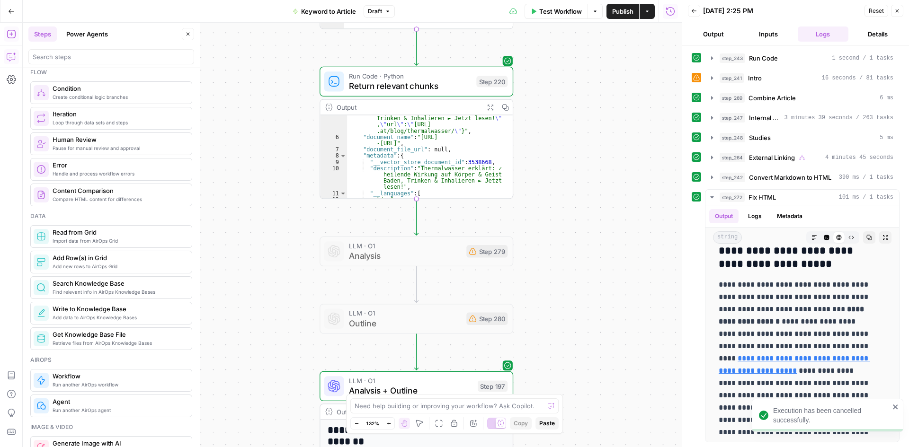
scroll to position [397, 0]
click at [620, 12] on span "Publish" at bounding box center [622, 11] width 21 height 9
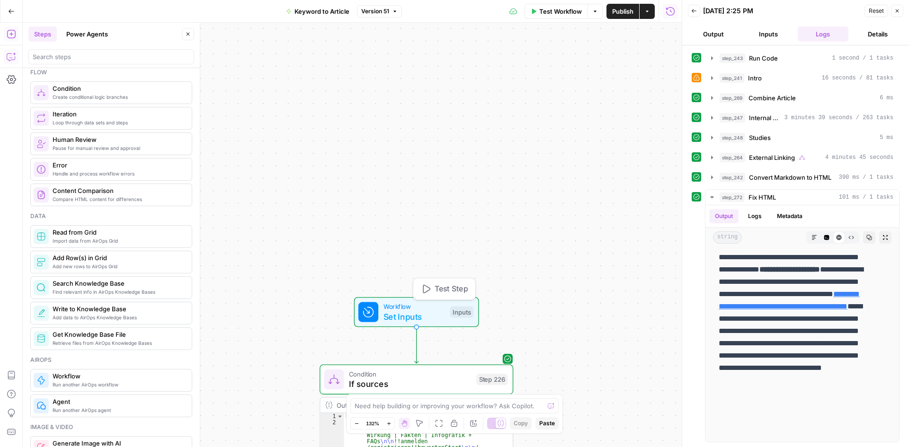
click at [433, 315] on span "Set Inputs" at bounding box center [414, 316] width 62 height 12
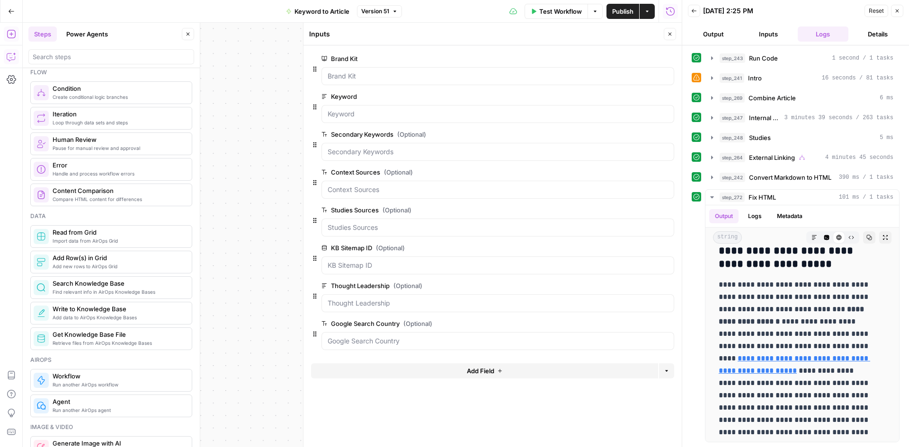
click at [420, 370] on button "Add Field" at bounding box center [484, 370] width 347 height 15
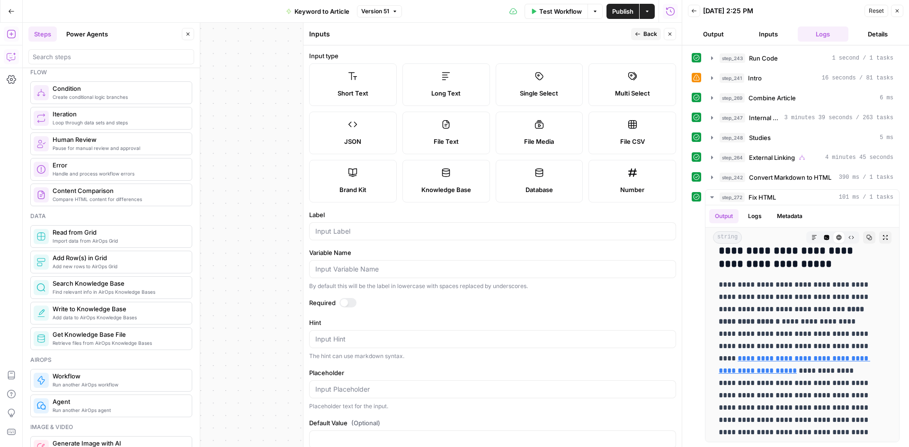
click at [421, 178] on label "Knowledge Base" at bounding box center [446, 181] width 88 height 43
click at [331, 232] on input "Label" at bounding box center [492, 231] width 354 height 9
type input "Hintergrundwissen"
click at [646, 35] on span "Back" at bounding box center [650, 34] width 14 height 9
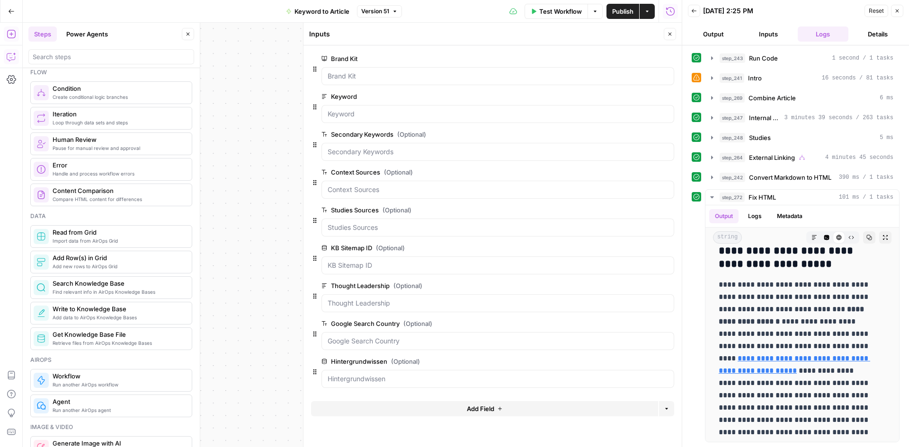
click at [636, 249] on span "edit field" at bounding box center [638, 248] width 21 height 8
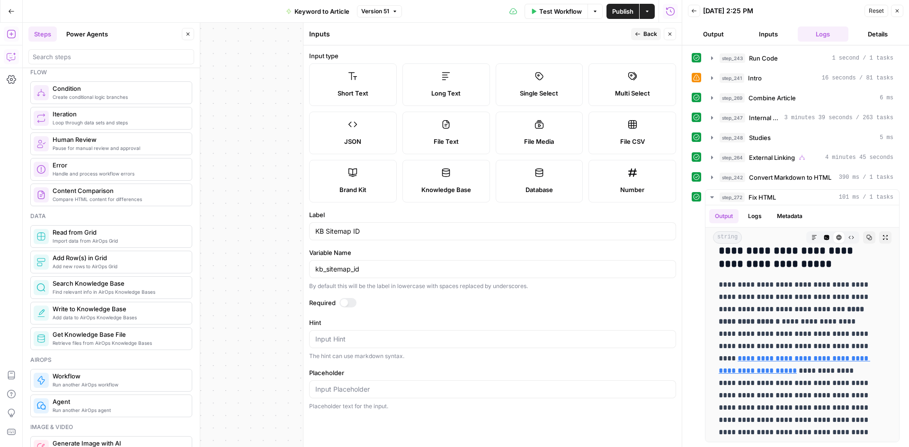
click at [339, 306] on label "Required" at bounding box center [492, 302] width 367 height 9
click at [344, 304] on div at bounding box center [344, 303] width 8 height 8
click at [644, 38] on span "Back" at bounding box center [650, 34] width 14 height 9
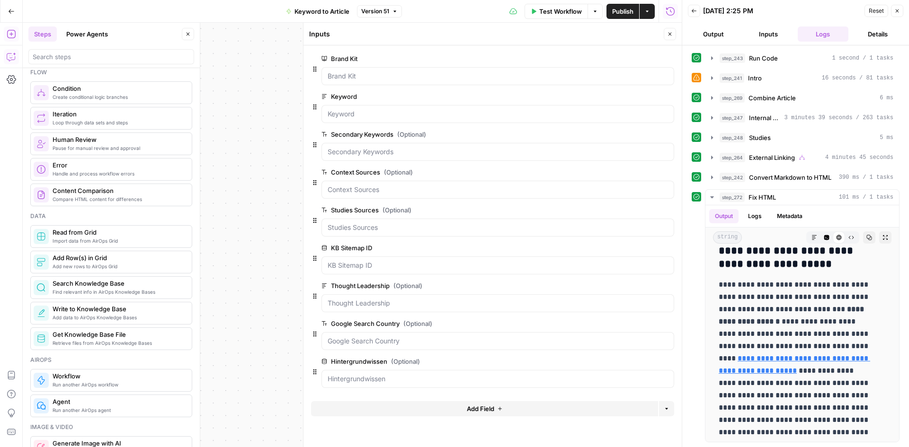
click at [649, 60] on button "edit field" at bounding box center [642, 58] width 36 height 11
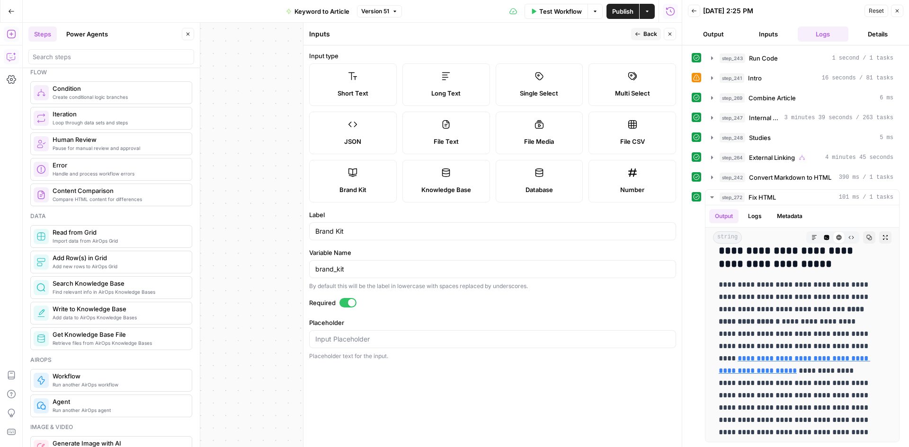
click at [645, 39] on div "Run History E" at bounding box center [670, 31] width 50 height 15
click at [643, 30] on span "Back" at bounding box center [650, 34] width 14 height 9
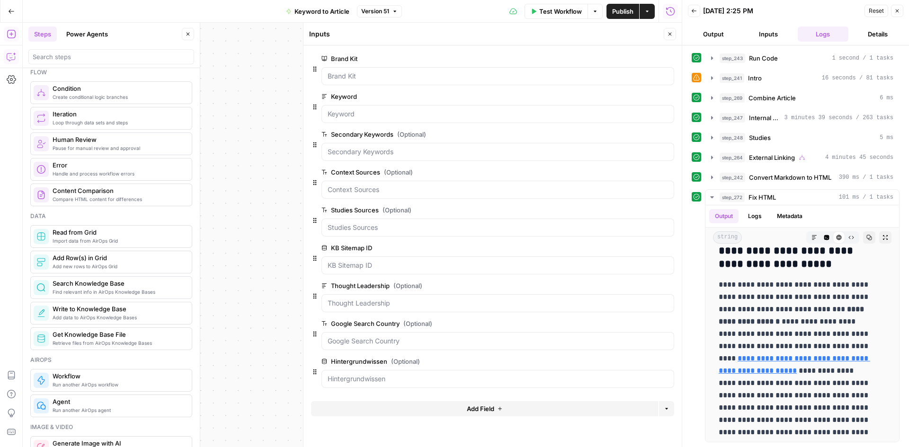
click at [647, 92] on button "edit field" at bounding box center [642, 96] width 36 height 11
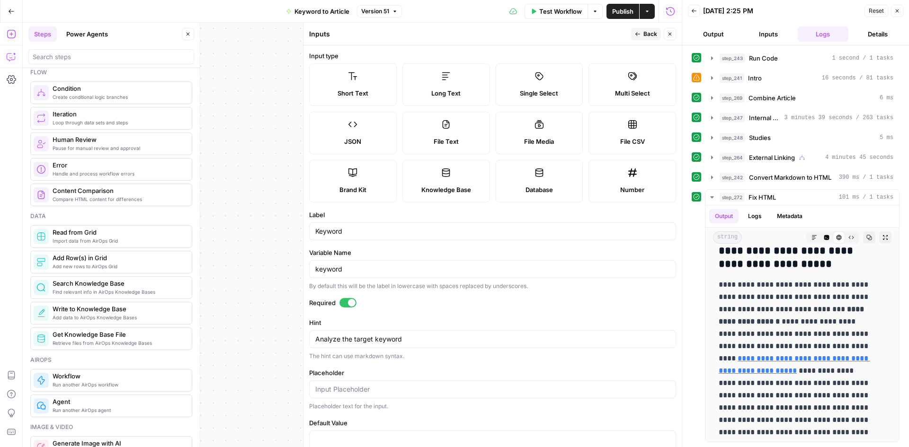
click at [635, 35] on icon "button" at bounding box center [638, 34] width 6 height 6
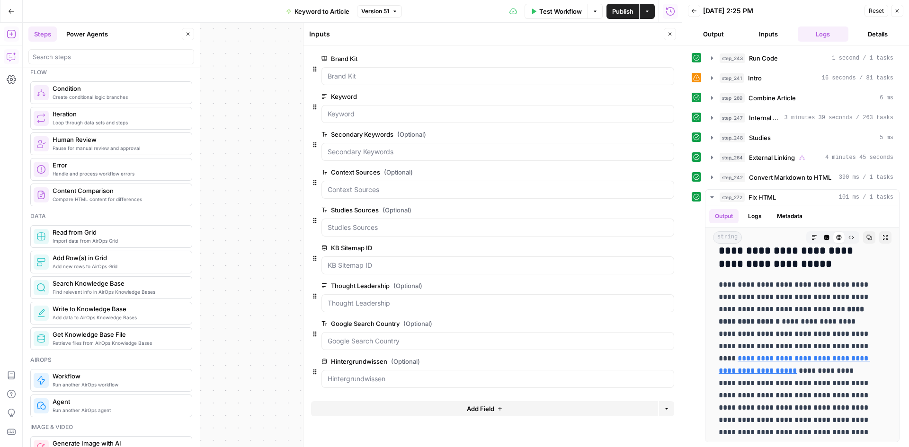
click at [635, 173] on span "edit field" at bounding box center [638, 172] width 21 height 8
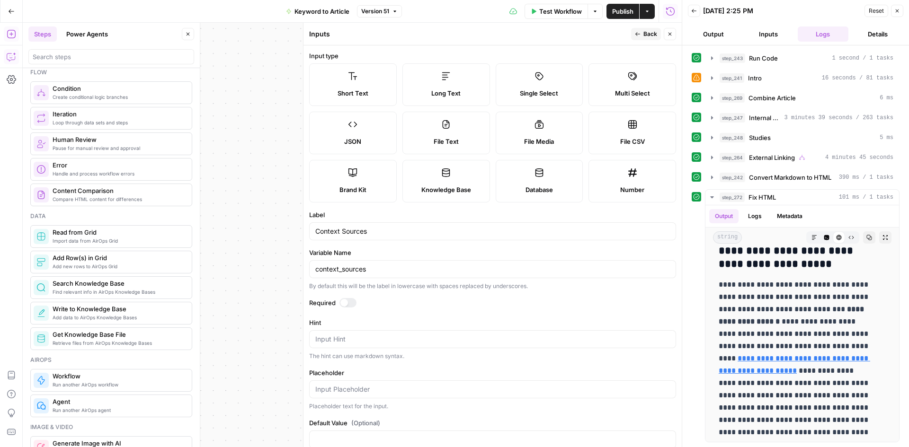
click at [348, 301] on div at bounding box center [347, 302] width 17 height 9
click at [641, 28] on button "Back" at bounding box center [646, 34] width 30 height 12
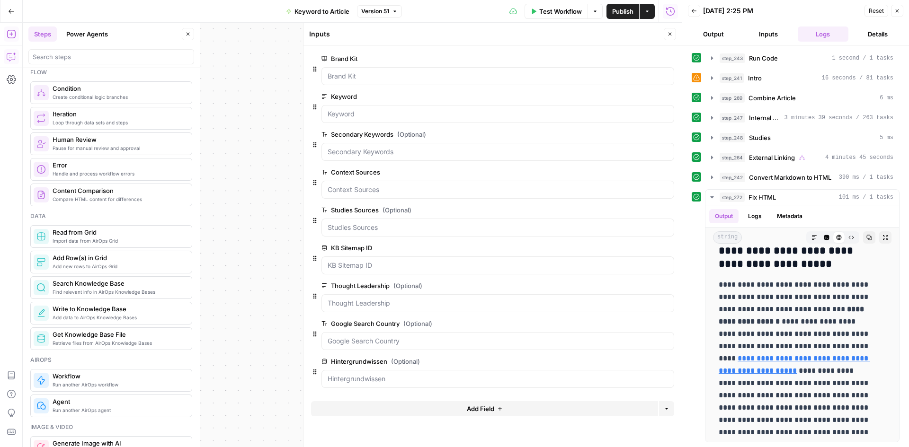
click at [639, 322] on span "edit field" at bounding box center [638, 324] width 21 height 8
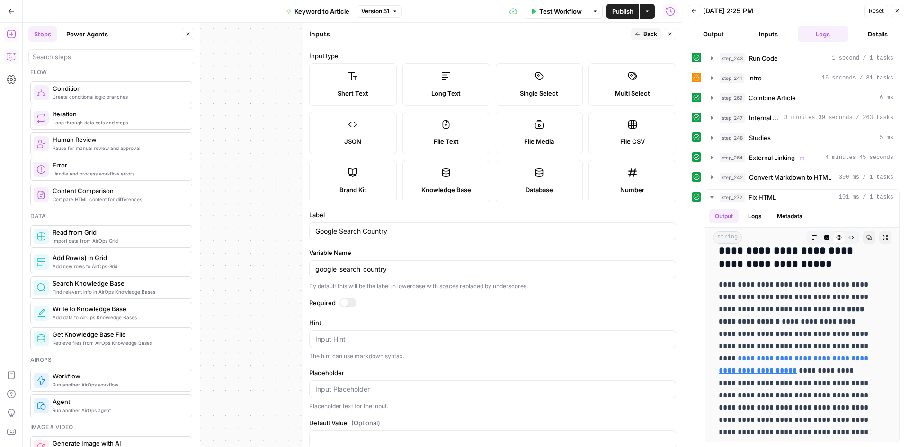
click at [342, 304] on div at bounding box center [344, 303] width 8 height 8
click at [653, 33] on span "Back" at bounding box center [650, 34] width 14 height 9
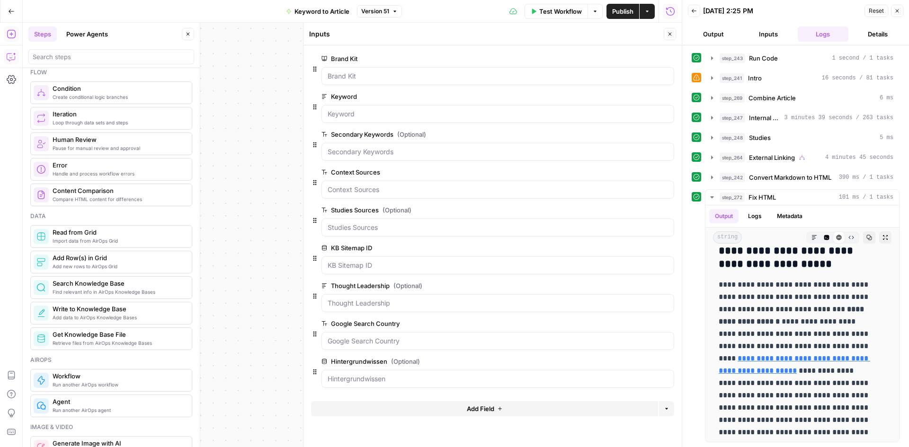
click at [670, 37] on button "Close" at bounding box center [669, 34] width 12 height 12
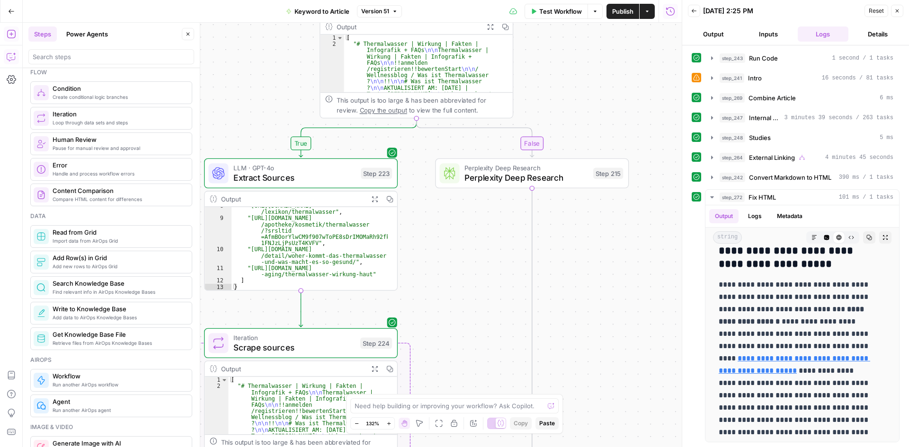
scroll to position [65, 0]
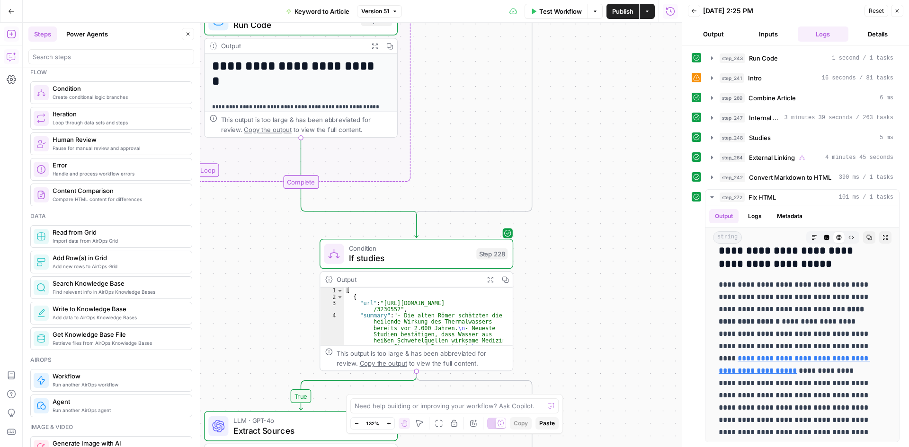
click at [382, 251] on span "Condition" at bounding box center [410, 248] width 123 height 10
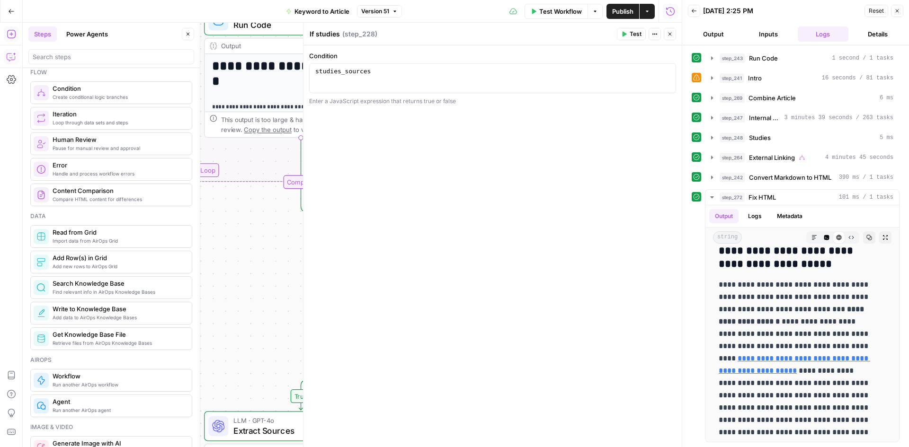
click at [670, 34] on icon "button" at bounding box center [669, 34] width 3 height 3
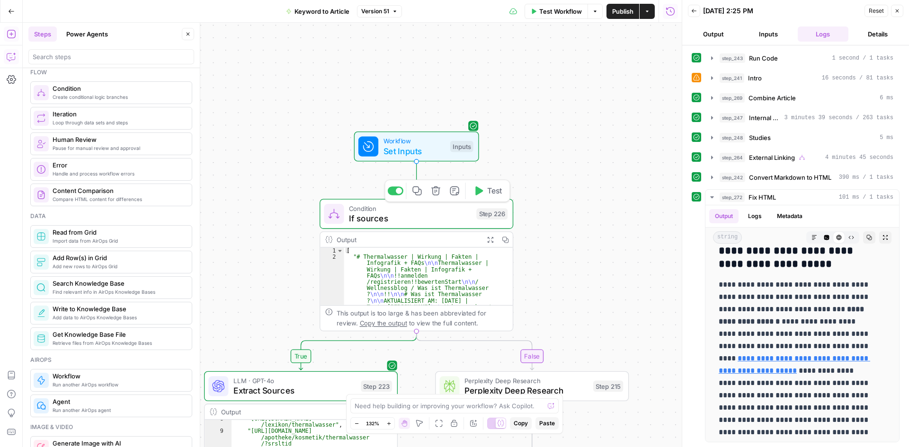
click at [374, 214] on span "If sources" at bounding box center [410, 218] width 123 height 12
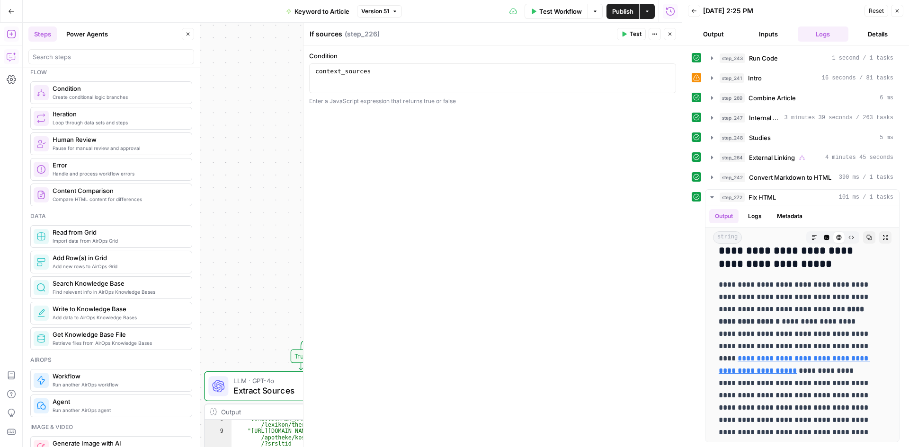
click at [674, 30] on button "Close" at bounding box center [669, 34] width 12 height 12
click at [361, 70] on div "step_x.output === "value"" at bounding box center [354, 72] width 76 height 9
type textarea "**********"
click at [670, 34] on icon "button" at bounding box center [670, 34] width 6 height 6
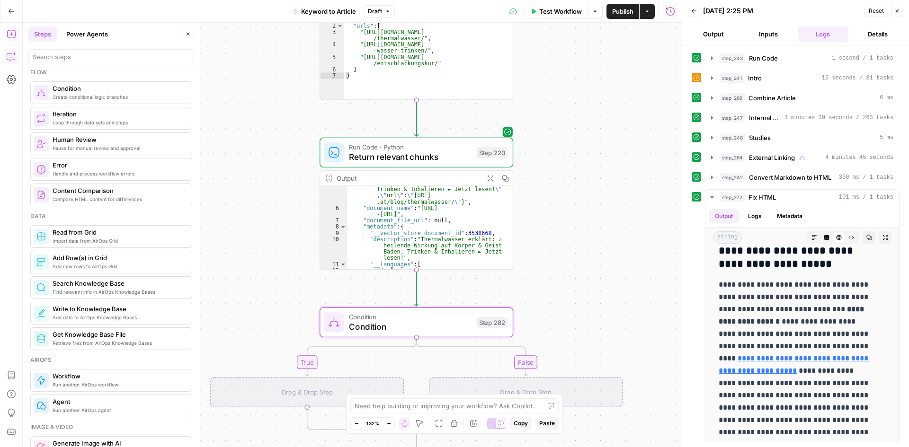
scroll to position [0, 0]
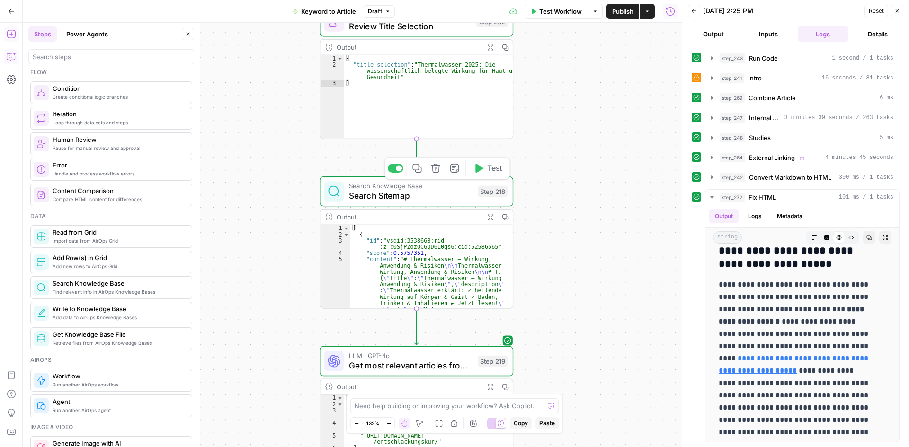
click at [419, 171] on icon "button" at bounding box center [417, 168] width 10 height 10
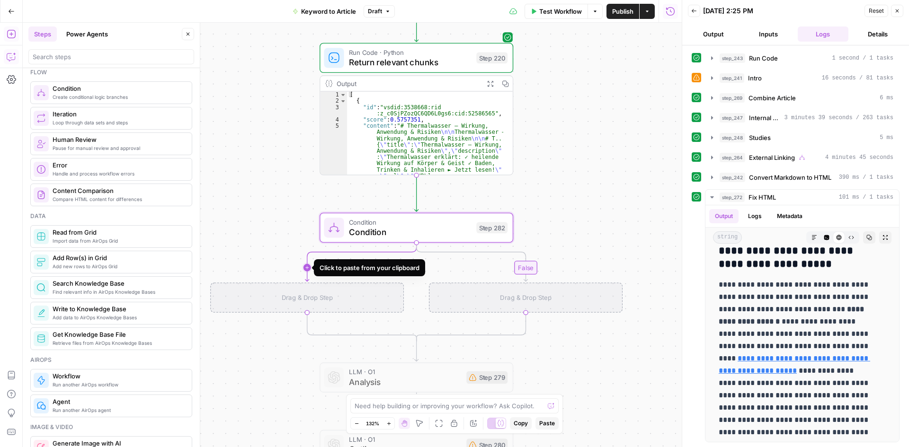
click at [306, 265] on icon "Edge from step_282 to step_282-if-ghost" at bounding box center [360, 262] width 111 height 39
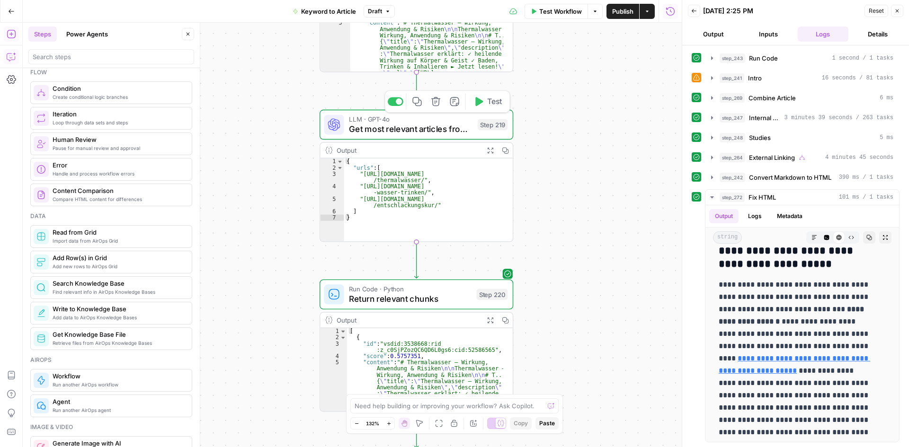
click at [417, 106] on icon "button" at bounding box center [416, 101] width 9 height 9
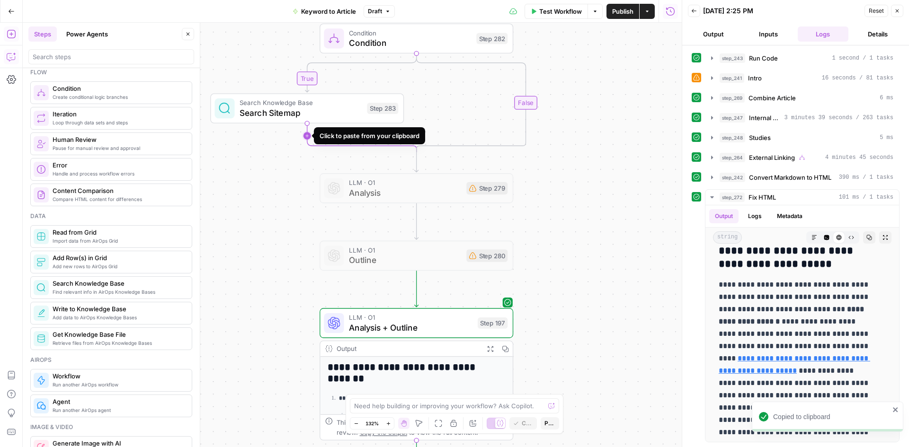
click at [308, 135] on icon "Edge from step_283 to step_282-conditional-end" at bounding box center [361, 138] width 109 height 29
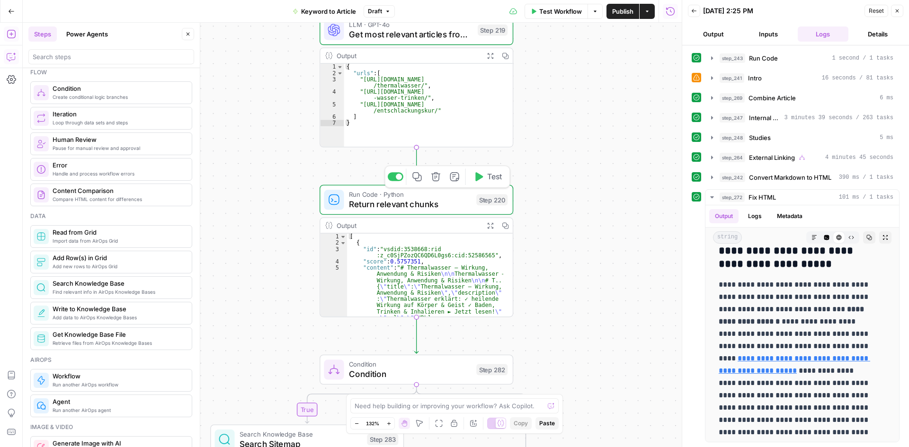
click at [419, 182] on icon "button" at bounding box center [417, 177] width 10 height 10
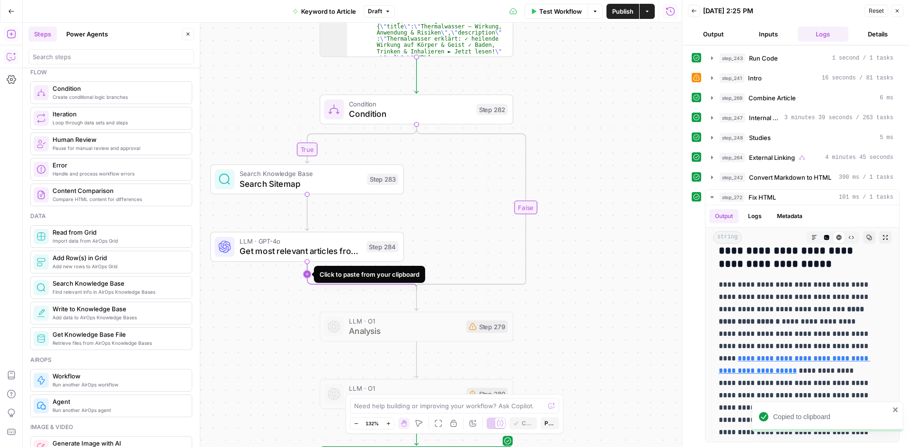
click at [307, 275] on icon "Edge from step_284 to step_282-conditional-end" at bounding box center [361, 276] width 109 height 29
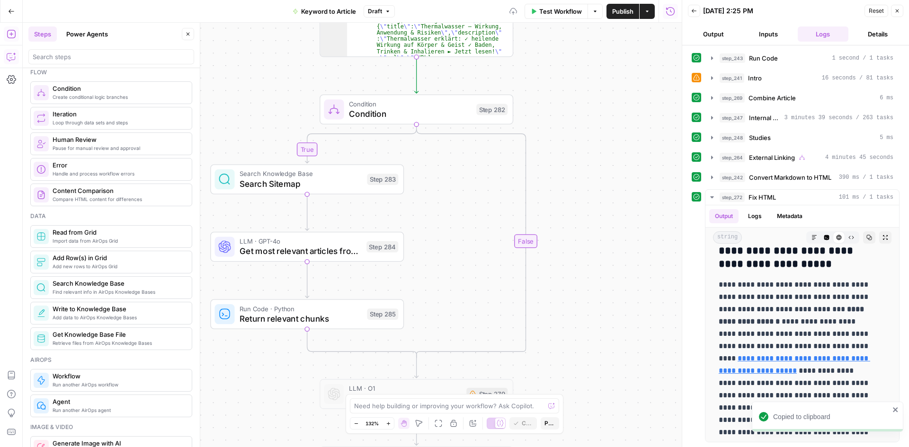
click at [312, 186] on span "Search Sitemap" at bounding box center [300, 183] width 123 height 12
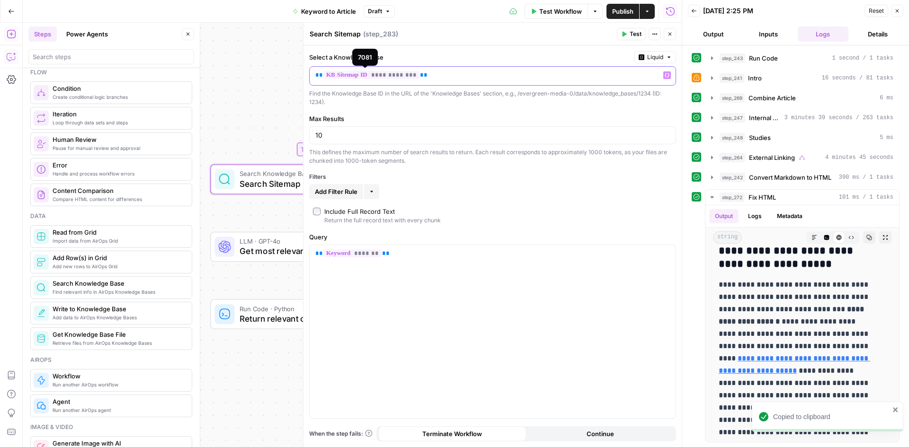
click at [418, 73] on p "**********" at bounding box center [484, 75] width 339 height 9
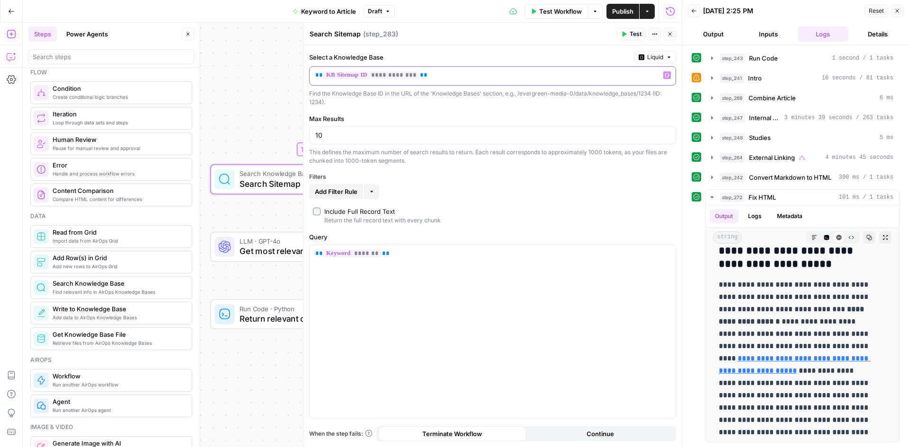
drag, startPoint x: 426, startPoint y: 74, endPoint x: 307, endPoint y: 73, distance: 118.8
click at [307, 73] on div "**********" at bounding box center [492, 235] width 379 height 424
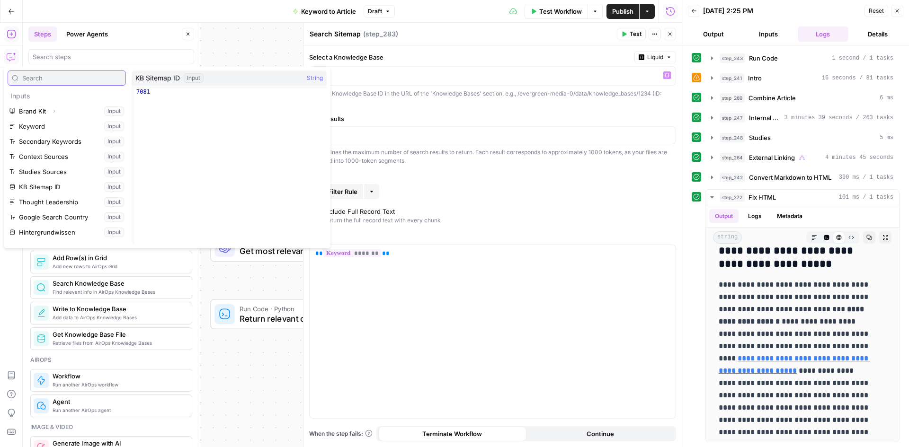
scroll to position [47, 0]
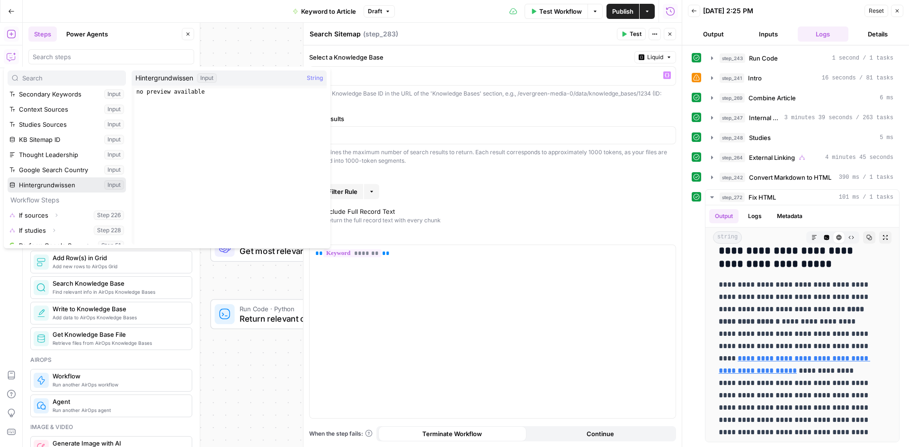
click at [76, 185] on button "Select variable Hintergrundwissen" at bounding box center [67, 184] width 118 height 15
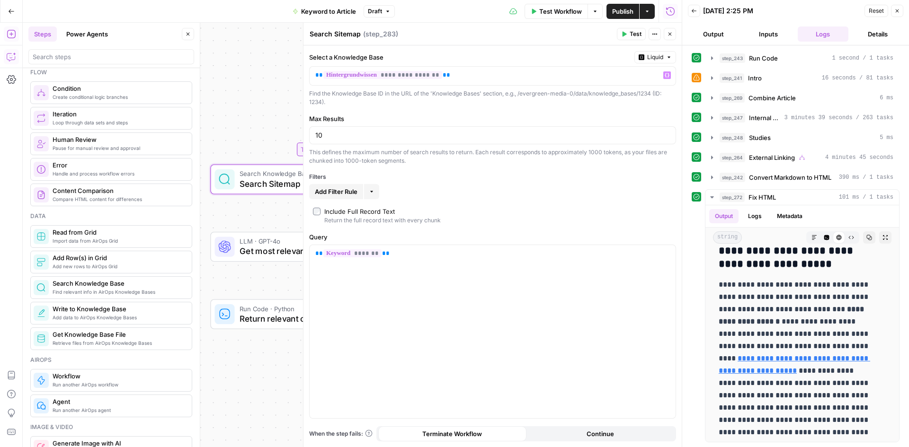
click at [667, 33] on icon "button" at bounding box center [670, 34] width 6 height 6
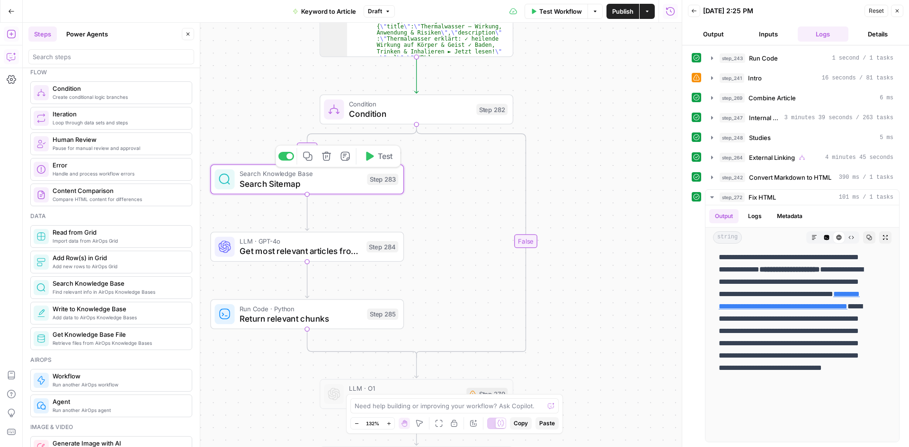
click at [307, 185] on span "Search Sitemap" at bounding box center [300, 183] width 123 height 12
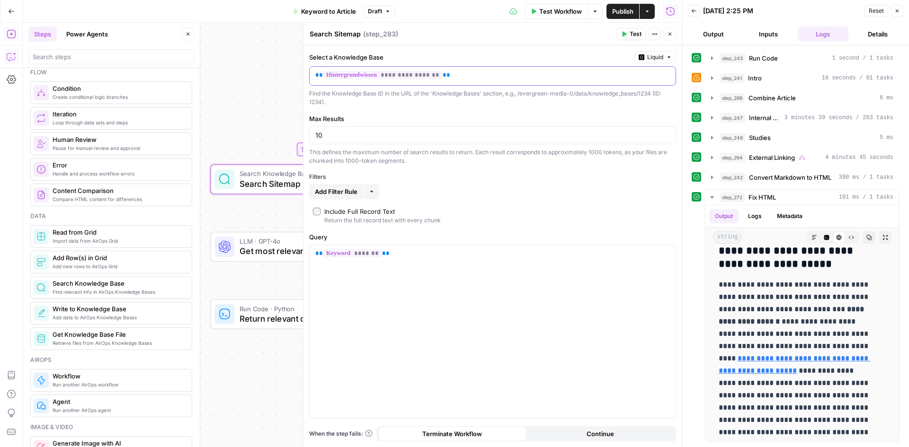
click at [442, 76] on p "**********" at bounding box center [484, 75] width 339 height 9
drag, startPoint x: 453, startPoint y: 75, endPoint x: 314, endPoint y: 76, distance: 139.1
click at [314, 76] on div "**********" at bounding box center [484, 76] width 351 height 18
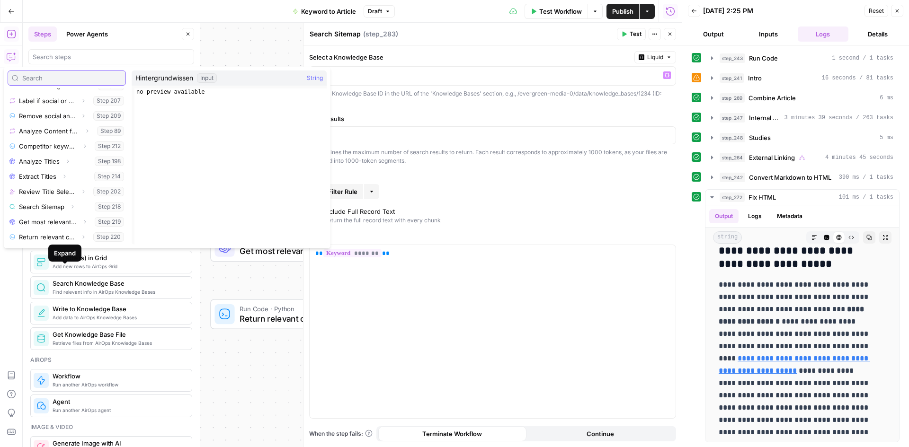
scroll to position [0, 0]
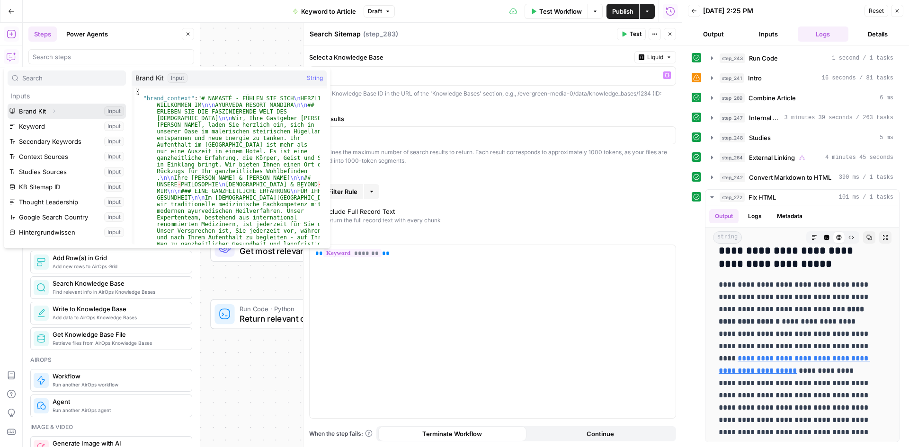
click at [53, 114] on icon "button" at bounding box center [54, 111] width 6 height 6
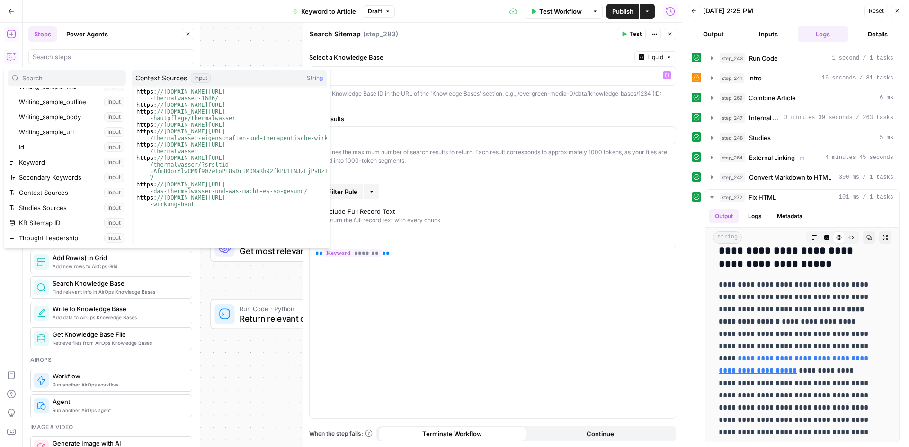
scroll to position [284, 0]
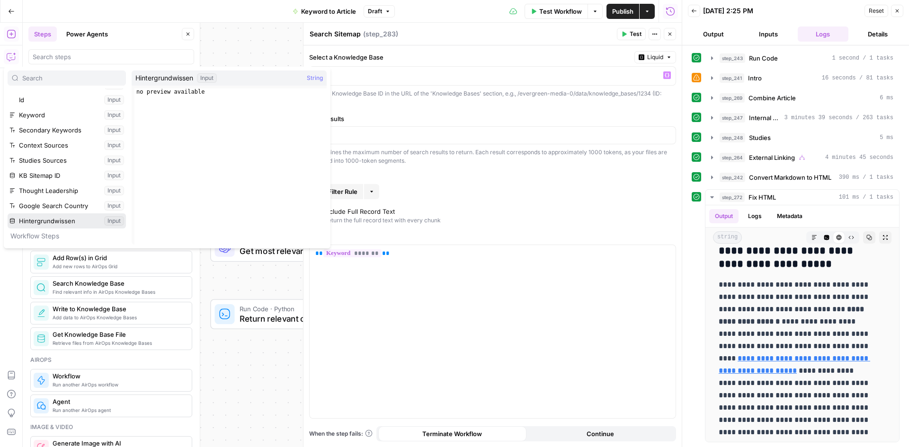
click at [107, 222] on button "Select variable Hintergrundwissen" at bounding box center [67, 220] width 118 height 15
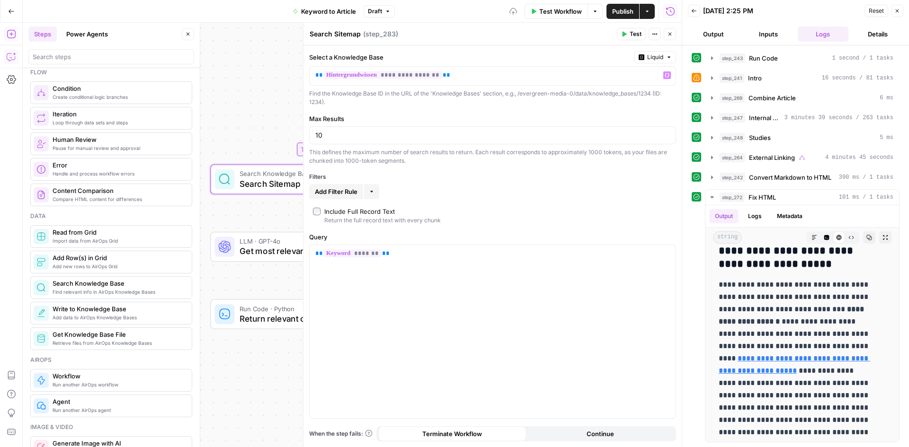
click at [674, 30] on button "Close" at bounding box center [669, 34] width 12 height 12
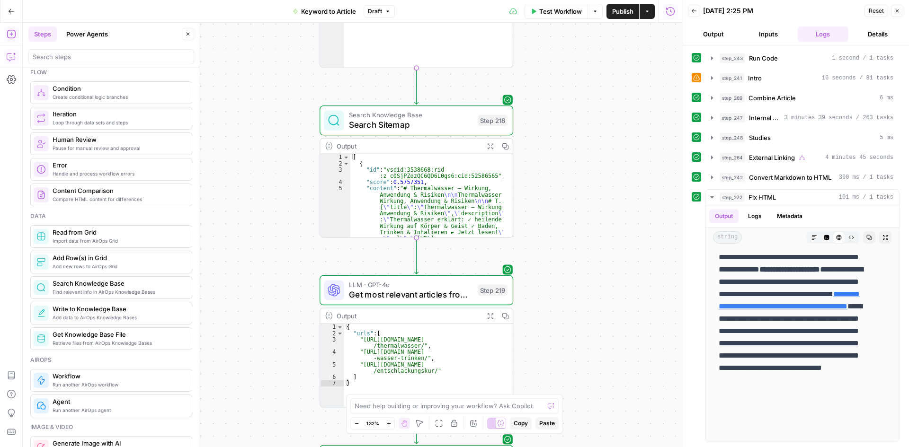
click at [369, 121] on span "Search Sitemap" at bounding box center [411, 125] width 124 height 12
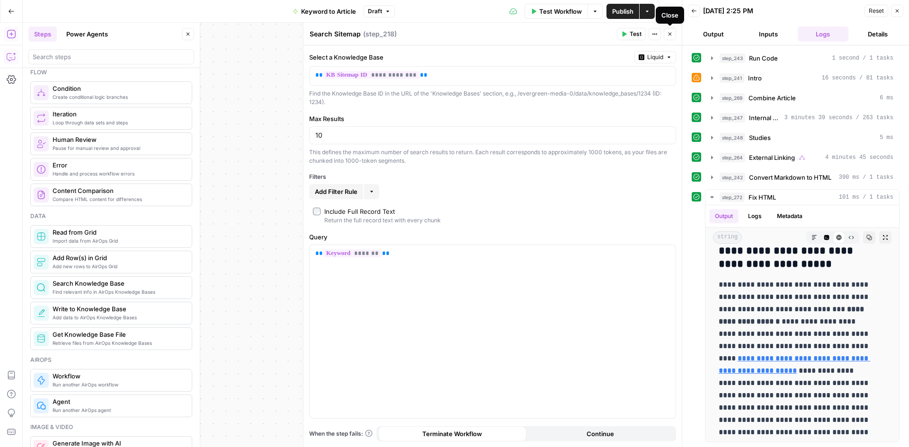
click at [668, 33] on icon "button" at bounding box center [670, 34] width 6 height 6
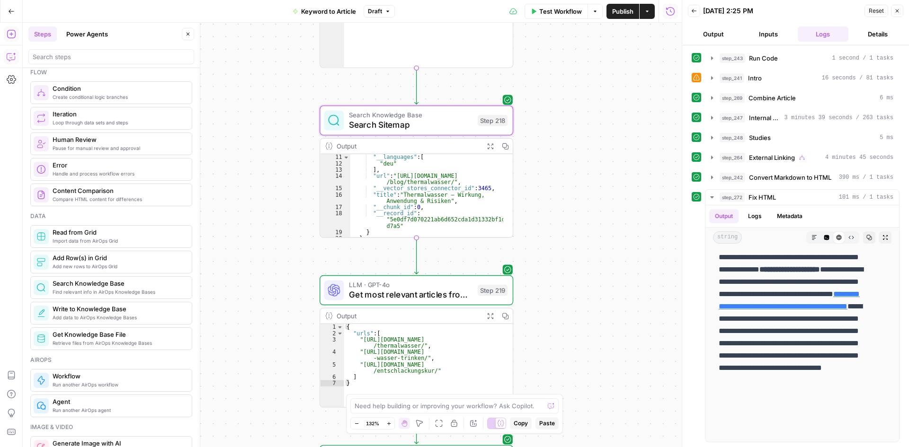
scroll to position [170, 0]
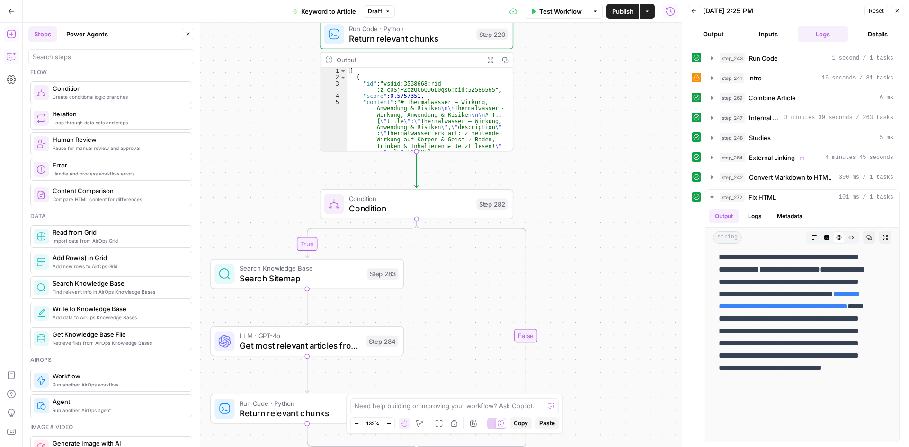
click at [283, 280] on span "Search Sitemap" at bounding box center [300, 278] width 123 height 12
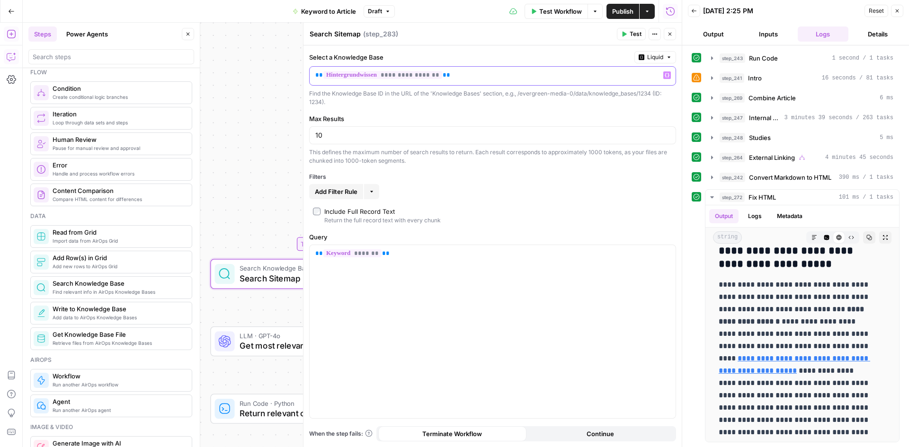
click at [670, 74] on button "Variables Menu" at bounding box center [667, 75] width 8 height 8
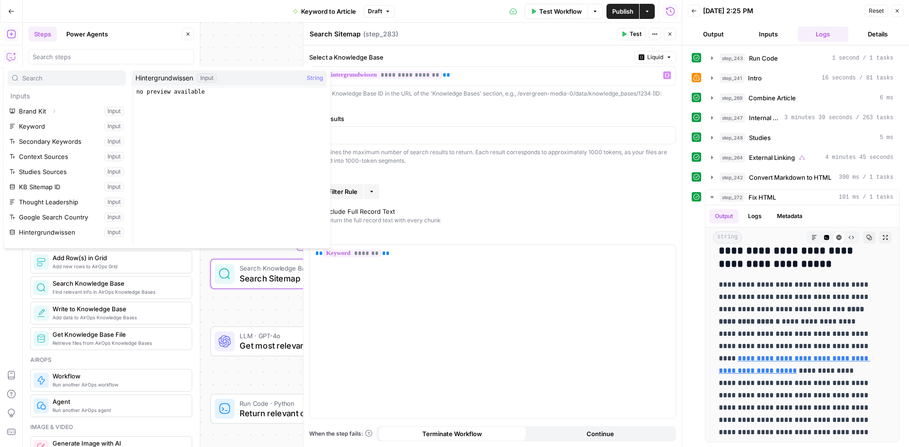
scroll to position [47, 0]
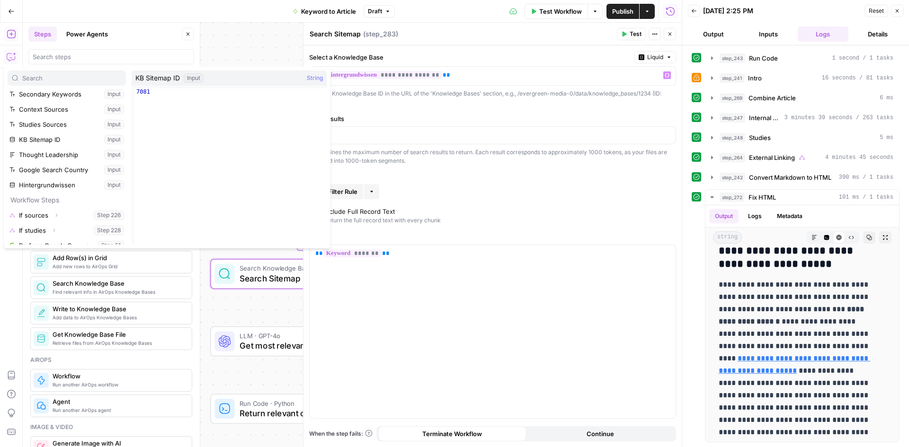
click at [447, 105] on div "Find the Knowledge Base ID in the URL of the 'Knowledge Bases' section, e.g., /…" at bounding box center [492, 97] width 367 height 17
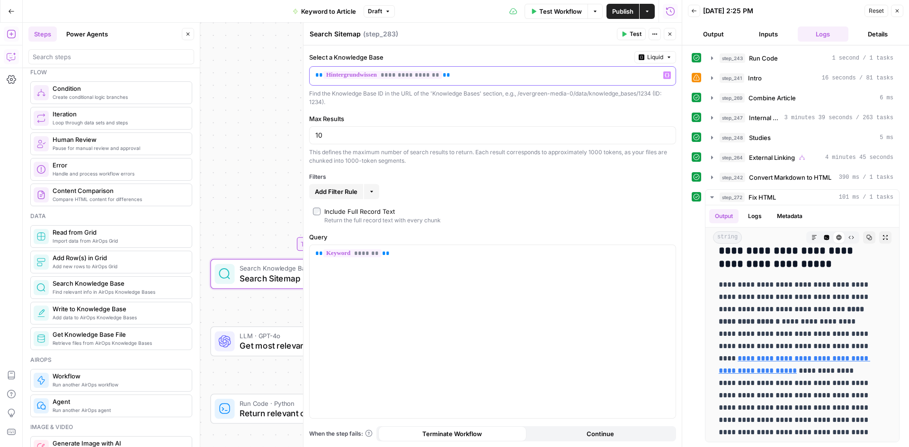
click at [442, 77] on span "**" at bounding box center [446, 75] width 8 height 6
click at [671, 32] on icon "button" at bounding box center [670, 34] width 6 height 6
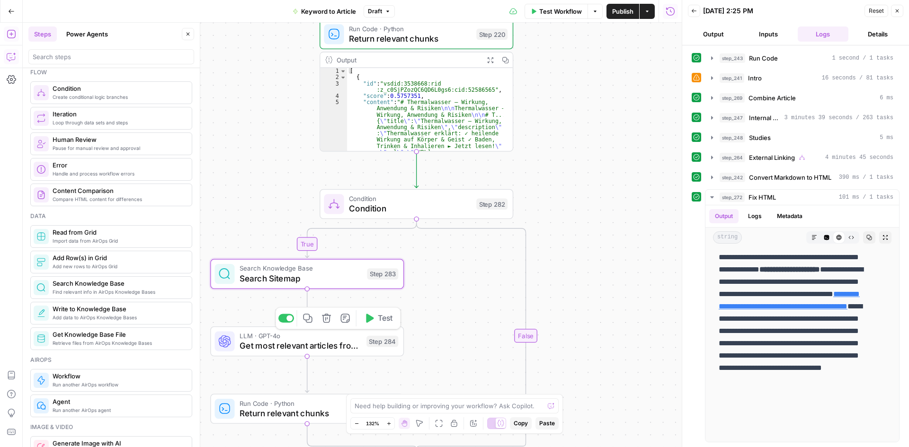
click at [266, 342] on span "Get most relevant articles from Sitemap" at bounding box center [300, 346] width 122 height 12
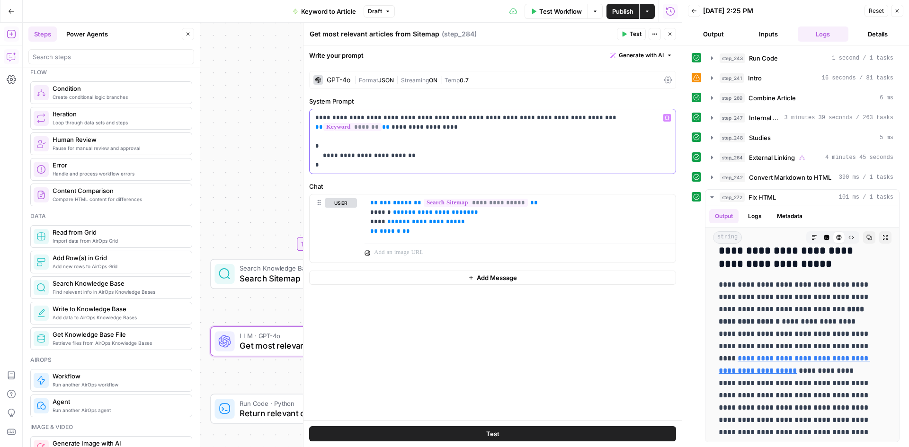
drag, startPoint x: 393, startPoint y: 118, endPoint x: 366, endPoint y: 116, distance: 26.6
click at [366, 116] on p "**********" at bounding box center [492, 141] width 354 height 57
click at [668, 32] on icon "button" at bounding box center [670, 34] width 6 height 6
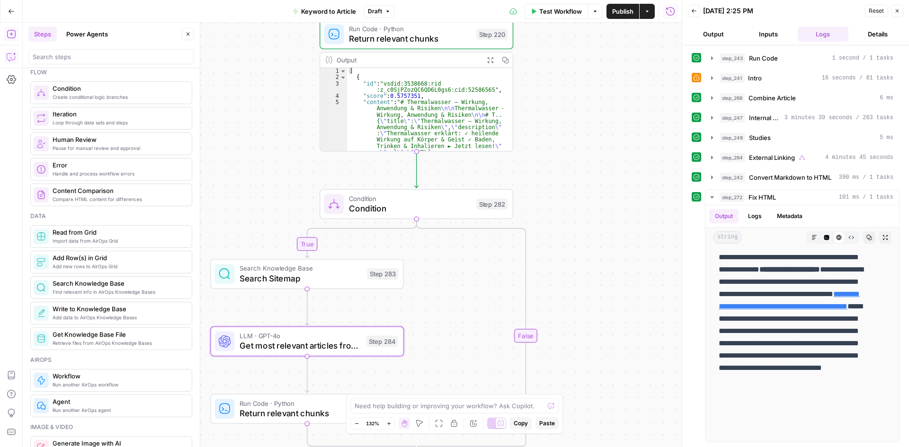
click at [309, 278] on span "Search Sitemap" at bounding box center [300, 278] width 123 height 12
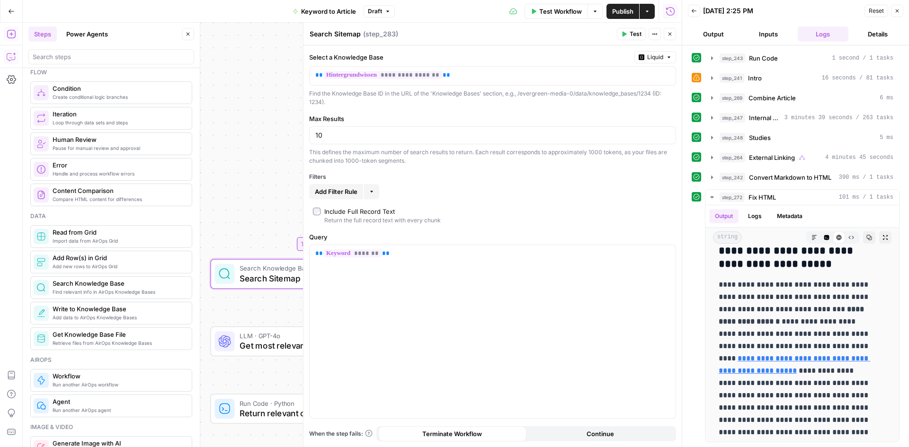
click at [475, 228] on div "**********" at bounding box center [492, 246] width 378 height 402
click at [13, 55] on icon "button" at bounding box center [11, 56] width 9 height 9
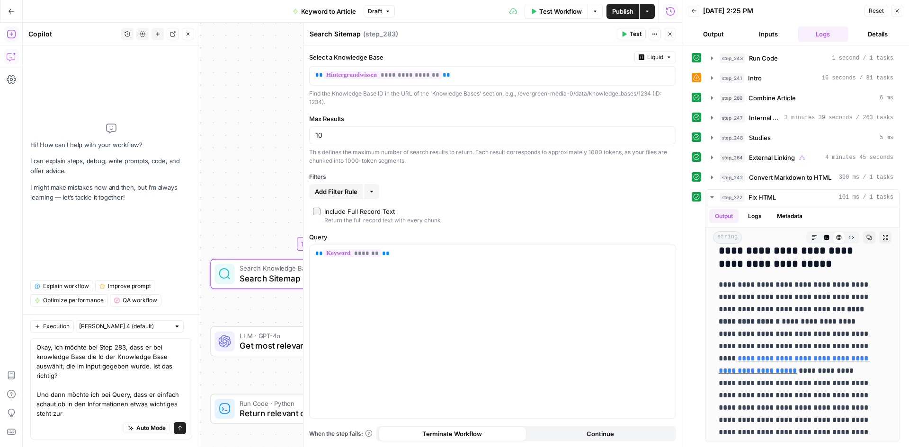
type textarea "Okay, ich möchte bei Step 283, dass er bei knowledge Base die Id der Knowledge …"
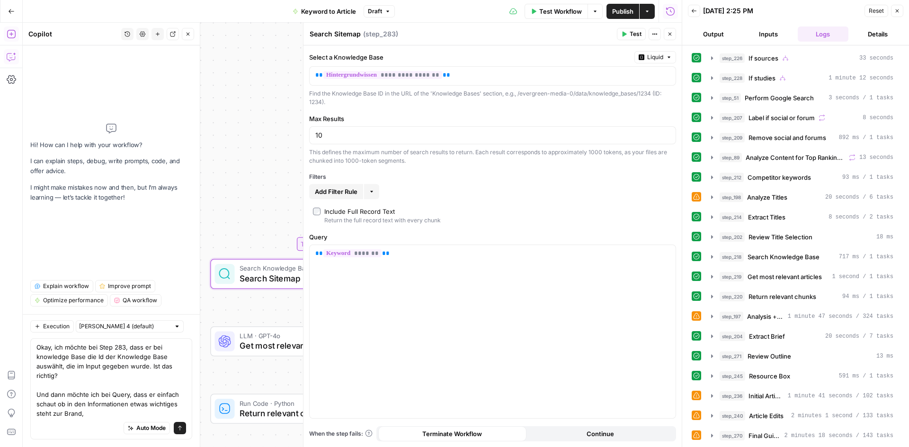
scroll to position [3076, 0]
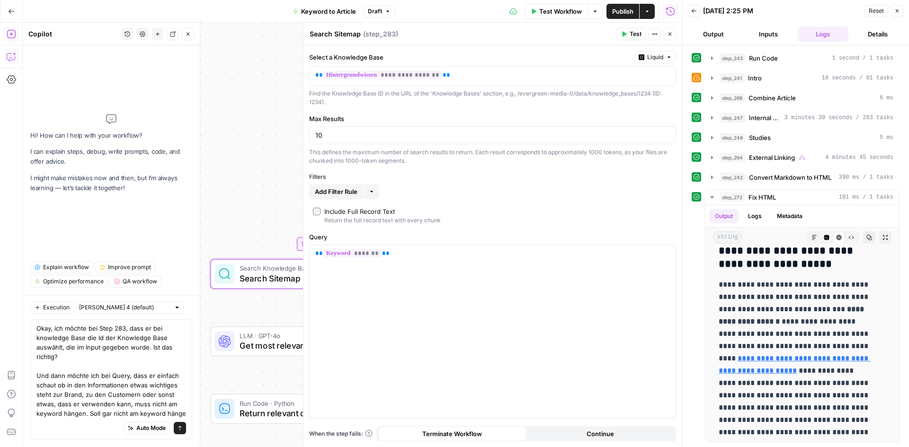
type textarea "Okay, ich möchte bei Step 283, dass er bei knowledge Base die Id der Knowledge …"
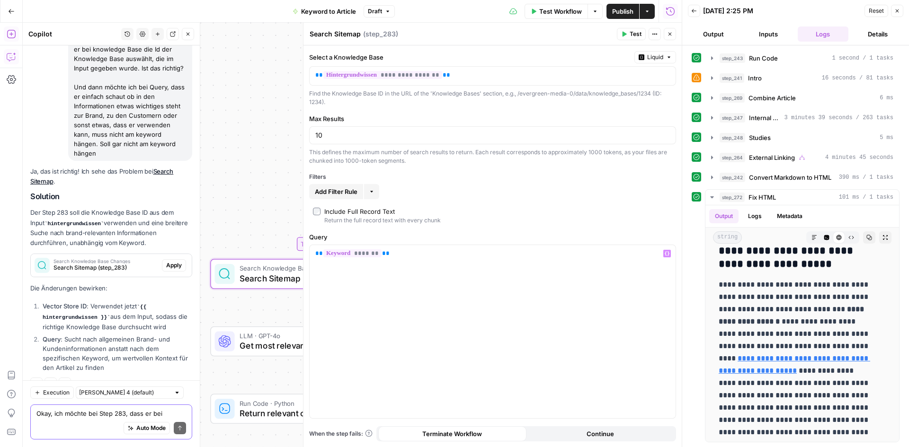
scroll to position [116, 0]
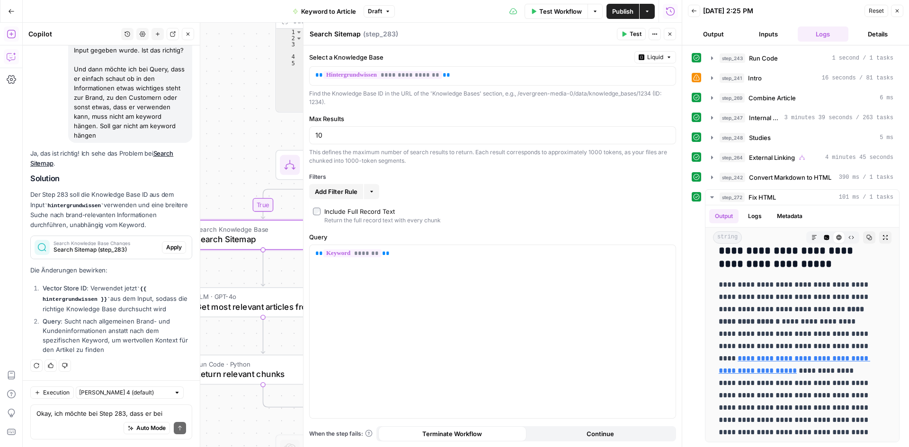
click at [91, 249] on span "Search Sitemap (step_283)" at bounding box center [105, 250] width 105 height 9
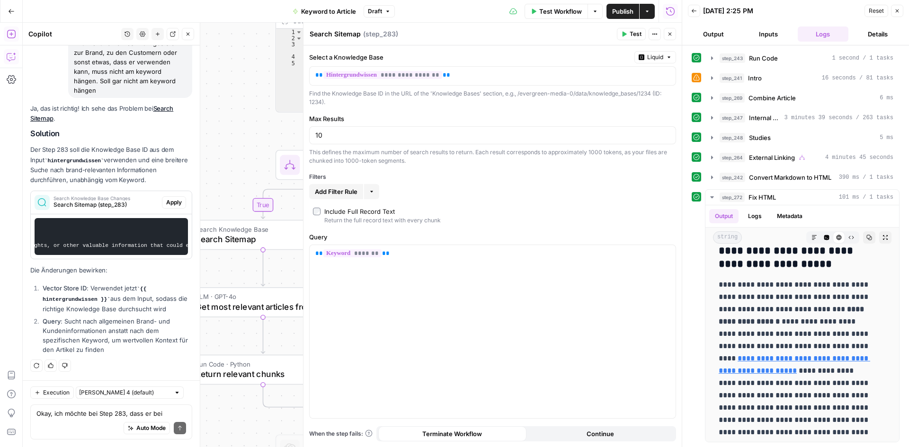
scroll to position [168, 0]
click at [170, 198] on span "Apply" at bounding box center [174, 202] width 16 height 9
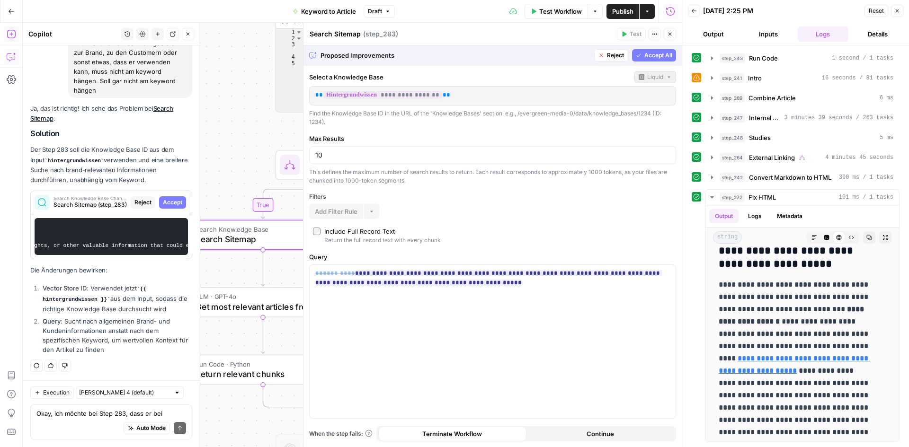
click at [646, 56] on span "Accept All" at bounding box center [658, 55] width 28 height 9
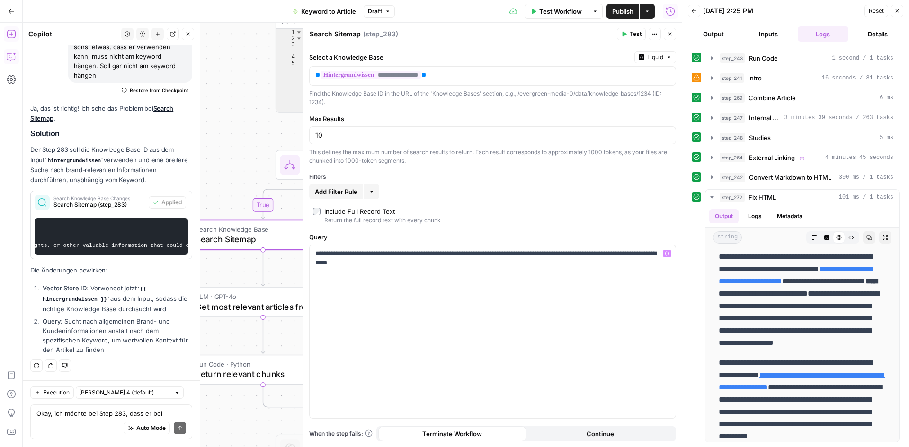
scroll to position [0, 0]
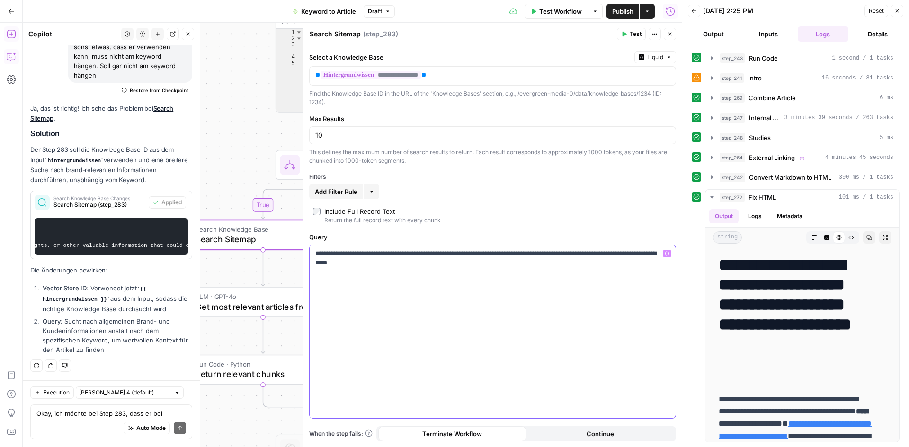
drag, startPoint x: 404, startPoint y: 266, endPoint x: 626, endPoint y: 256, distance: 222.1
click at [626, 256] on p "**********" at bounding box center [492, 258] width 354 height 19
click at [256, 306] on span "Get most relevant articles from Sitemap" at bounding box center [256, 306] width 122 height 12
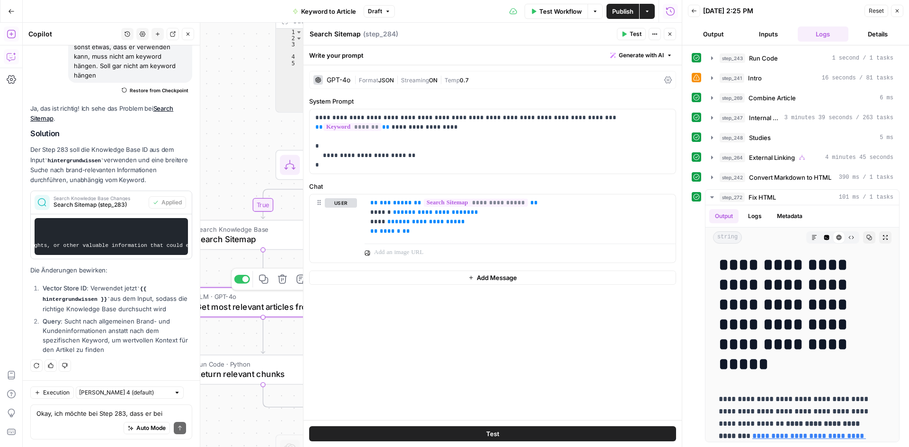
type textarea "Get most relevant articles from Sitemap"
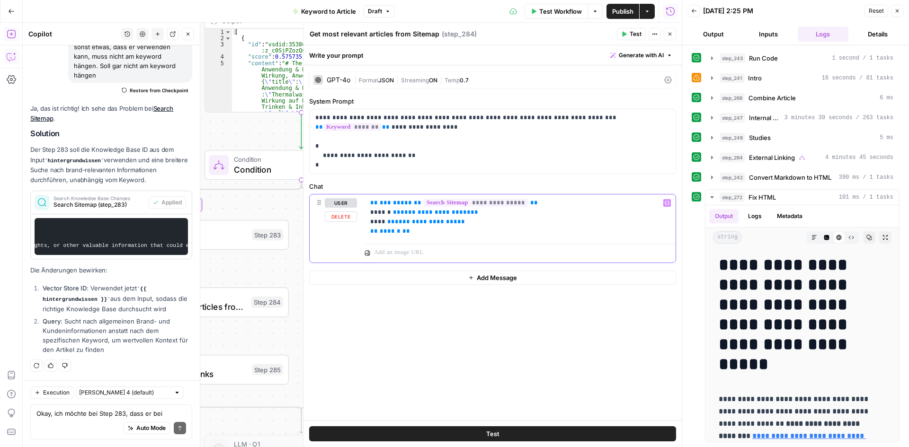
click at [503, 199] on span "**********" at bounding box center [476, 203] width 104 height 8
click at [490, 200] on span "**********" at bounding box center [476, 203] width 104 height 8
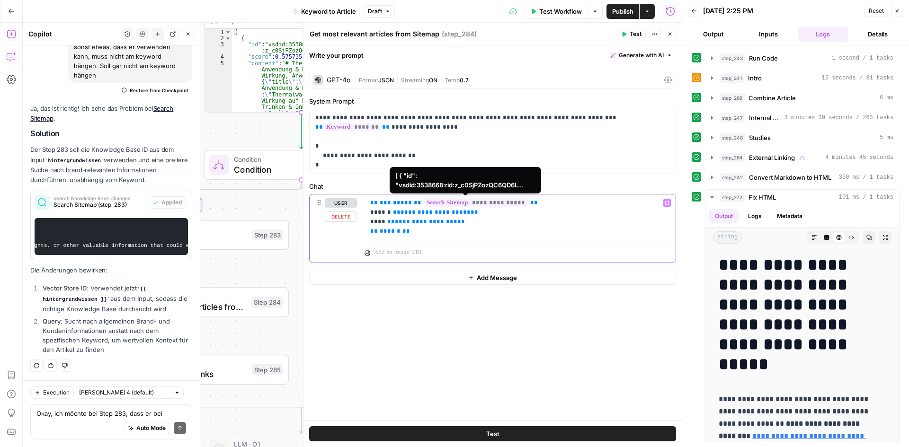
click at [493, 209] on p "**********" at bounding box center [520, 217] width 300 height 38
click at [490, 203] on span "**********" at bounding box center [476, 203] width 104 height 8
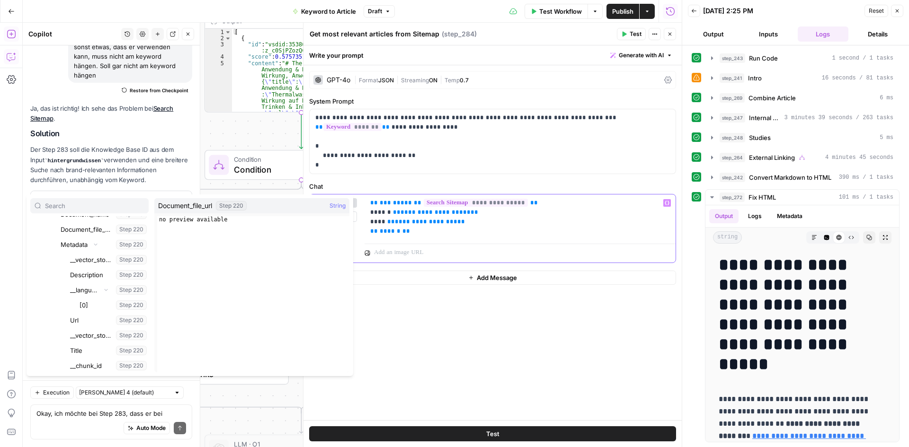
scroll to position [12513, 0]
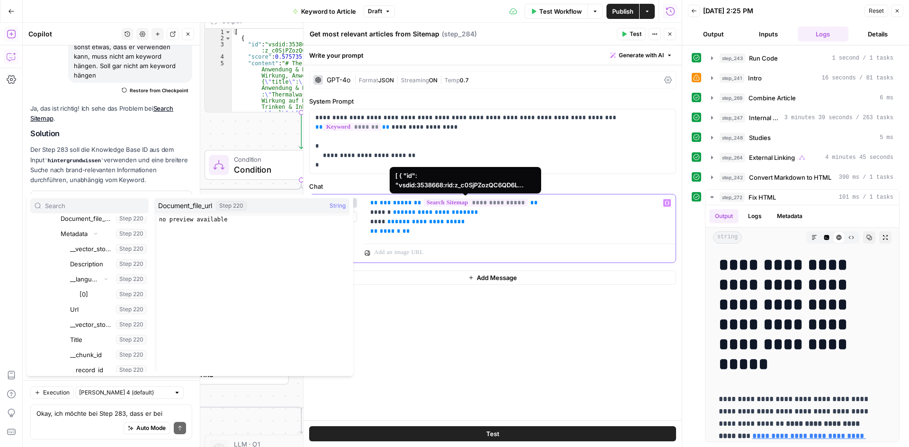
click at [467, 202] on span "**********" at bounding box center [476, 203] width 104 height 8
click at [474, 205] on span "**********" at bounding box center [476, 203] width 104 height 8
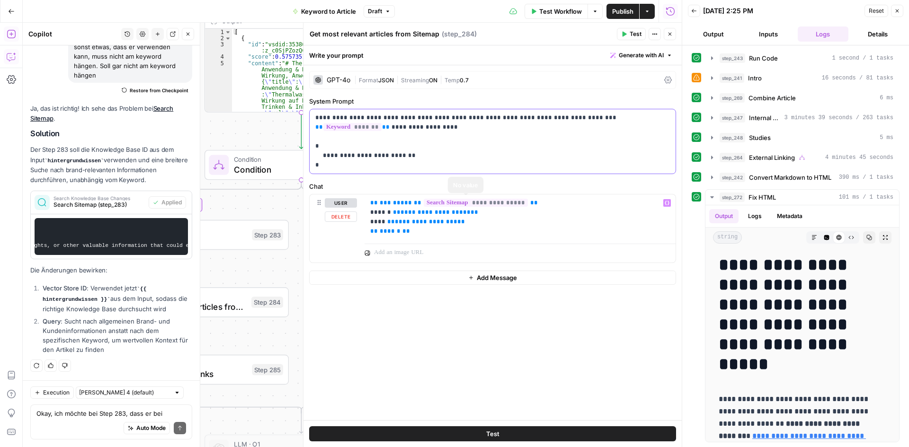
click at [502, 168] on p "**********" at bounding box center [492, 141] width 354 height 57
click at [503, 184] on label "Chat" at bounding box center [492, 186] width 367 height 9
click at [99, 416] on textarea "Okay, ich möchte bei Step 283, dass er bei knowledge Base die Id der Knowledge …" at bounding box center [111, 413] width 150 height 9
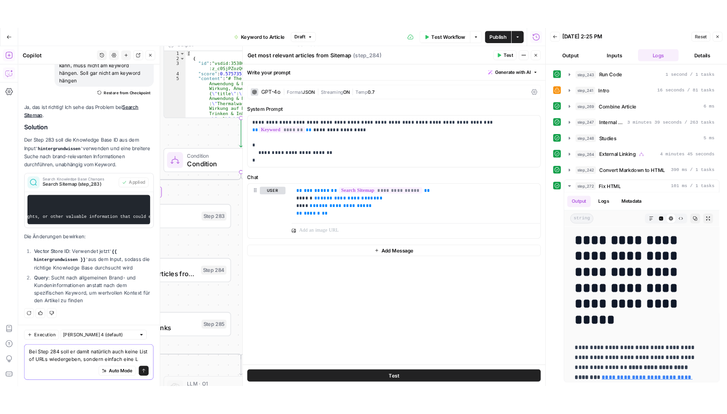
scroll to position [203, 0]
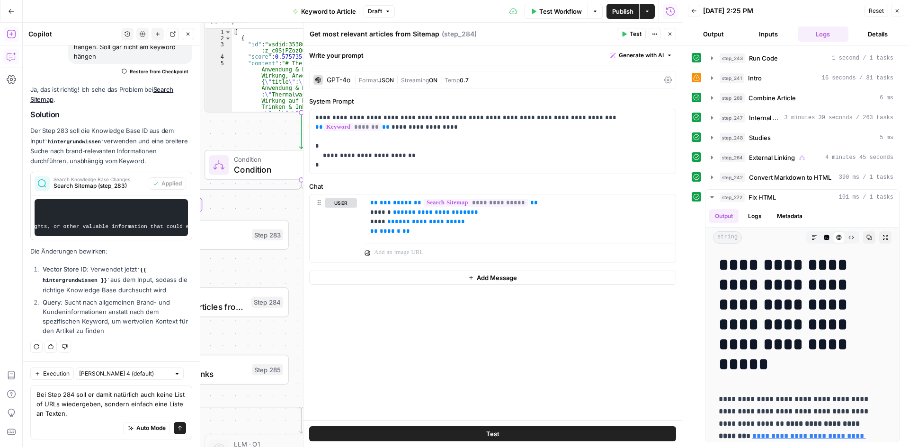
click at [898, 7] on button "Close" at bounding box center [897, 11] width 12 height 12
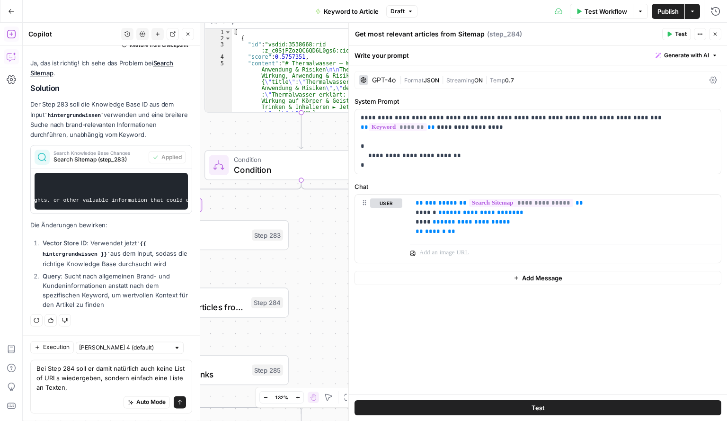
scroll to position [226, 0]
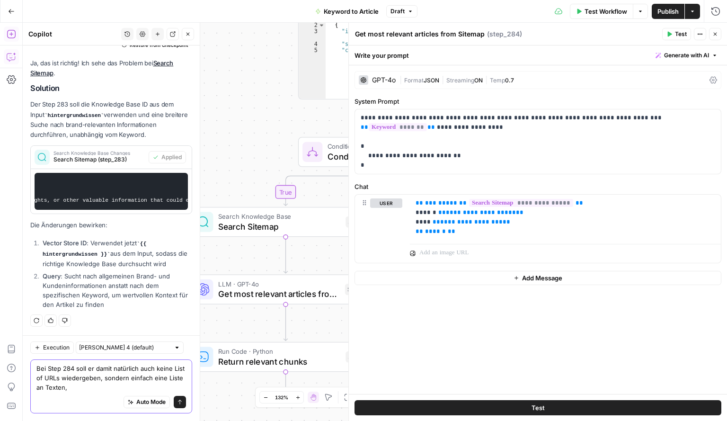
click at [89, 390] on textarea "Bei Step 284 soll er damit natürlich auch keine List of URLs wiedergeben, sonde…" at bounding box center [111, 377] width 150 height 28
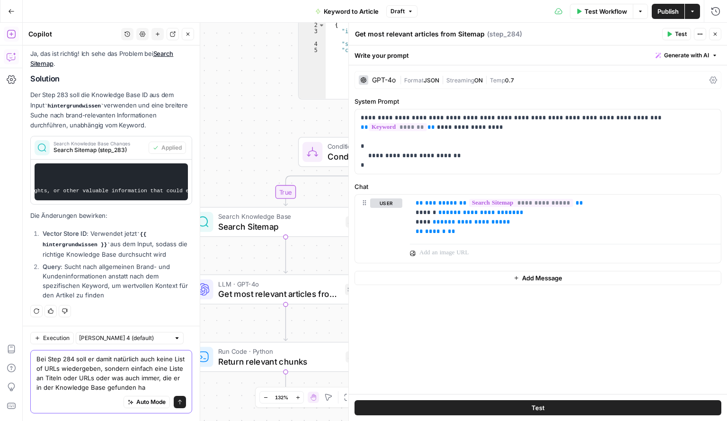
type textarea "Bei Step 284 soll er damit natürlich auch keine List of URLs wiedergeben, sonde…"
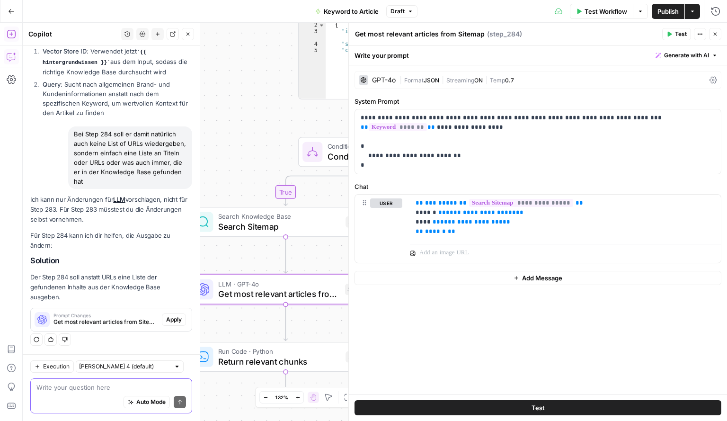
scroll to position [417, 0]
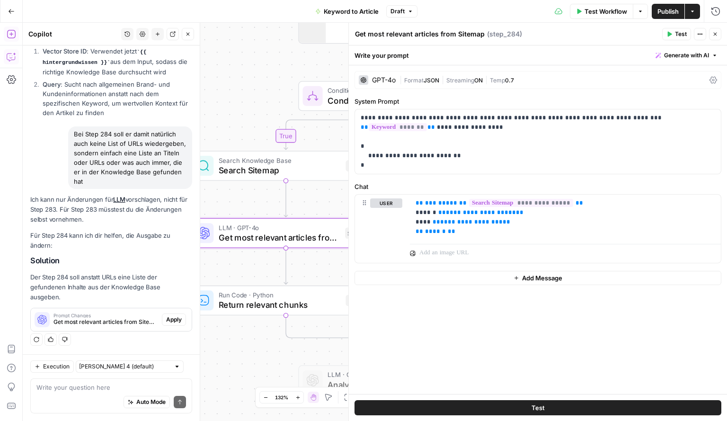
click at [79, 323] on span "Get most relevant articles from Sitemap (step_284)" at bounding box center [105, 322] width 105 height 9
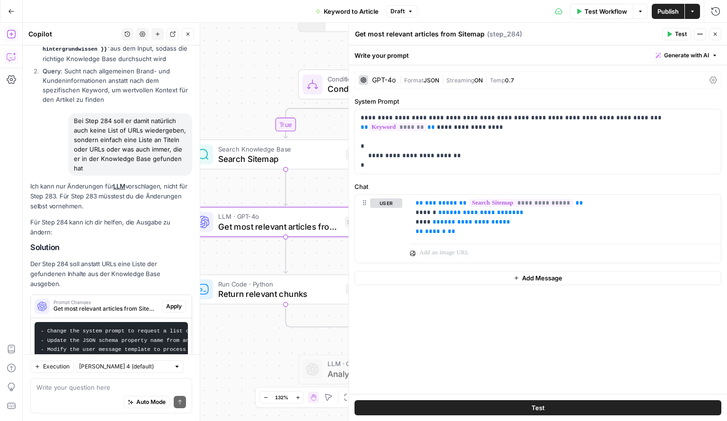
scroll to position [528, 0]
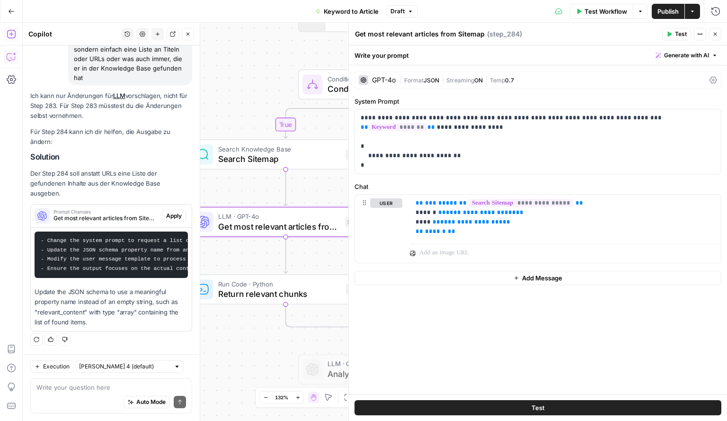
click at [166, 212] on span "Apply" at bounding box center [174, 216] width 16 height 9
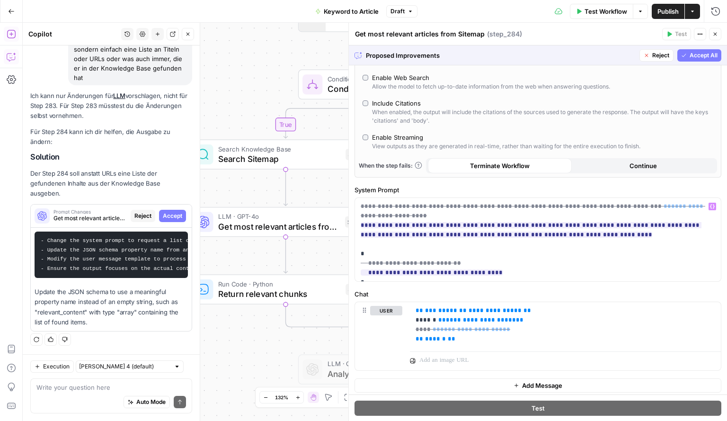
scroll to position [287, 0]
click at [689, 56] on span "Accept All" at bounding box center [703, 55] width 28 height 9
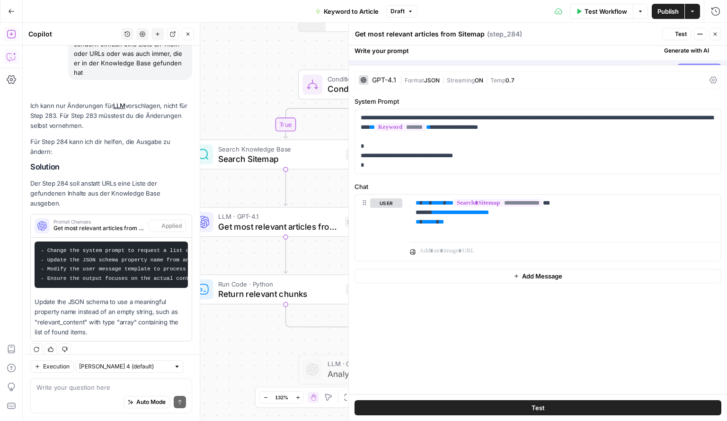
scroll to position [0, 0]
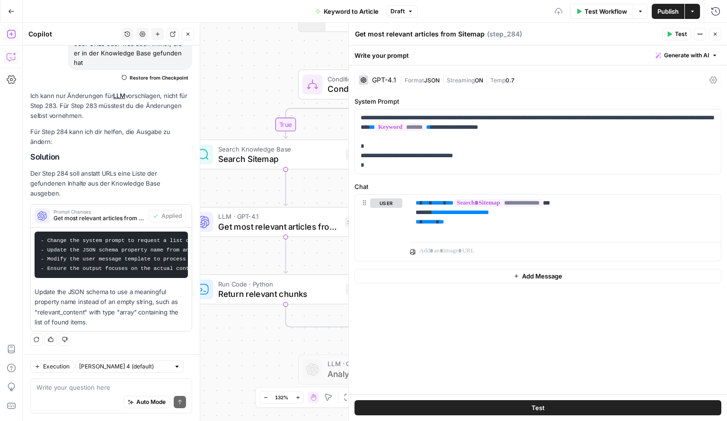
click at [716, 32] on icon "button" at bounding box center [715, 34] width 6 height 6
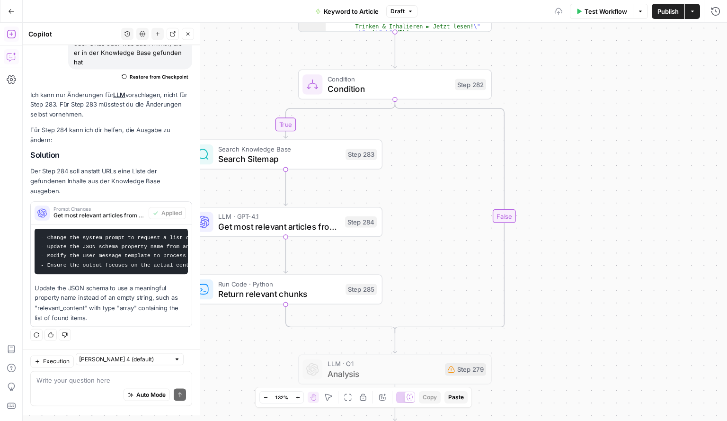
scroll to position [543, 0]
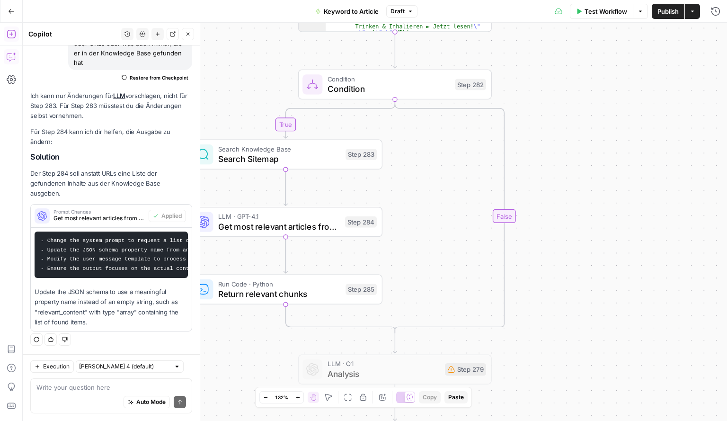
click at [186, 34] on icon "button" at bounding box center [188, 34] width 6 height 6
